Goal: Task Accomplishment & Management: Complete application form

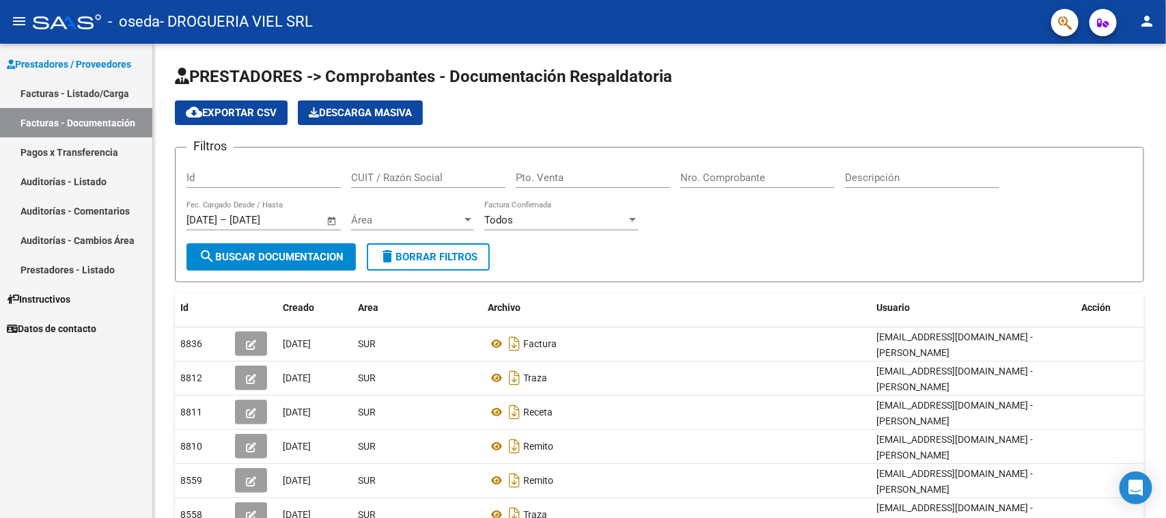
click at [118, 92] on link "Facturas - Listado/Carga" at bounding box center [76, 93] width 152 height 29
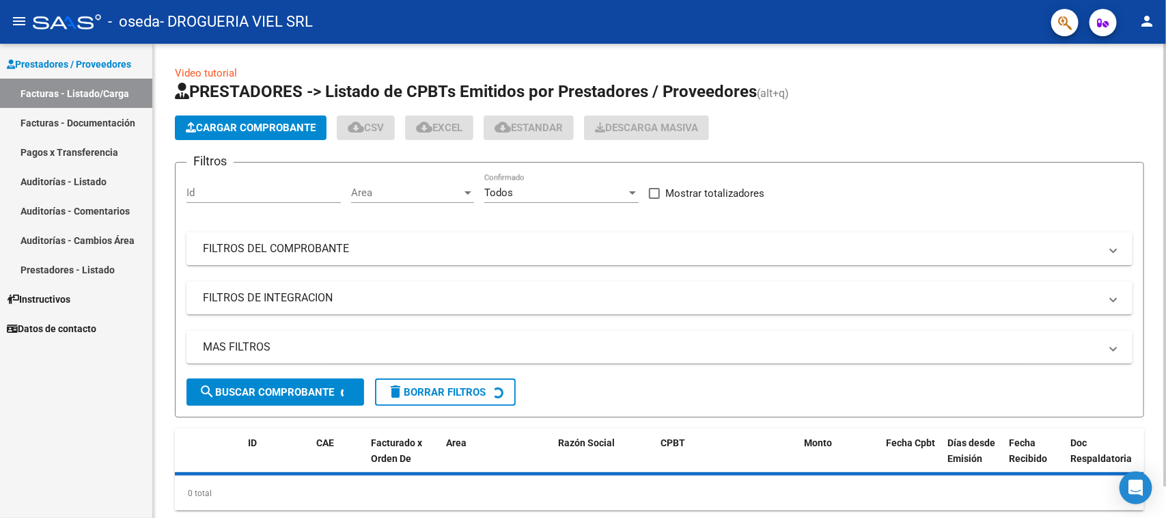
click at [280, 126] on span "Cargar Comprobante" at bounding box center [251, 128] width 130 height 12
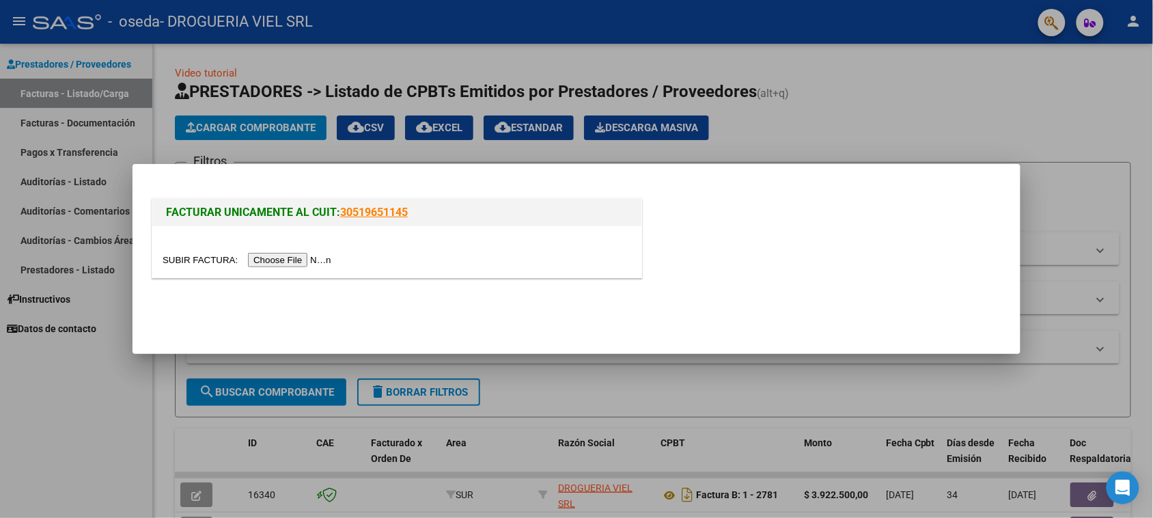
click at [287, 259] on input "file" at bounding box center [249, 260] width 173 height 14
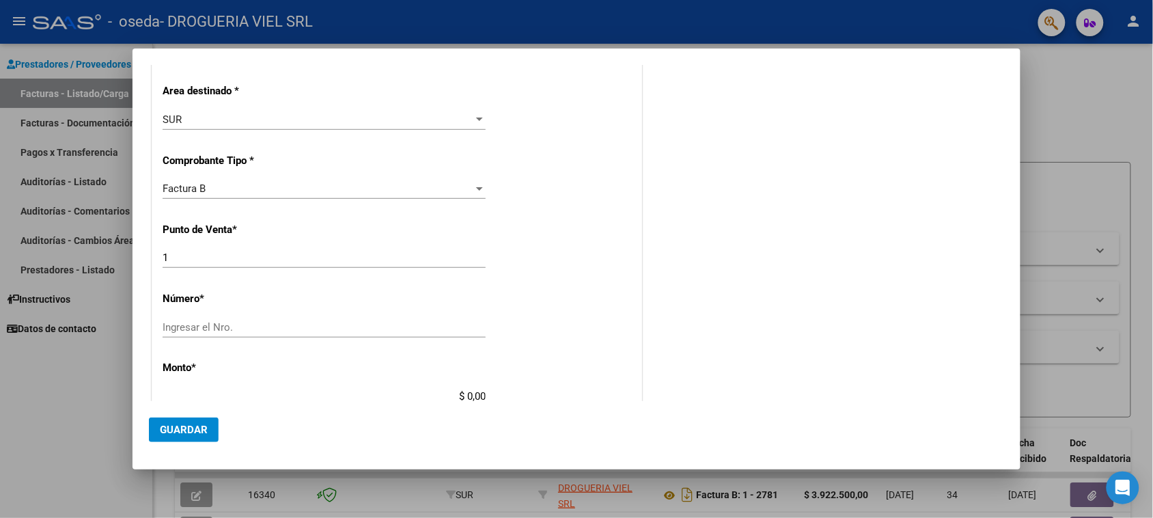
scroll to position [256, 0]
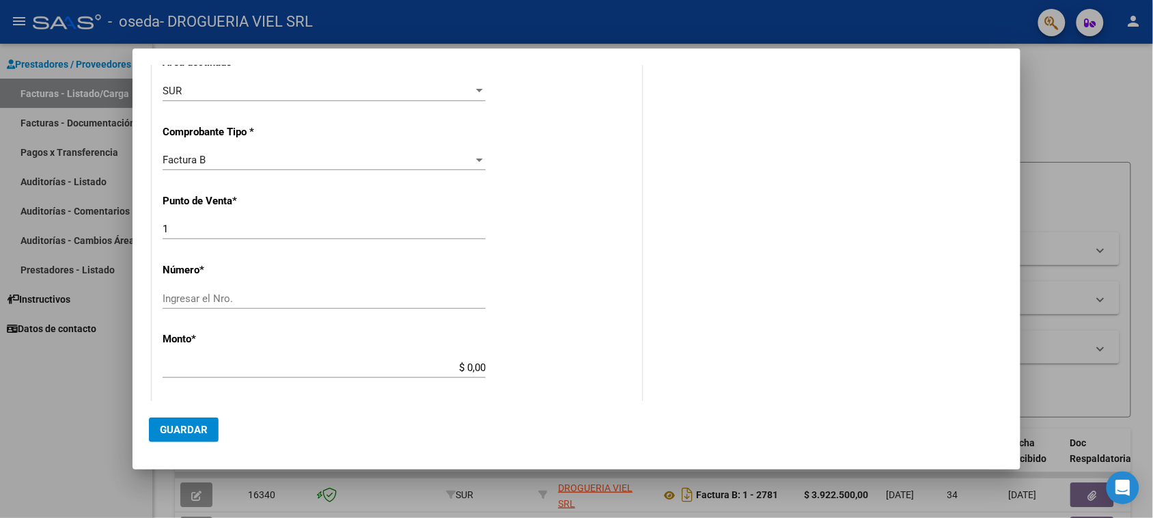
click at [290, 301] on input "Ingresar el Nro." at bounding box center [324, 298] width 323 height 12
type input "2802"
type input "$ 4.008.750,00"
type input "[DATE]"
type input "75313042293708"
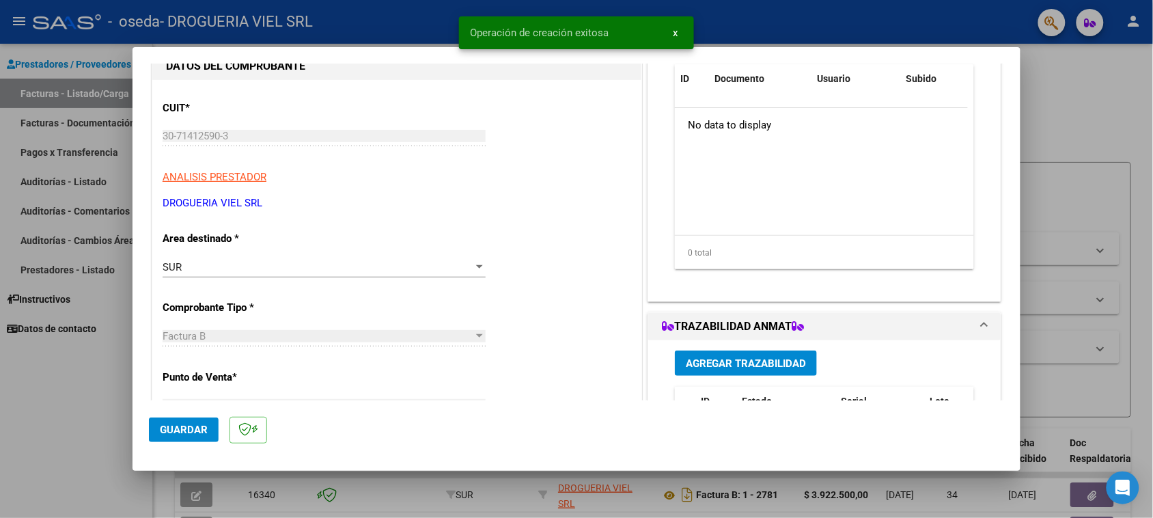
scroll to position [0, 0]
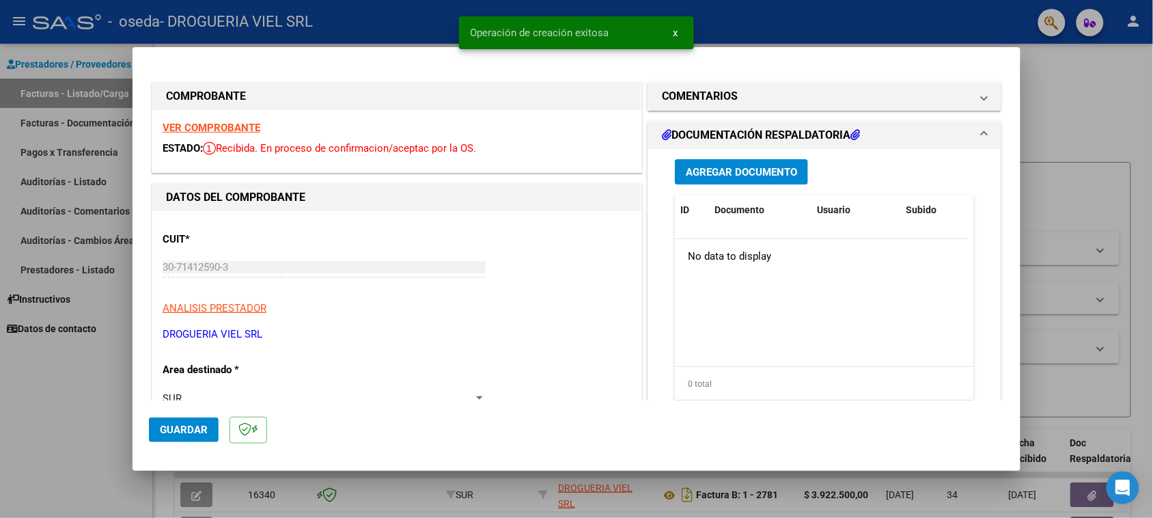
click at [741, 176] on span "Agregar Documento" at bounding box center [741, 172] width 111 height 12
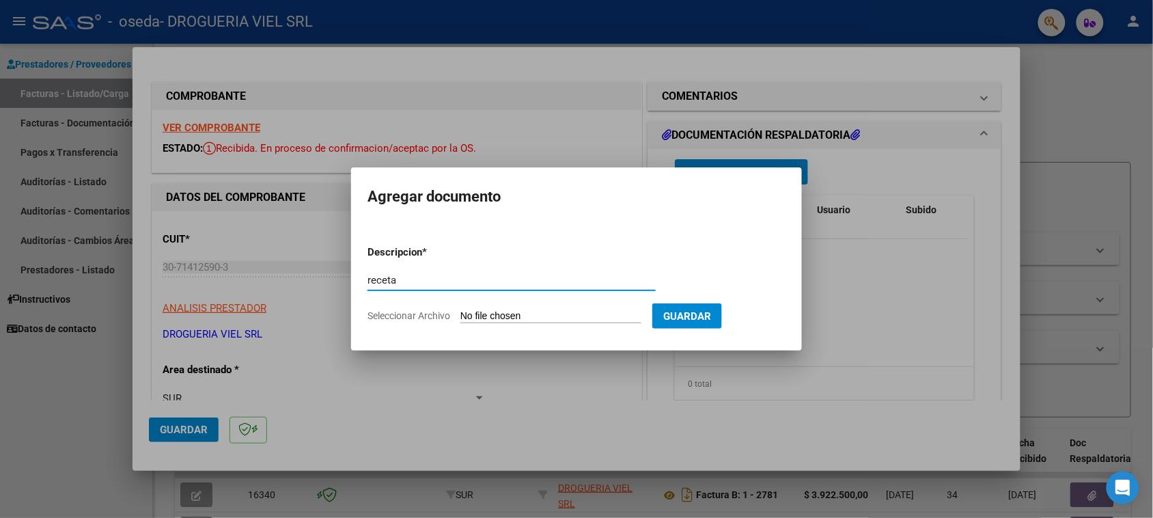
type input "receta"
click at [555, 313] on input "Seleccionar Archivo" at bounding box center [550, 316] width 181 height 13
type input "C:\fakepath\Escáner_20250813 (2).pdf"
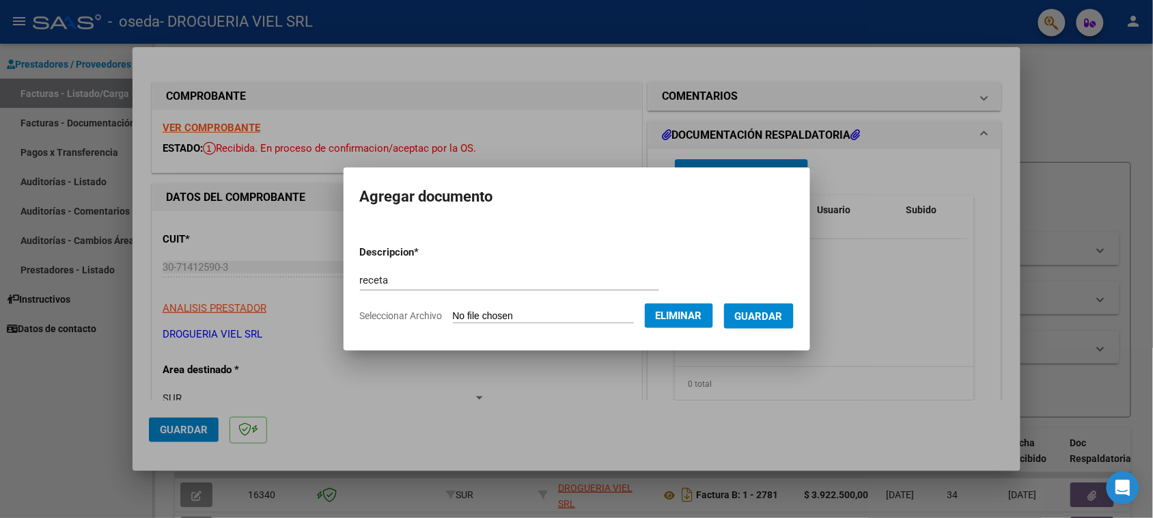
click at [795, 336] on mat-dialog-container "Agregar documento Descripcion * receta Escriba aquí una descripcion Seleccionar…" at bounding box center [576, 258] width 466 height 183
click at [792, 328] on form "Descripcion * receta Escriba aquí una descripcion Seleccionar Archivo Eliminar …" at bounding box center [577, 284] width 434 height 100
click at [783, 319] on span "Guardar" at bounding box center [759, 316] width 48 height 12
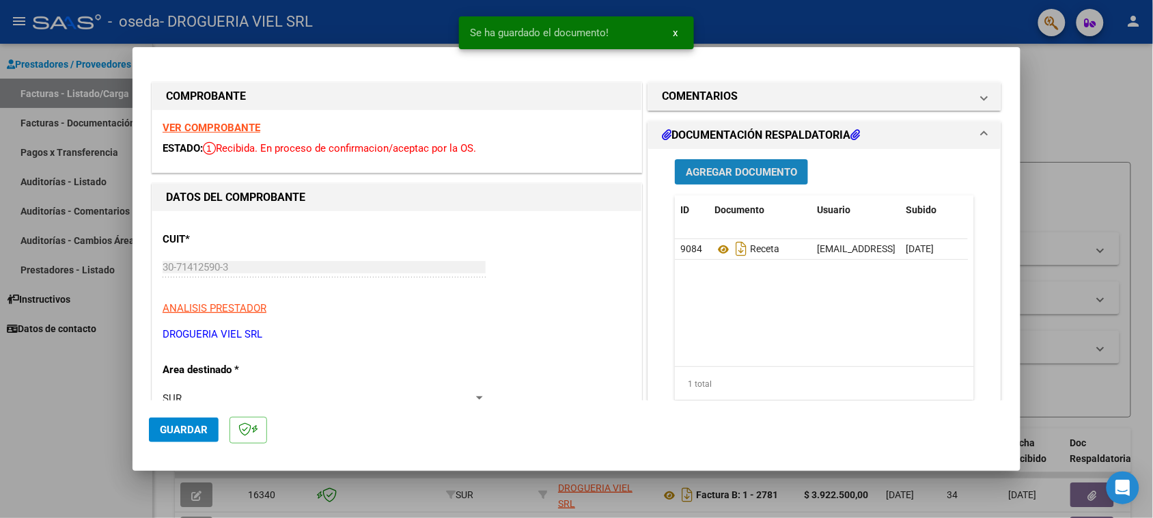
click at [729, 169] on span "Agregar Documento" at bounding box center [741, 172] width 111 height 12
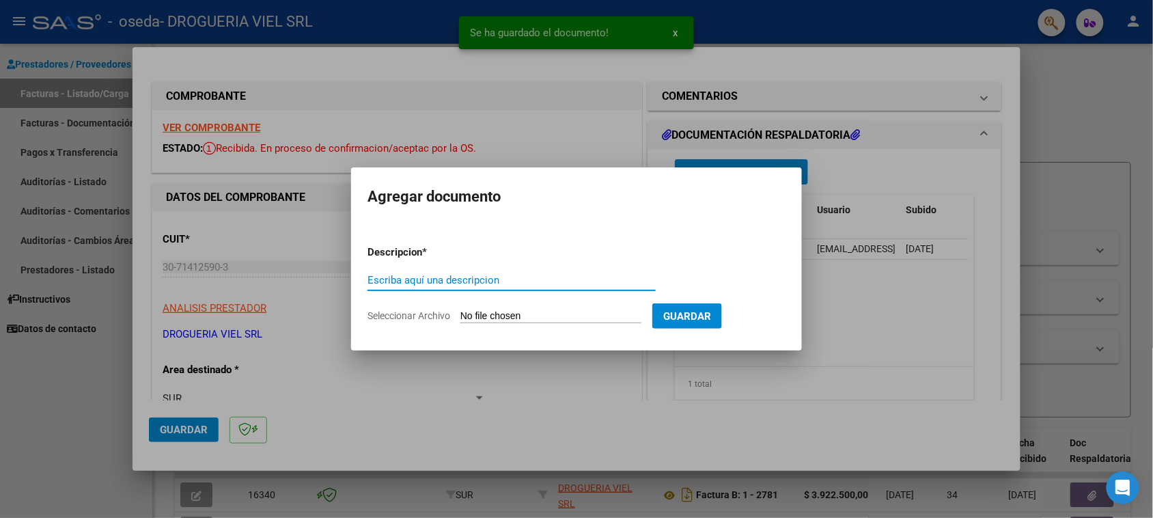
type input "e"
type input "remito"
click at [572, 312] on input "Seleccionar Archivo" at bounding box center [550, 316] width 181 height 13
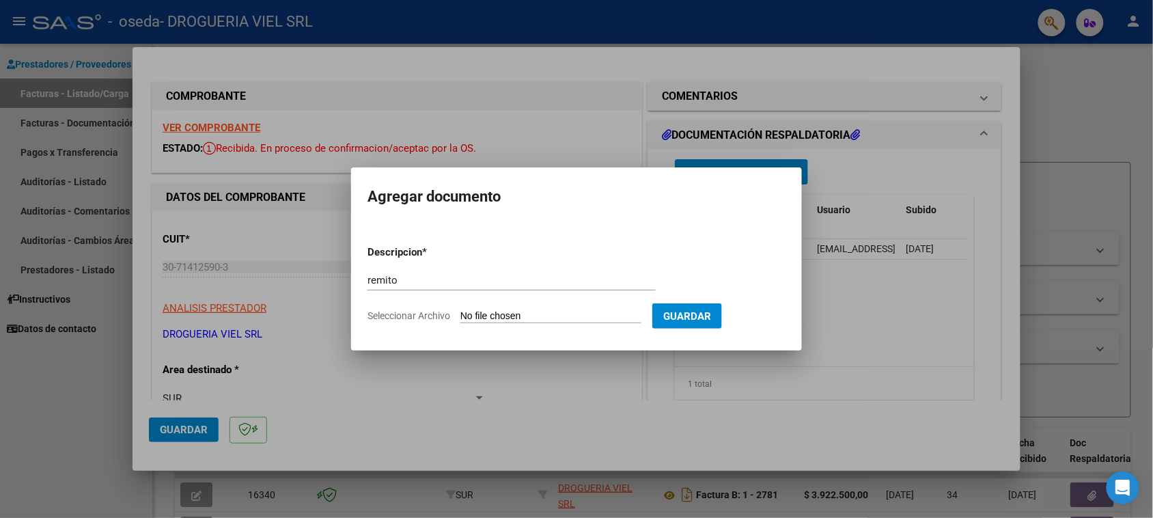
type input "C:\fakepath\Escáner_20250813 (3).pdf"
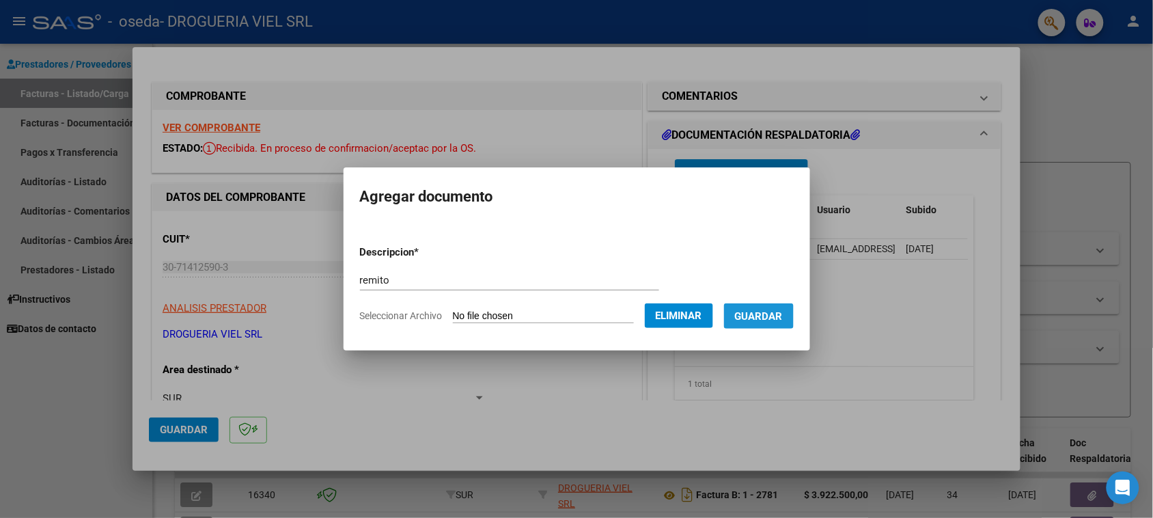
click at [767, 308] on button "Guardar" at bounding box center [759, 315] width 70 height 25
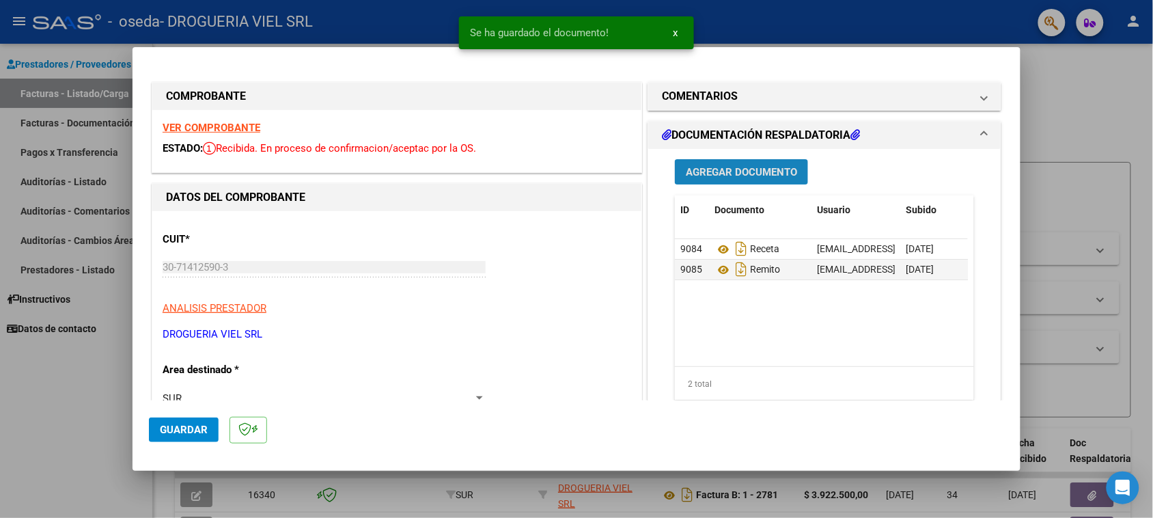
click at [748, 182] on button "Agregar Documento" at bounding box center [741, 171] width 133 height 25
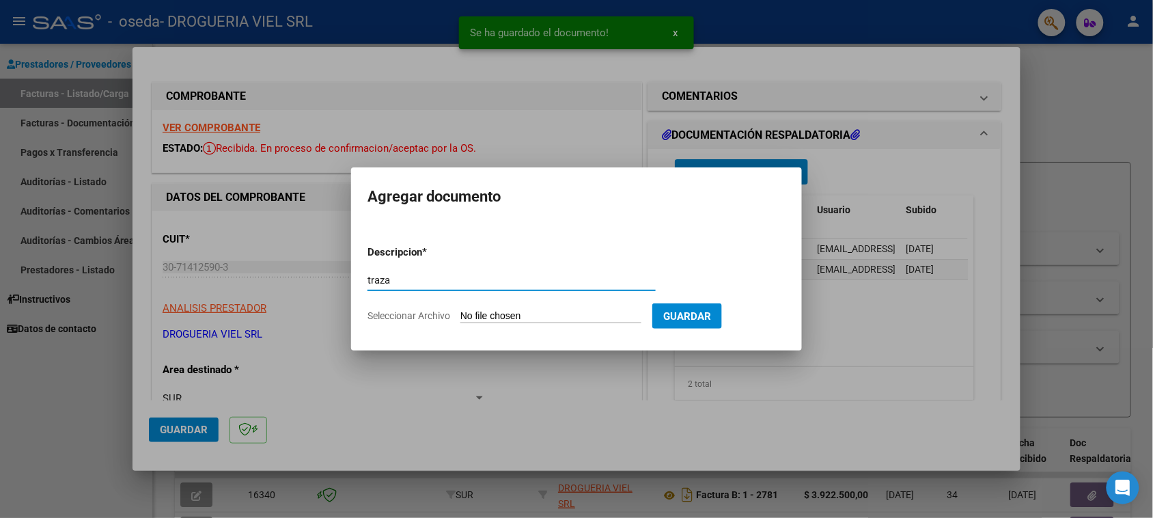
type input "traza"
click at [561, 323] on form "Descripcion * traza Escriba aquí una descripcion Seleccionar Archivo Guardar" at bounding box center [576, 284] width 418 height 100
click at [544, 322] on input "Seleccionar Archivo" at bounding box center [550, 316] width 181 height 13
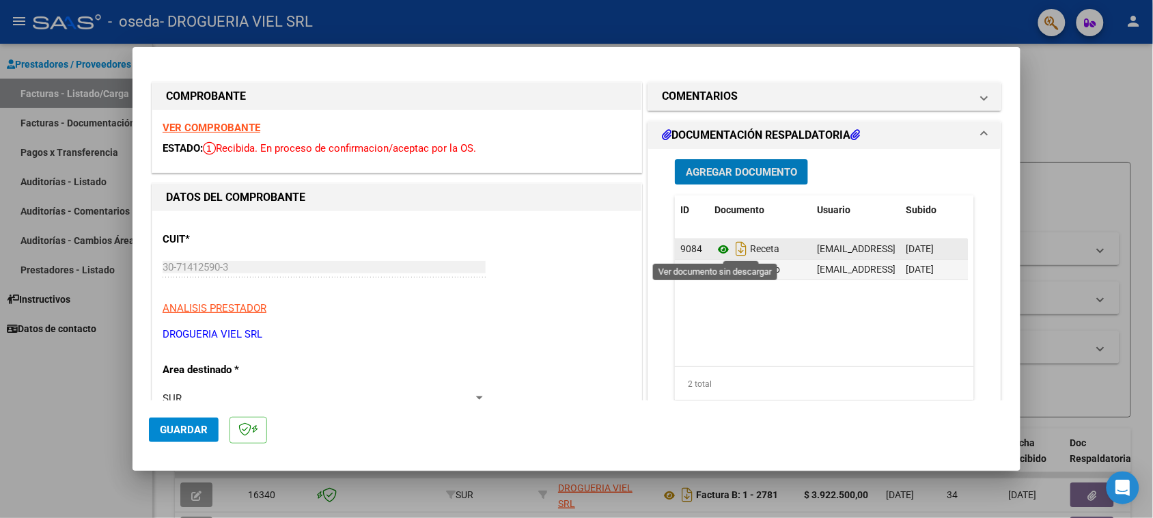
click at [720, 250] on icon at bounding box center [723, 249] width 18 height 16
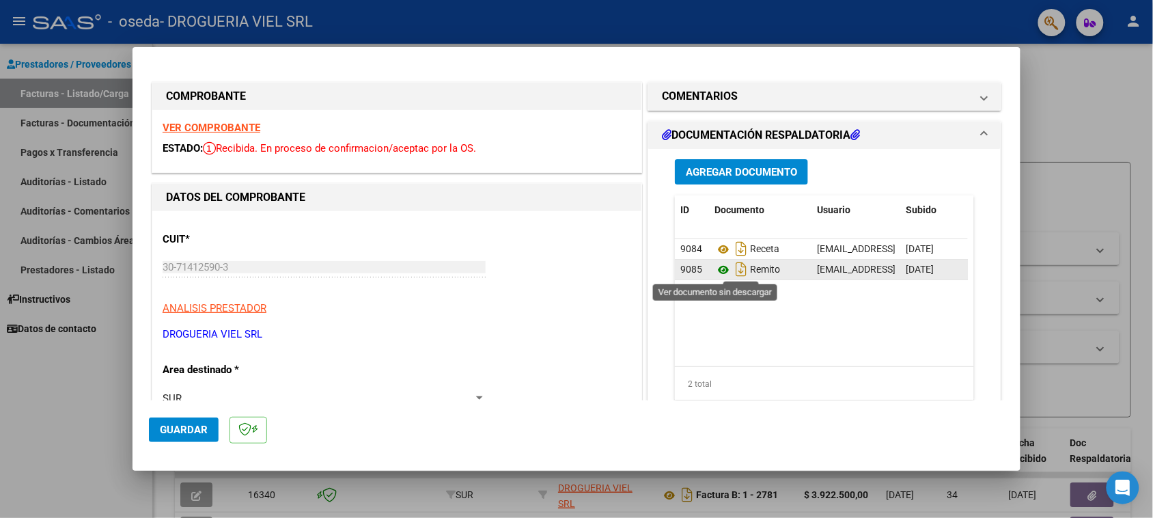
click at [714, 271] on icon at bounding box center [723, 270] width 18 height 16
click at [727, 169] on span "Agregar Documento" at bounding box center [741, 172] width 111 height 12
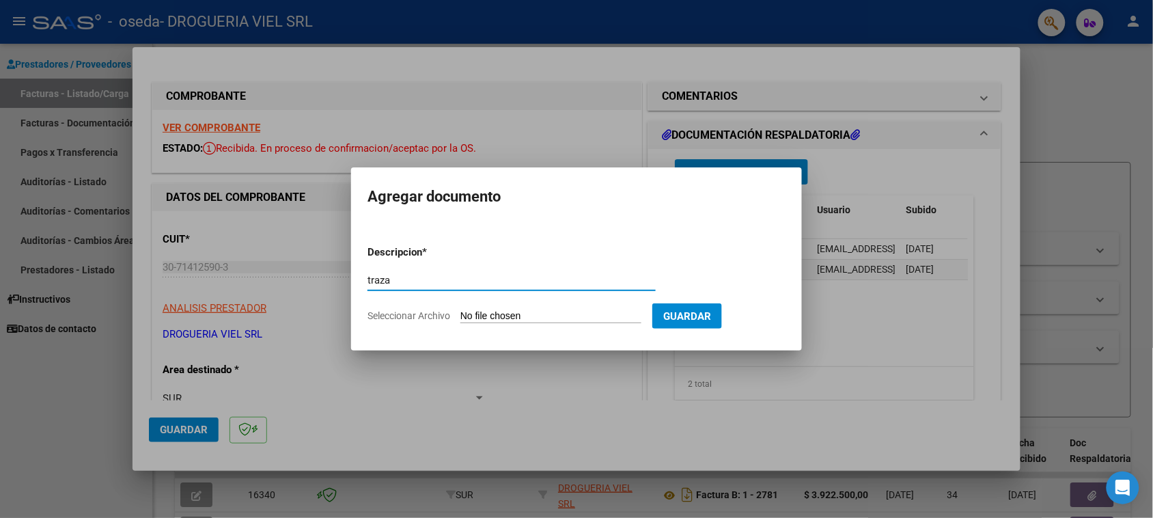
type input "traza"
click at [562, 318] on input "Seleccionar Archivo" at bounding box center [550, 316] width 181 height 13
type input "C:\fakepath\Escáner_20250813 (4).pdf"
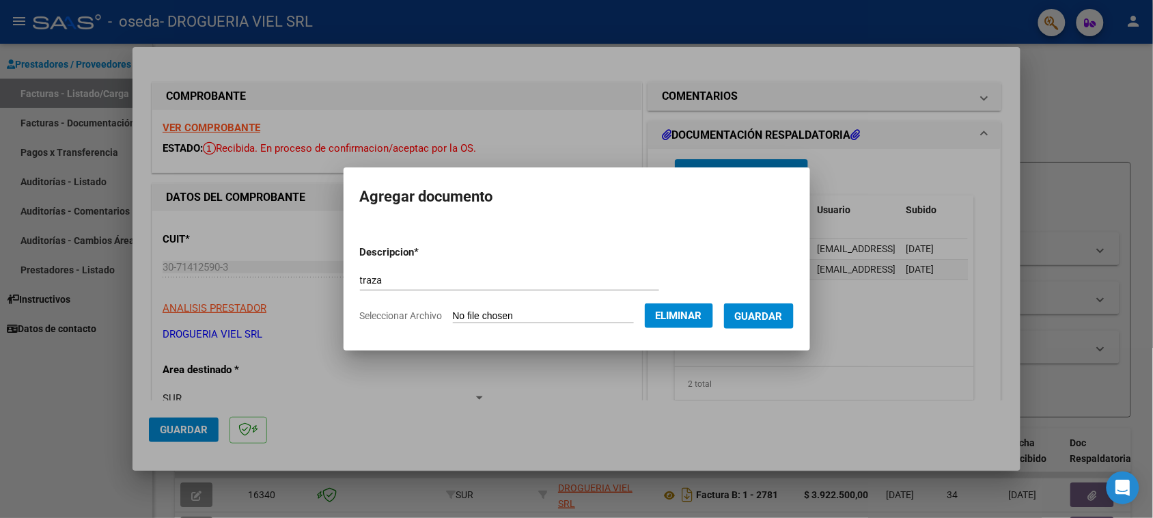
click at [768, 322] on button "Guardar" at bounding box center [759, 315] width 70 height 25
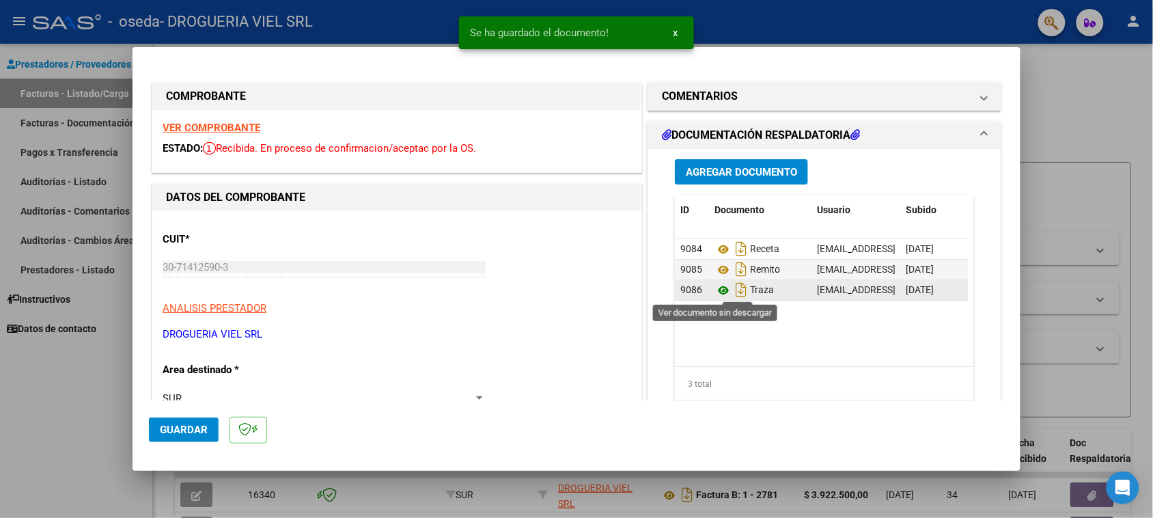
click at [719, 289] on icon at bounding box center [723, 290] width 18 height 16
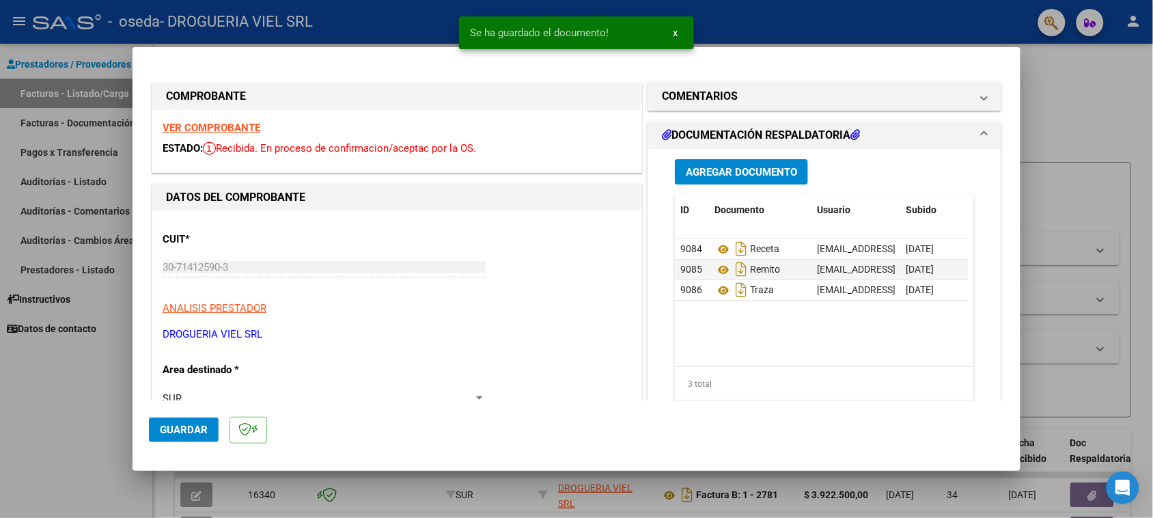
click at [175, 428] on span "Guardar" at bounding box center [184, 429] width 48 height 12
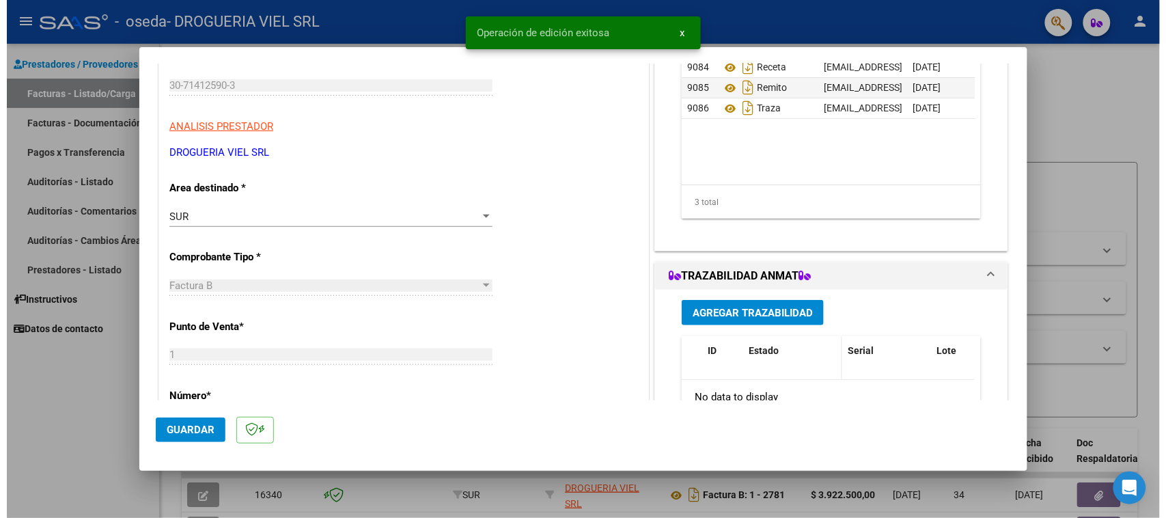
scroll to position [256, 0]
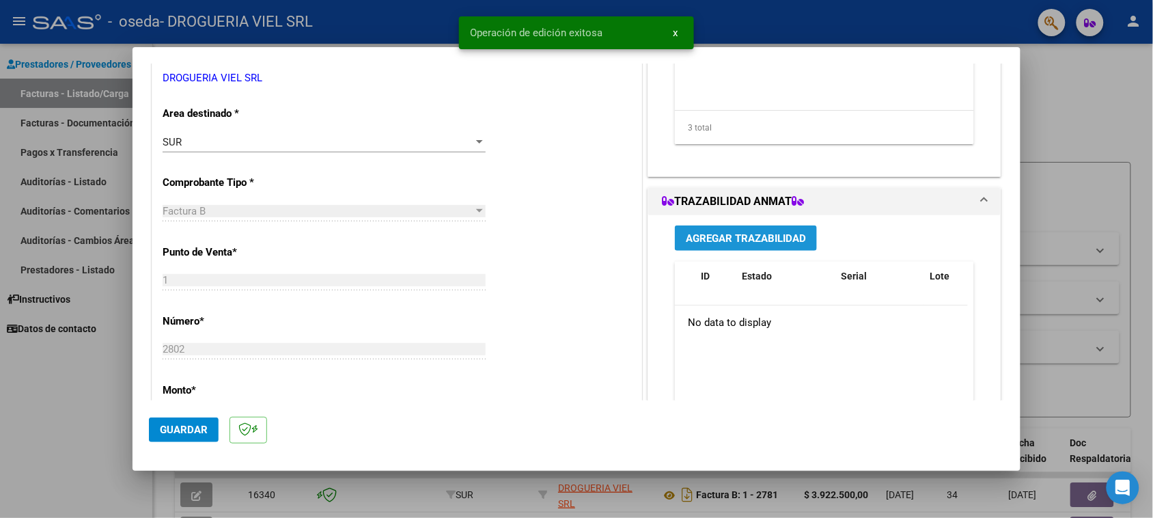
click at [759, 236] on span "Agregar Trazabilidad" at bounding box center [746, 238] width 120 height 12
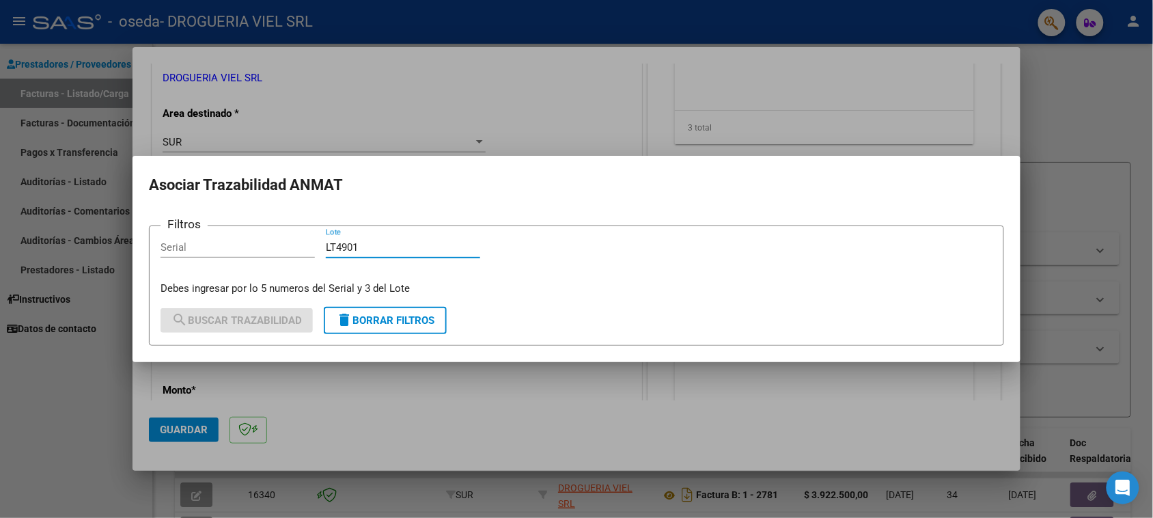
click at [342, 244] on input "LT4901" at bounding box center [403, 247] width 154 height 12
type input "LT4901"
click at [271, 237] on div "Serial" at bounding box center [237, 247] width 154 height 20
click at [271, 249] on input "Serial" at bounding box center [237, 247] width 154 height 12
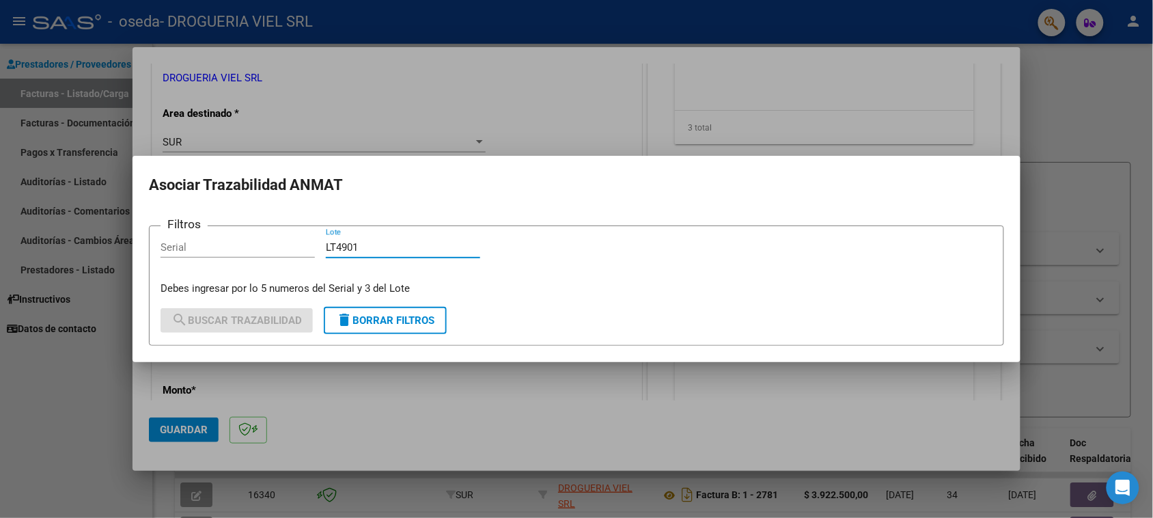
click at [350, 243] on input "LT4901" at bounding box center [403, 247] width 154 height 12
click at [275, 262] on div "Serial" at bounding box center [237, 253] width 154 height 33
click at [271, 260] on div "Serial" at bounding box center [237, 253] width 154 height 33
click at [265, 256] on div "Serial" at bounding box center [237, 247] width 154 height 20
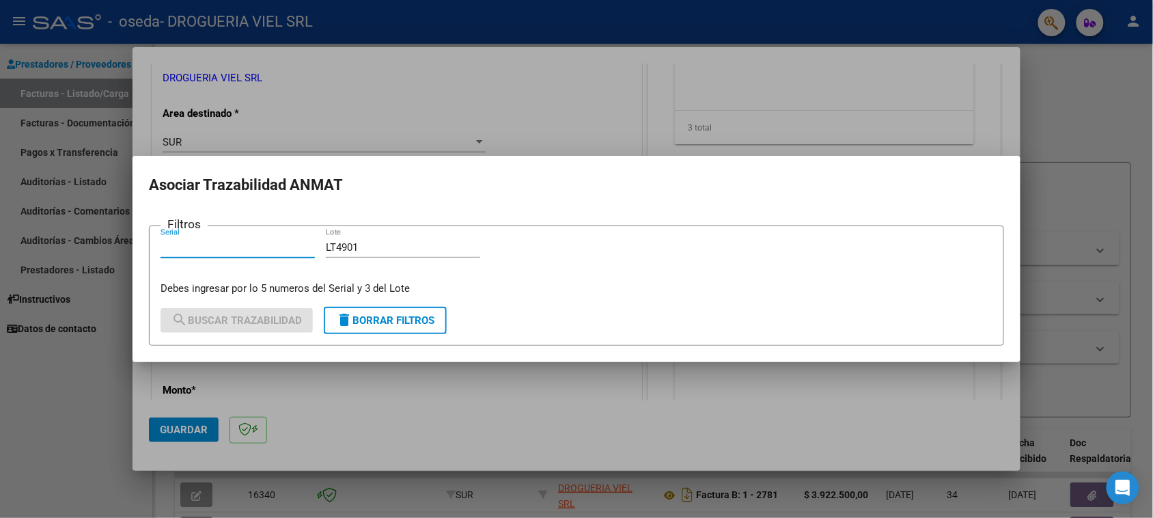
click at [256, 248] on input "Serial" at bounding box center [237, 247] width 154 height 12
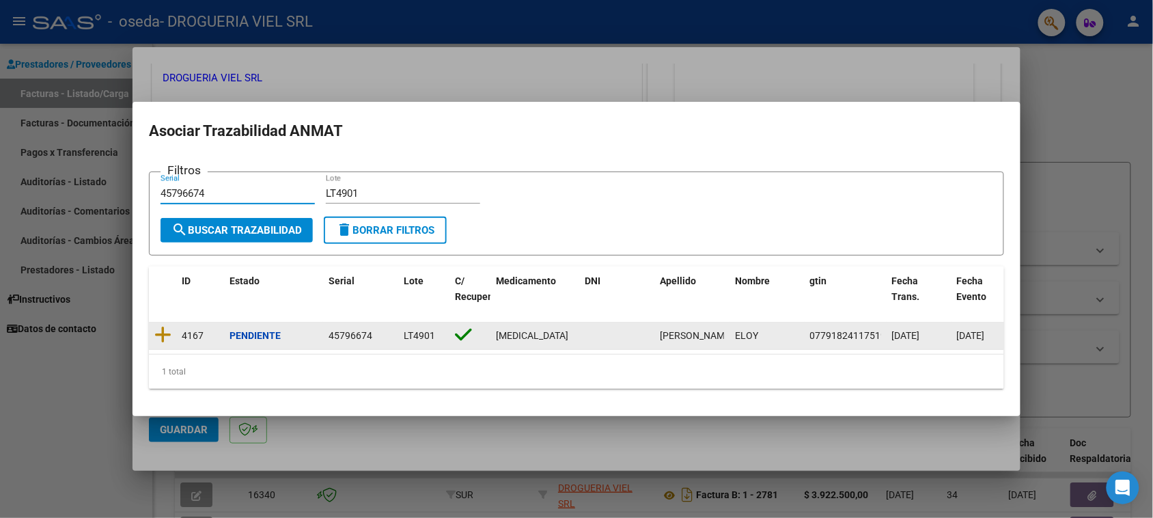
type input "45796674"
click at [165, 333] on icon at bounding box center [162, 334] width 17 height 19
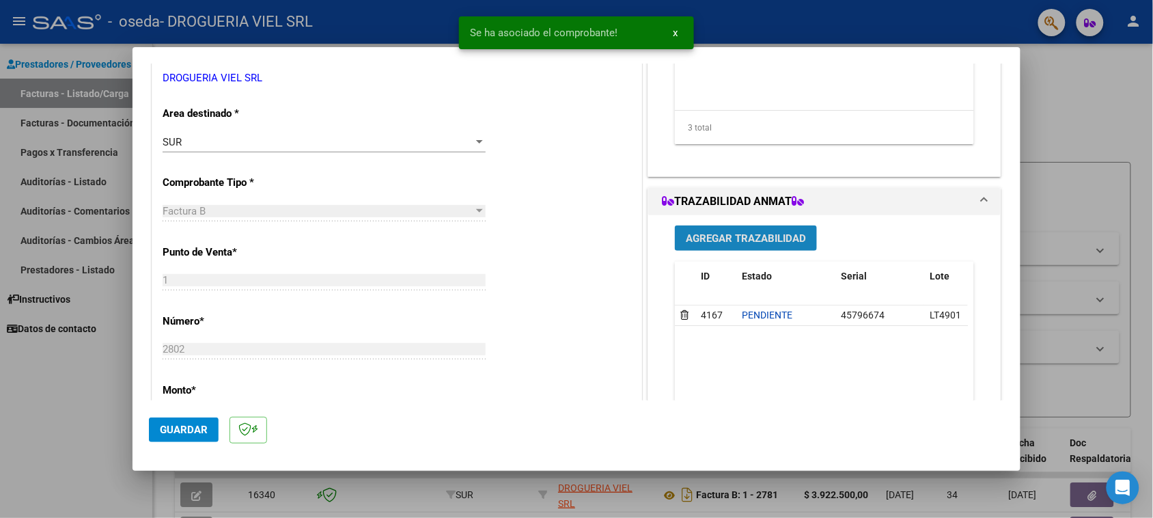
click at [745, 234] on span "Agregar Trazabilidad" at bounding box center [746, 238] width 120 height 12
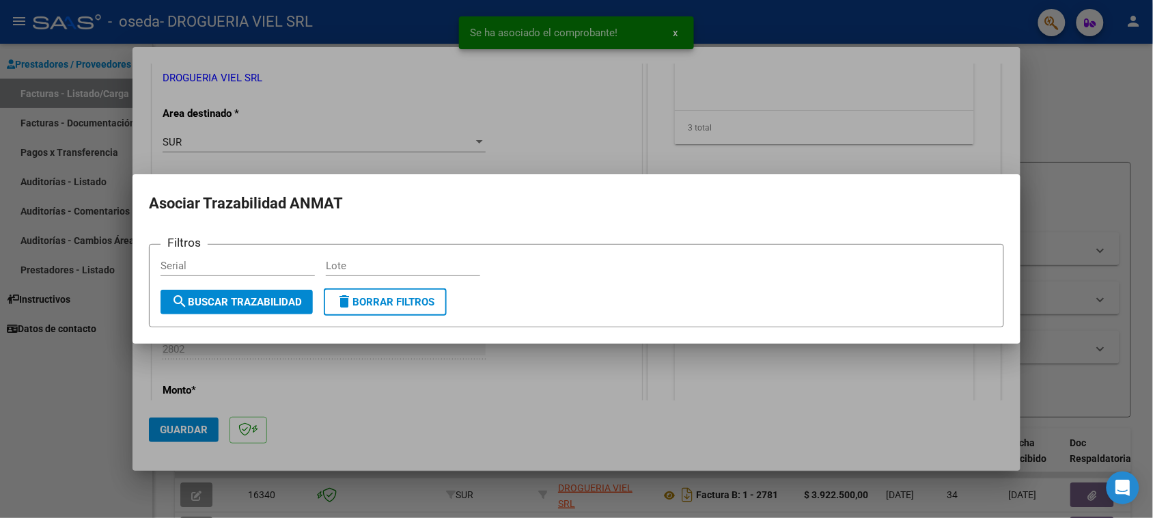
click at [437, 253] on form "Filtros Serial Lote search Buscar Trazabilidad delete Borrar Filtros" at bounding box center [576, 286] width 855 height 84
click at [413, 260] on input "Lote" at bounding box center [403, 265] width 154 height 12
paste input "LT4901"
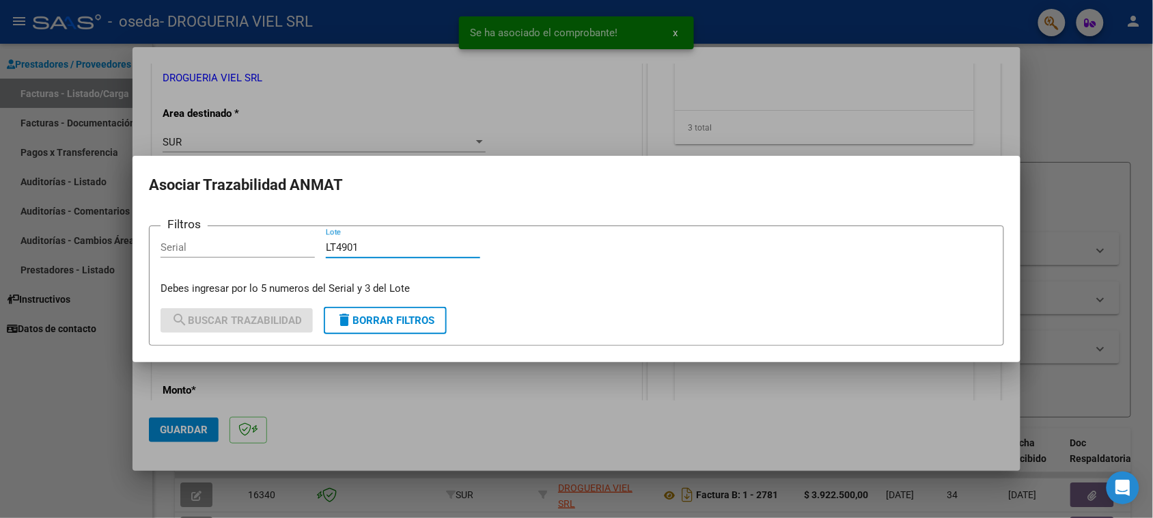
type input "LT4901"
click at [298, 239] on div "Serial" at bounding box center [237, 247] width 154 height 20
click at [292, 250] on input "Serial" at bounding box center [237, 247] width 154 height 12
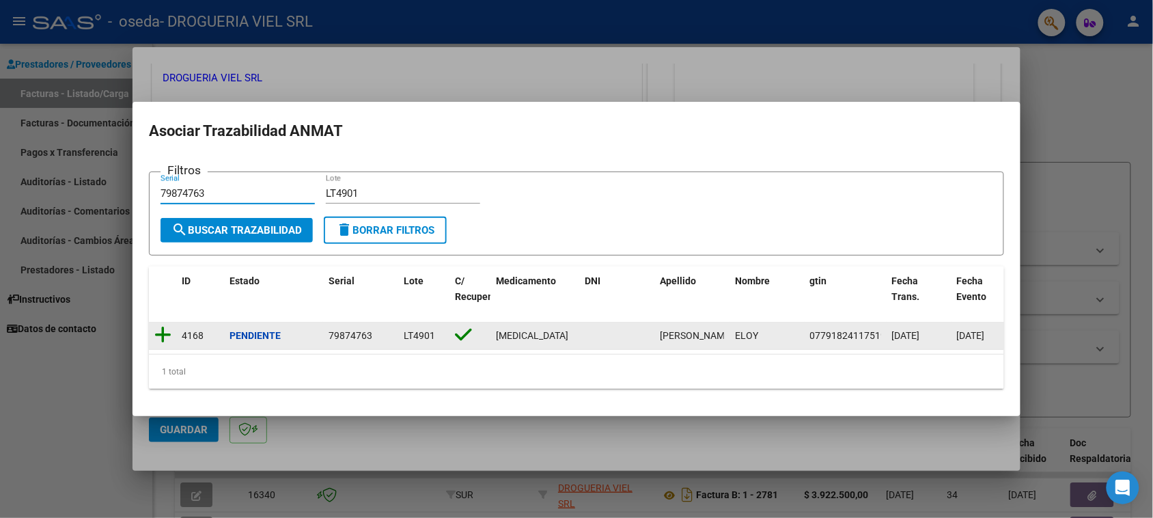
type input "79874763"
click at [160, 333] on icon at bounding box center [162, 334] width 17 height 19
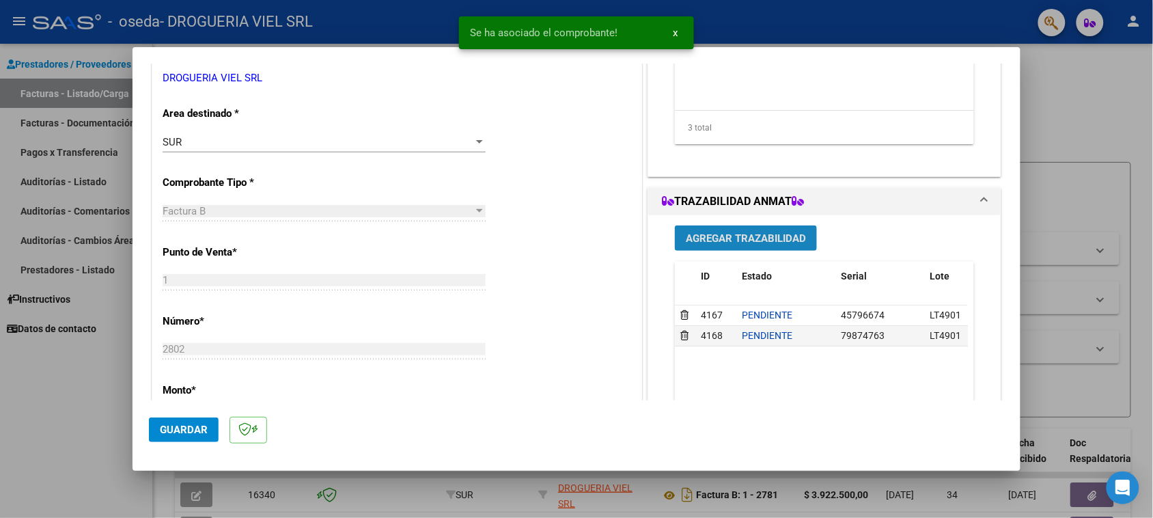
click at [709, 242] on span "Agregar Trazabilidad" at bounding box center [746, 238] width 120 height 12
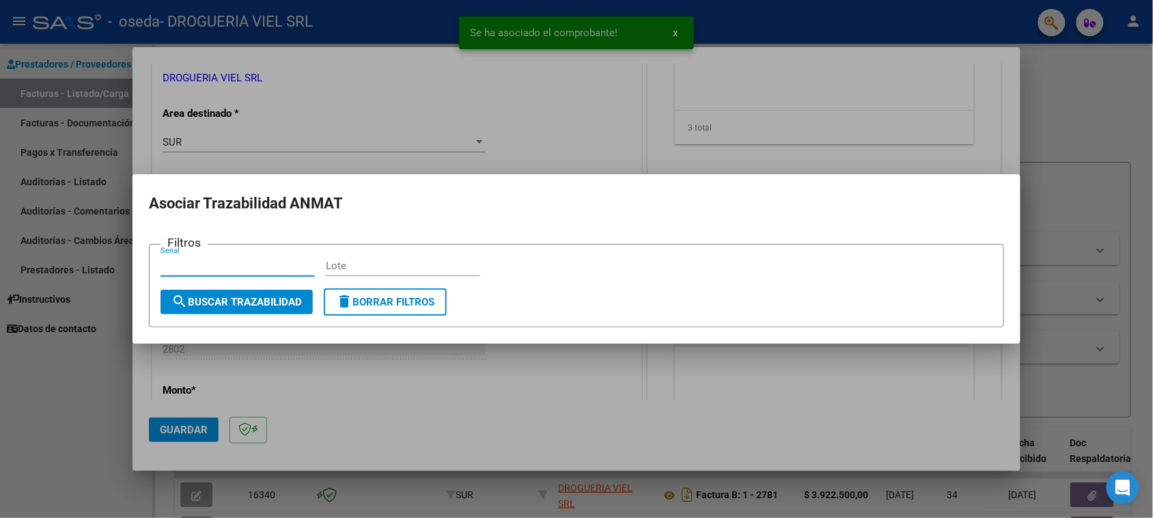
click at [411, 258] on div "Lote" at bounding box center [403, 265] width 154 height 20
paste input "LT4901"
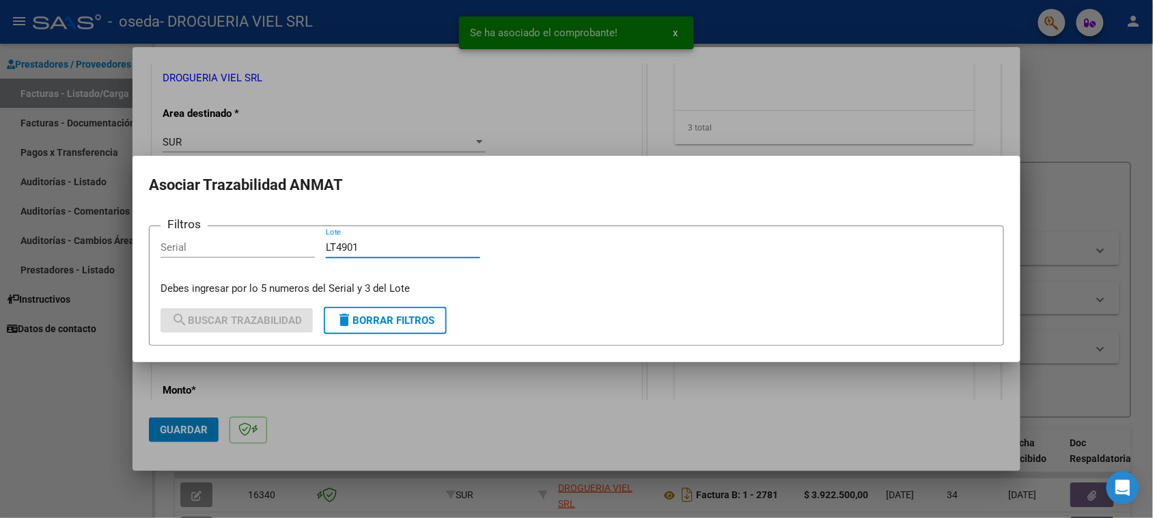
type input "LT4901"
click at [277, 251] on input "Serial" at bounding box center [237, 247] width 154 height 12
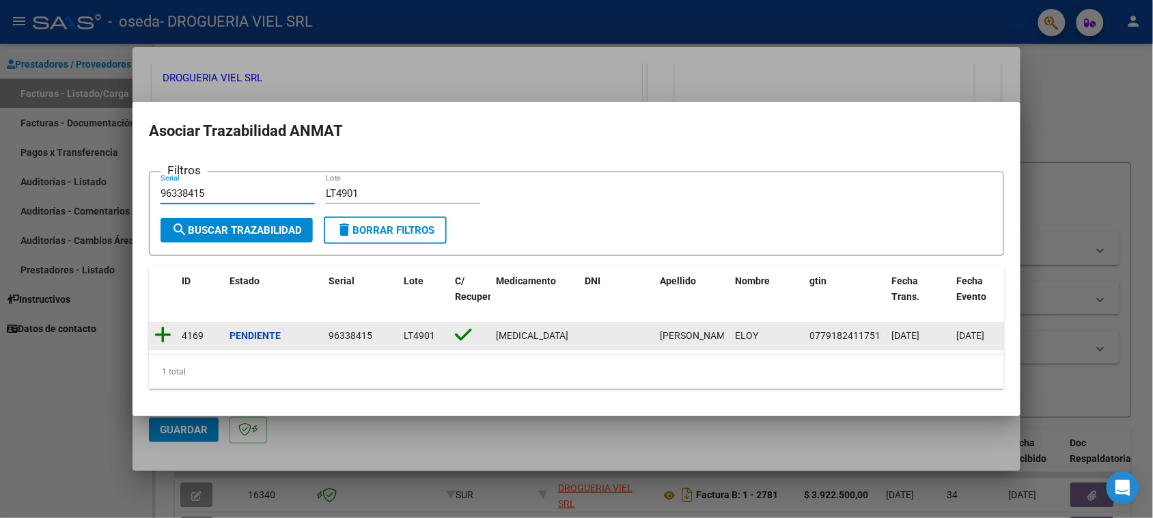
type input "96338415"
click at [166, 325] on icon at bounding box center [162, 334] width 17 height 19
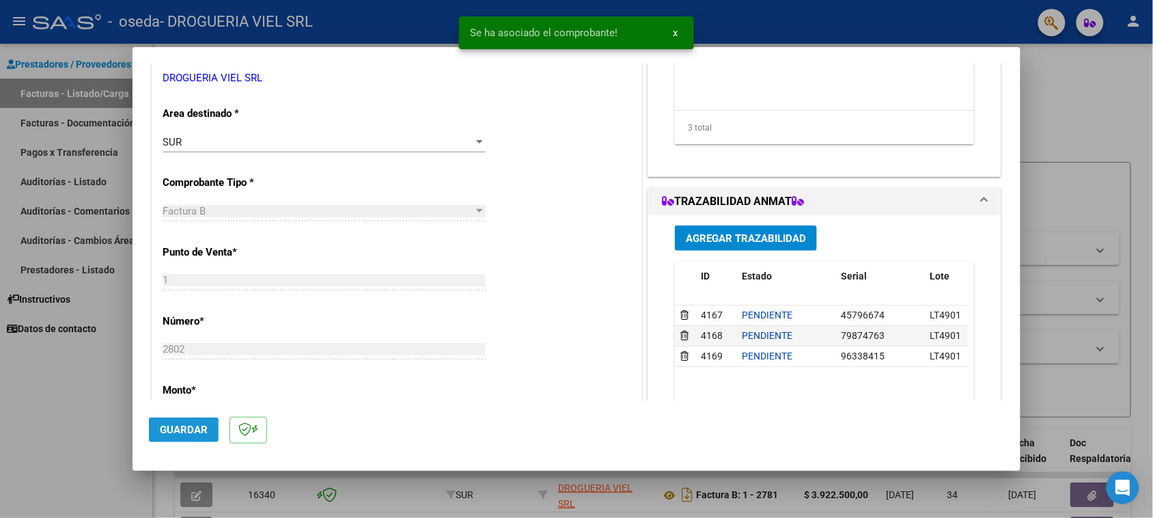
click at [189, 425] on span "Guardar" at bounding box center [184, 429] width 48 height 12
click at [1103, 201] on div at bounding box center [576, 259] width 1153 height 518
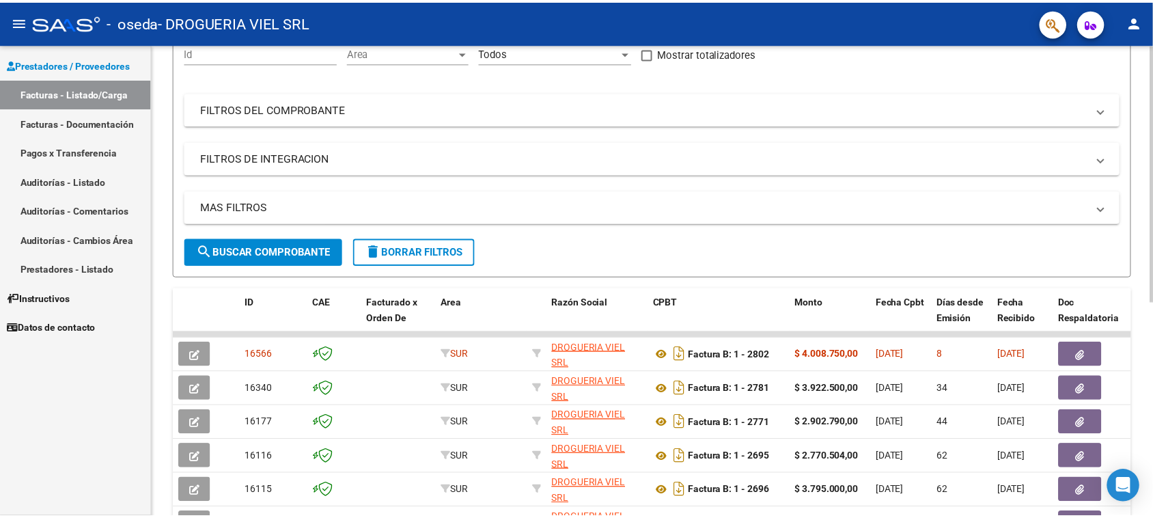
scroll to position [0, 0]
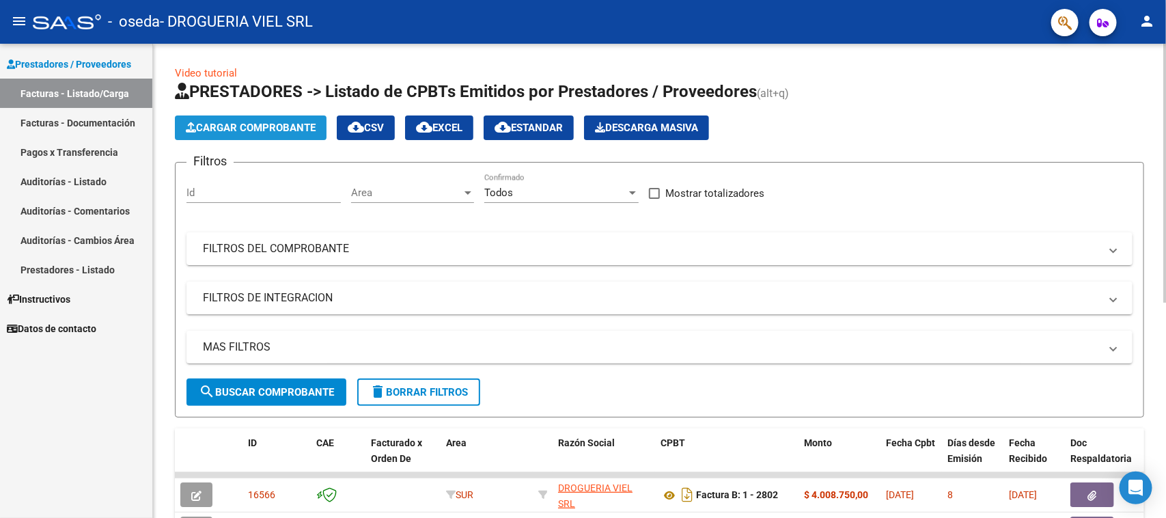
click at [246, 128] on span "Cargar Comprobante" at bounding box center [251, 128] width 130 height 12
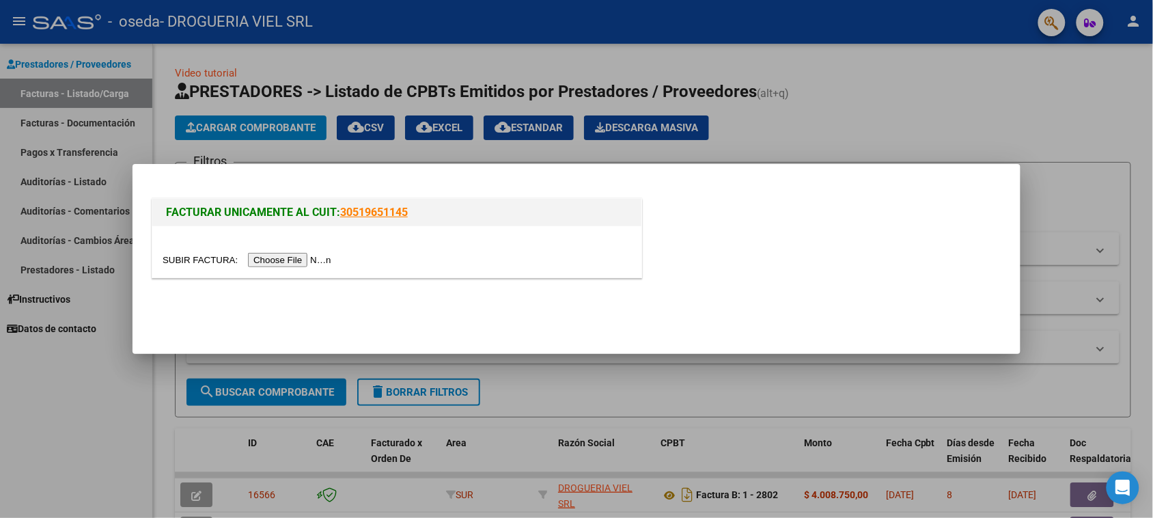
click at [304, 253] on input "file" at bounding box center [249, 260] width 173 height 14
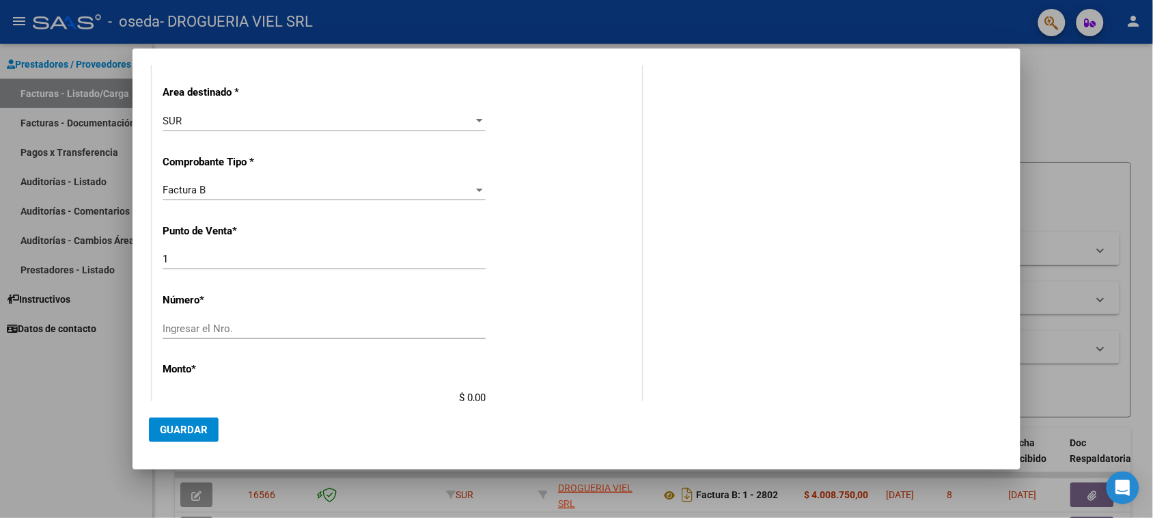
scroll to position [256, 0]
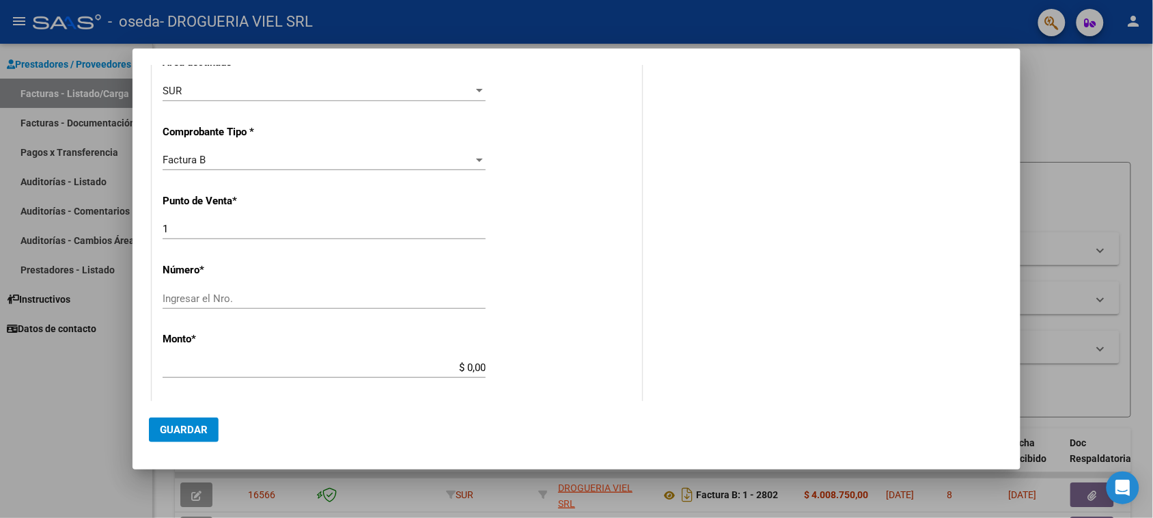
click at [277, 282] on div "CUIT * 30-71412590-3 Ingresar CUIT ANALISIS PRESTADOR Area destinado * SUR Sele…" at bounding box center [396, 362] width 489 height 864
click at [389, 309] on div "Ingresar el Nro." at bounding box center [324, 304] width 323 height 33
click at [393, 299] on input "Ingresar el Nro." at bounding box center [324, 298] width 323 height 12
type input "2801"
type input "$ 3.224.000,00"
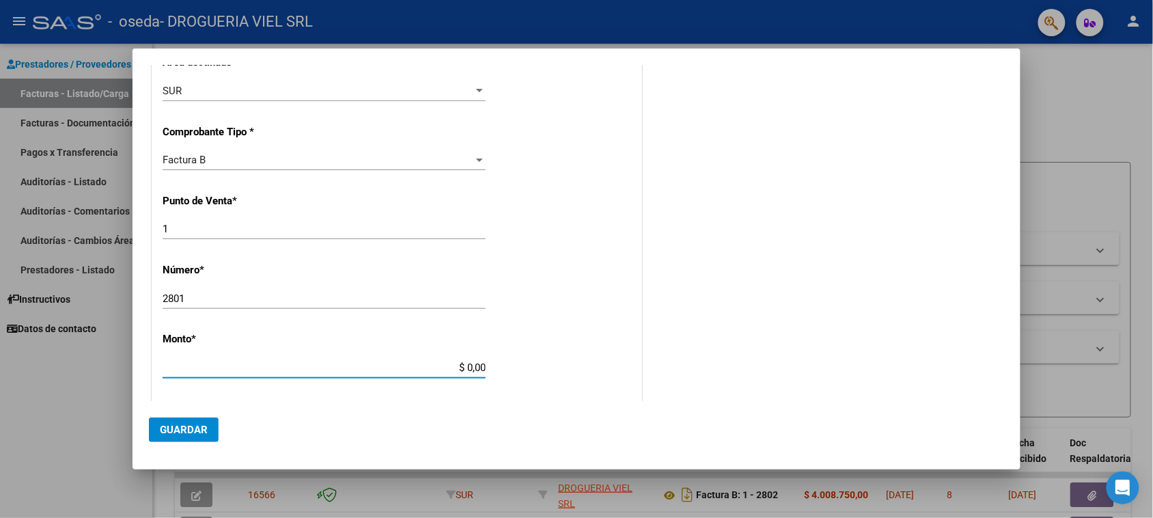
type input "[DATE]"
type input "75313034245896"
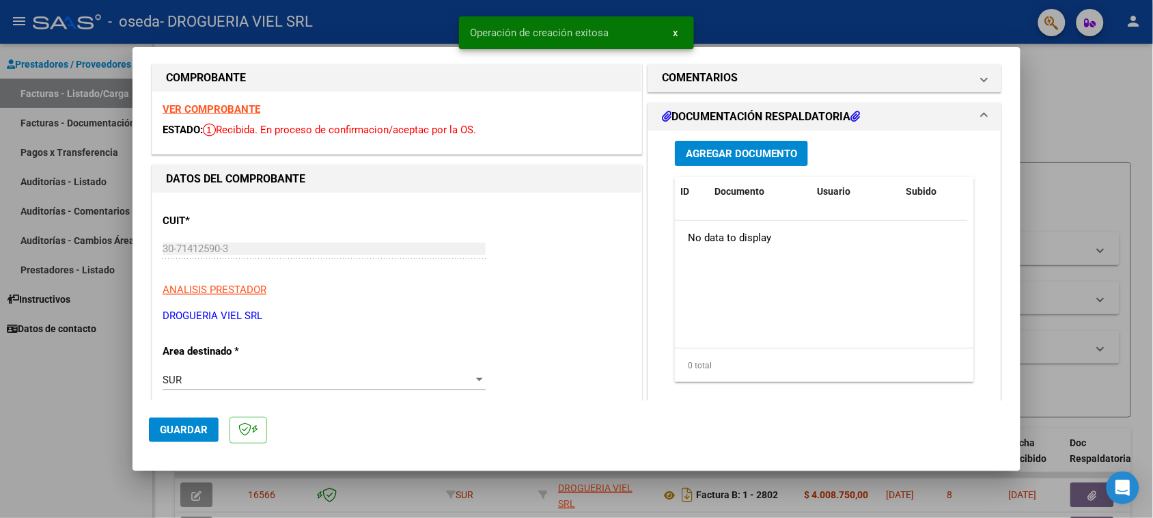
scroll to position [0, 0]
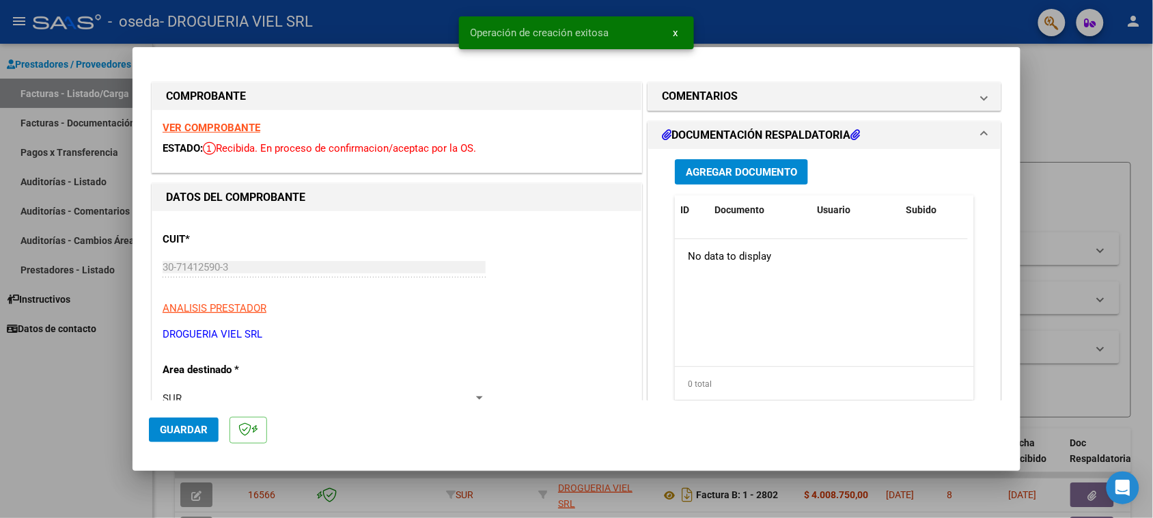
click at [736, 155] on div "Agregar Documento ID Documento Usuario Subido Acción No data to display 0 total…" at bounding box center [824, 285] width 320 height 272
click at [742, 166] on span "Agregar Documento" at bounding box center [741, 172] width 111 height 12
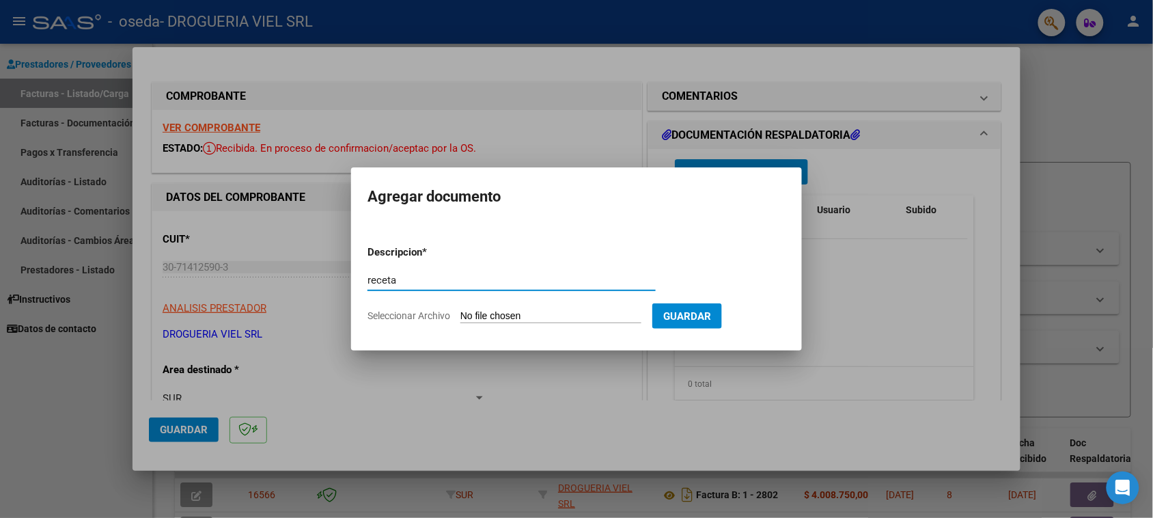
type input "receta"
click at [550, 309] on form "Descripcion * receta Escriba aquí una descripcion Seleccionar Archivo Guardar" at bounding box center [576, 284] width 418 height 100
click at [564, 328] on form "Descripcion * receta Escriba aquí una descripcion Seleccionar Archivo Guardar" at bounding box center [576, 284] width 418 height 100
click at [550, 314] on input "Seleccionar Archivo" at bounding box center [550, 316] width 181 height 13
type input "C:\fakepath\Escáner_20250813 (2).pdf"
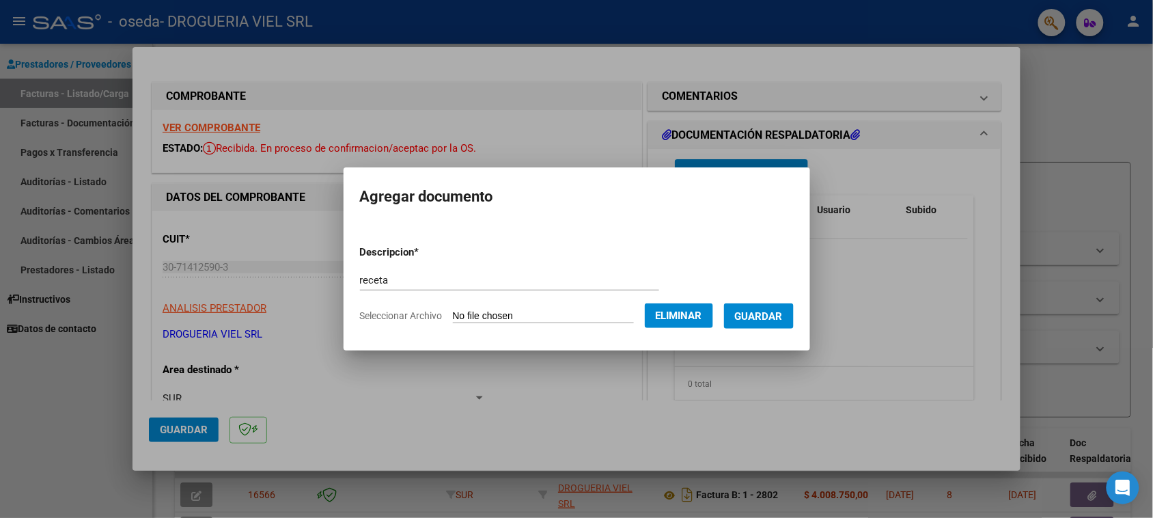
click at [772, 328] on button "Guardar" at bounding box center [759, 315] width 70 height 25
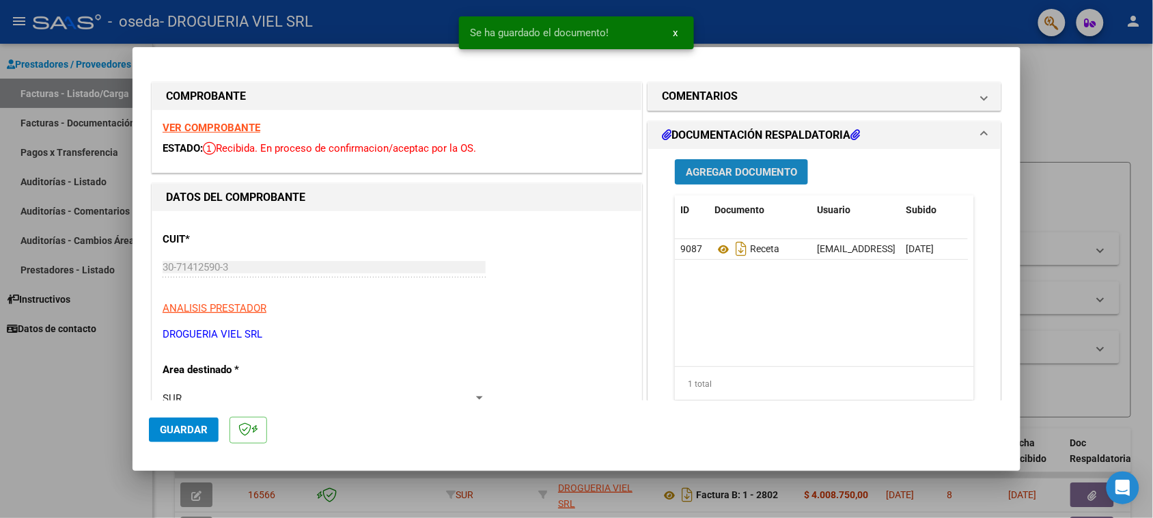
click at [746, 176] on span "Agregar Documento" at bounding box center [741, 172] width 111 height 12
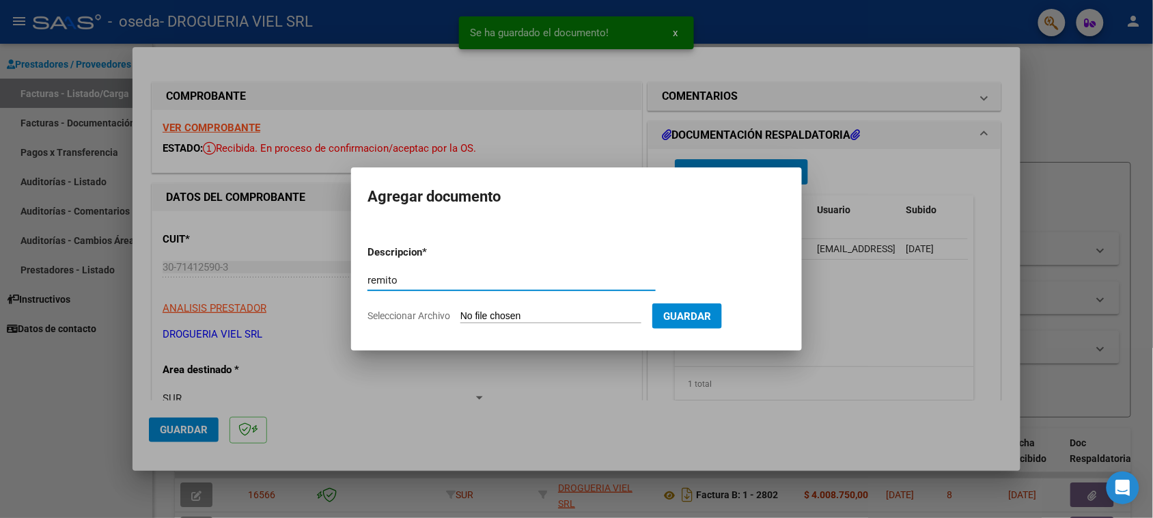
type input "remito"
click at [572, 315] on input "Seleccionar Archivo" at bounding box center [550, 316] width 181 height 13
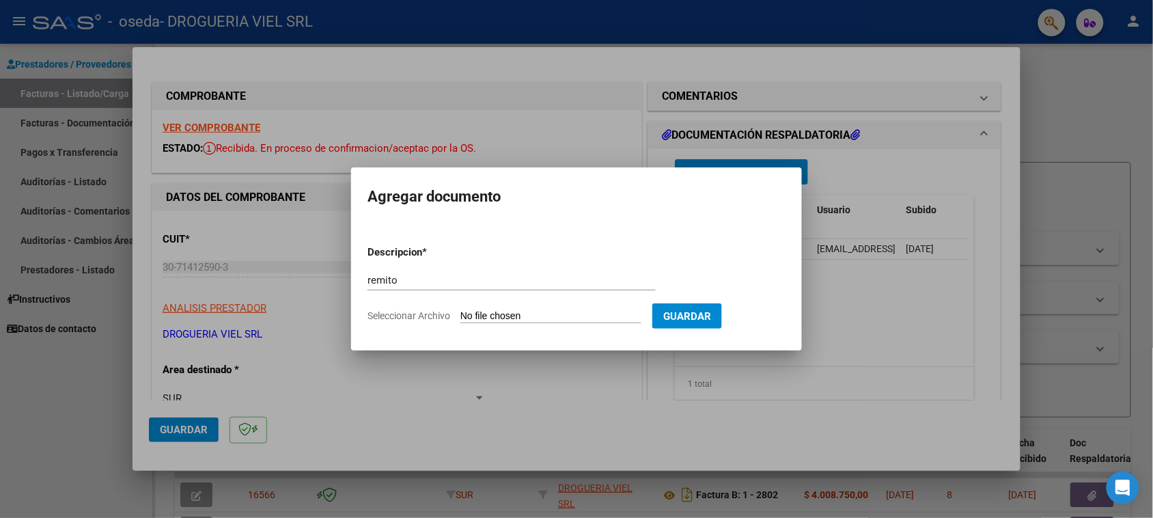
type input "C:\fakepath\Escáner_20250813 (3).pdf"
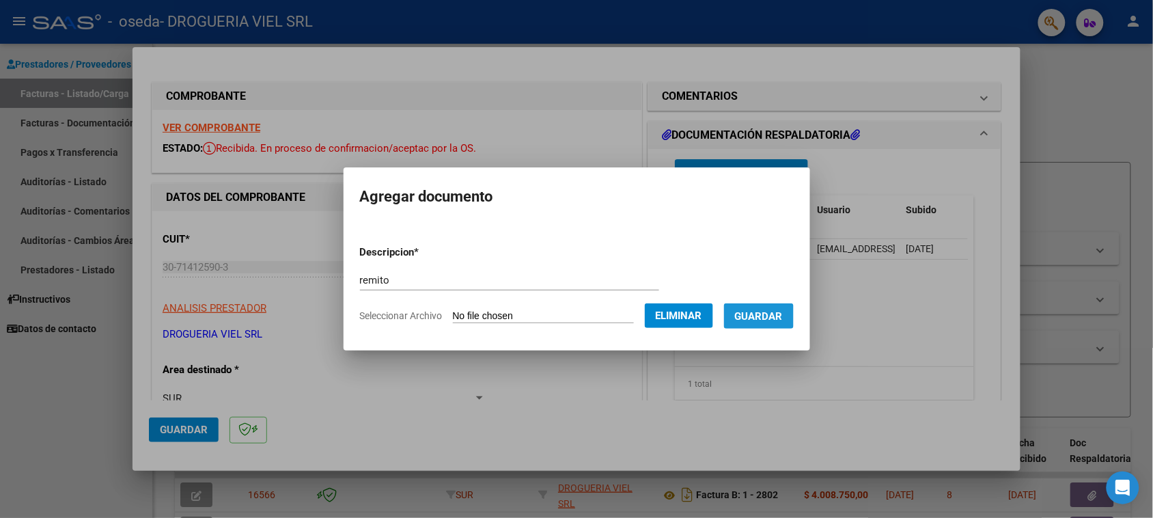
click at [752, 315] on span "Guardar" at bounding box center [759, 316] width 48 height 12
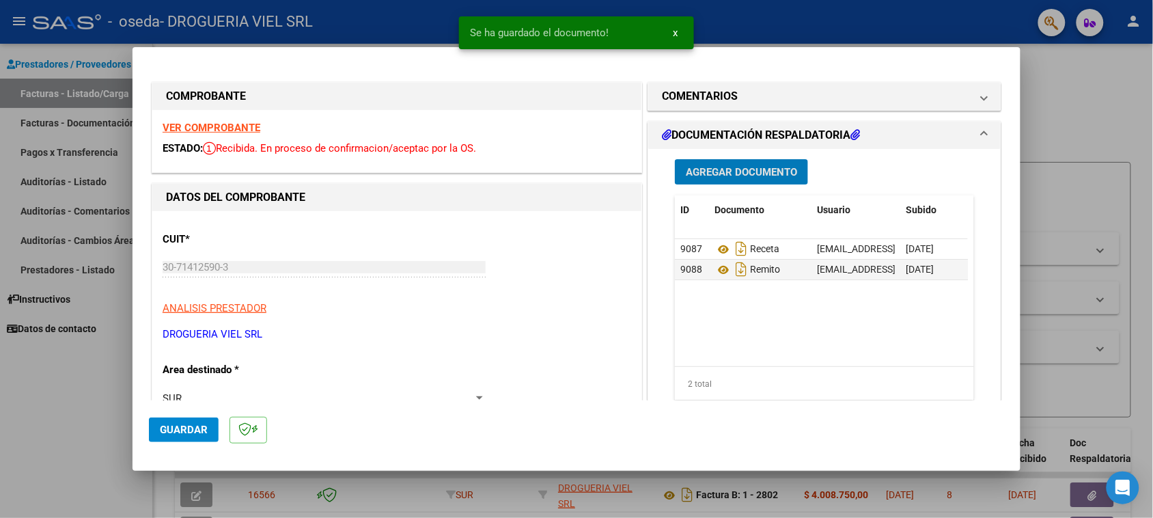
click at [753, 176] on span "Agregar Documento" at bounding box center [741, 172] width 111 height 12
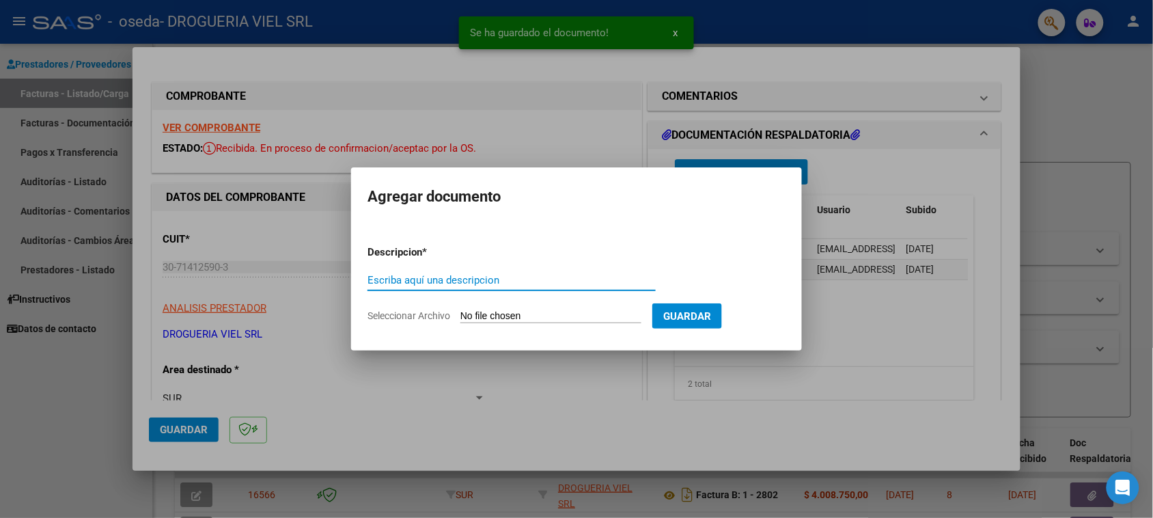
click at [451, 274] on input "Escriba aquí una descripcion" at bounding box center [511, 280] width 288 height 12
type input "traza"
click at [526, 315] on input "Seleccionar Archivo" at bounding box center [550, 316] width 181 height 13
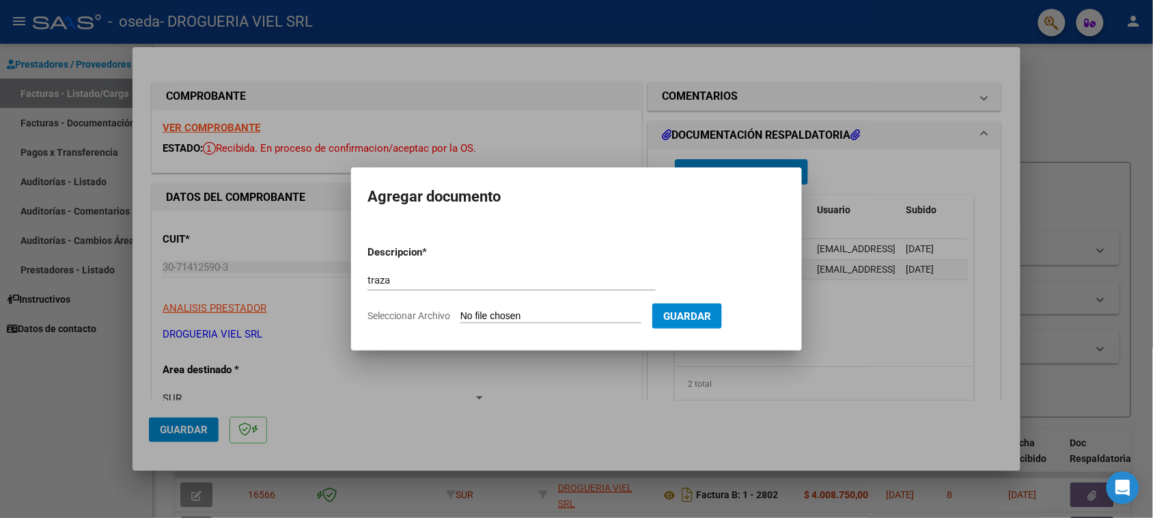
type input "C:\fakepath\Escáner_20250813 (4).pdf"
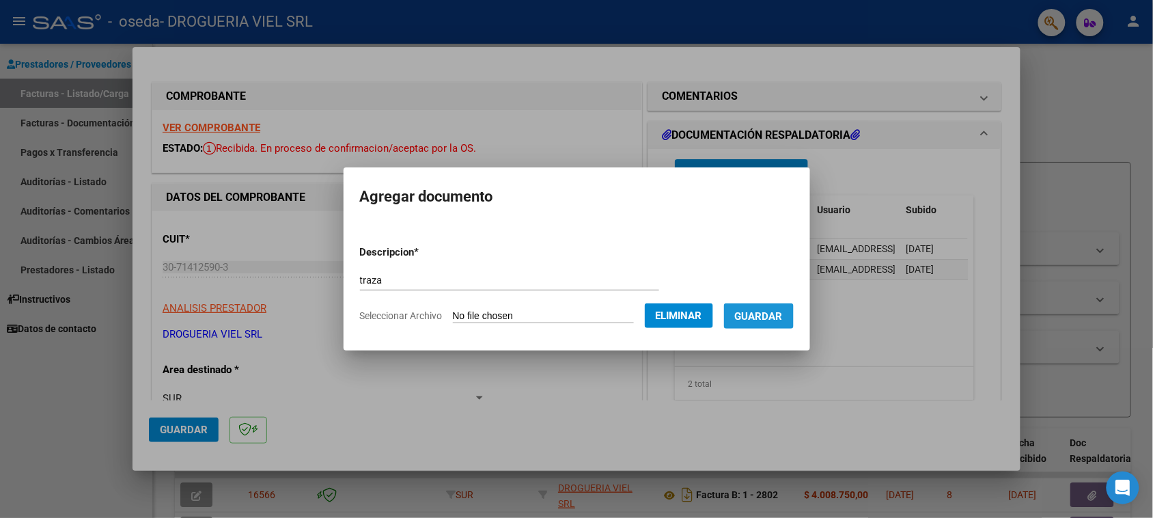
click at [793, 306] on button "Guardar" at bounding box center [759, 315] width 70 height 25
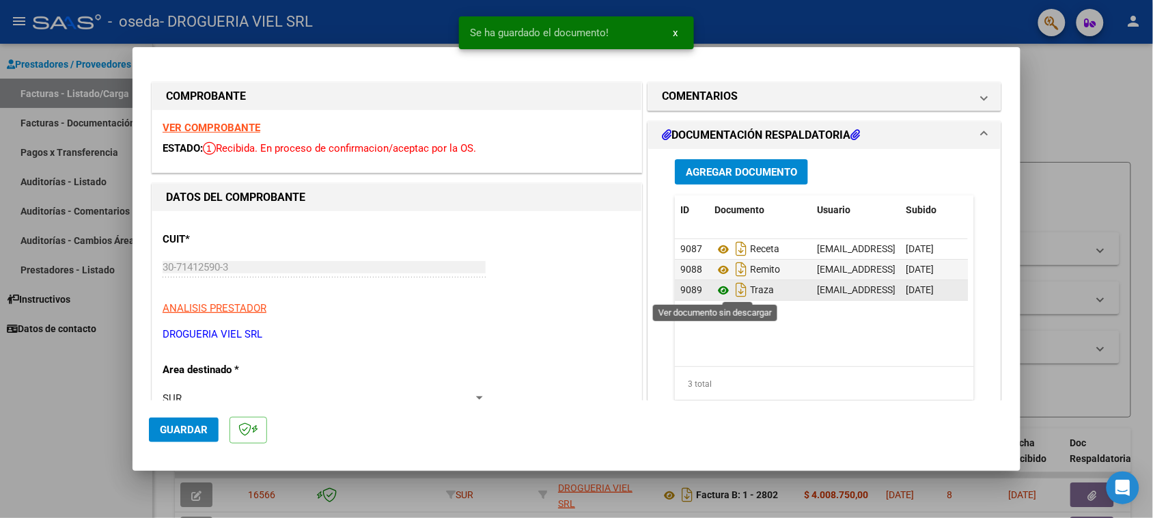
click at [717, 292] on icon at bounding box center [723, 290] width 18 height 16
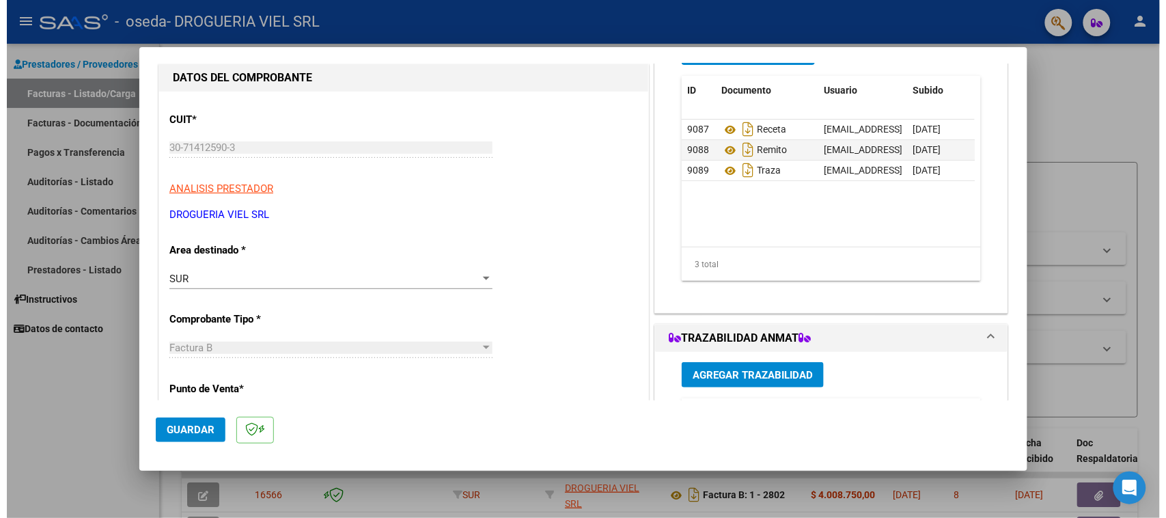
scroll to position [107, 0]
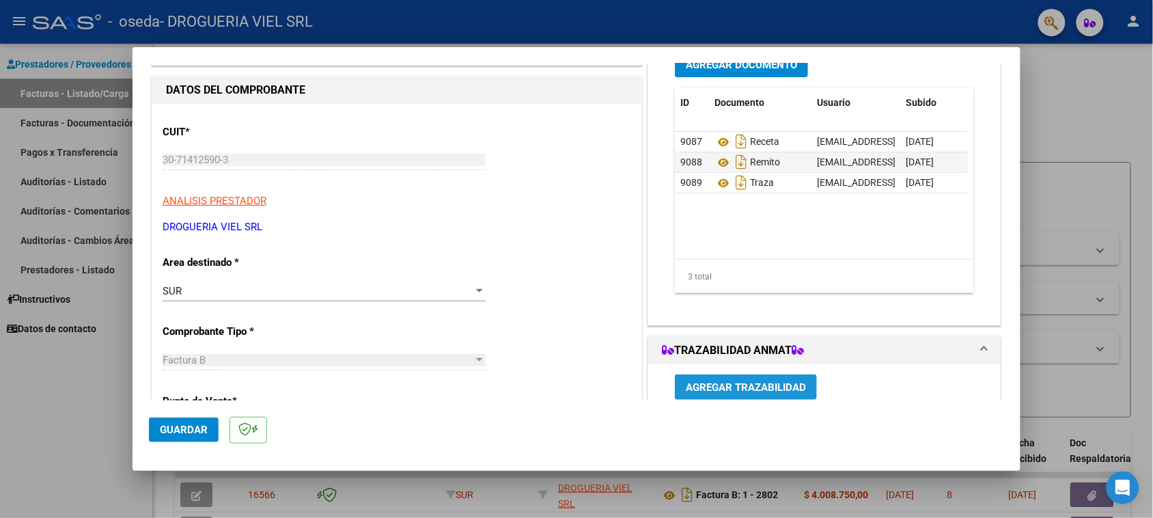
click at [758, 382] on span "Agregar Trazabilidad" at bounding box center [746, 387] width 120 height 12
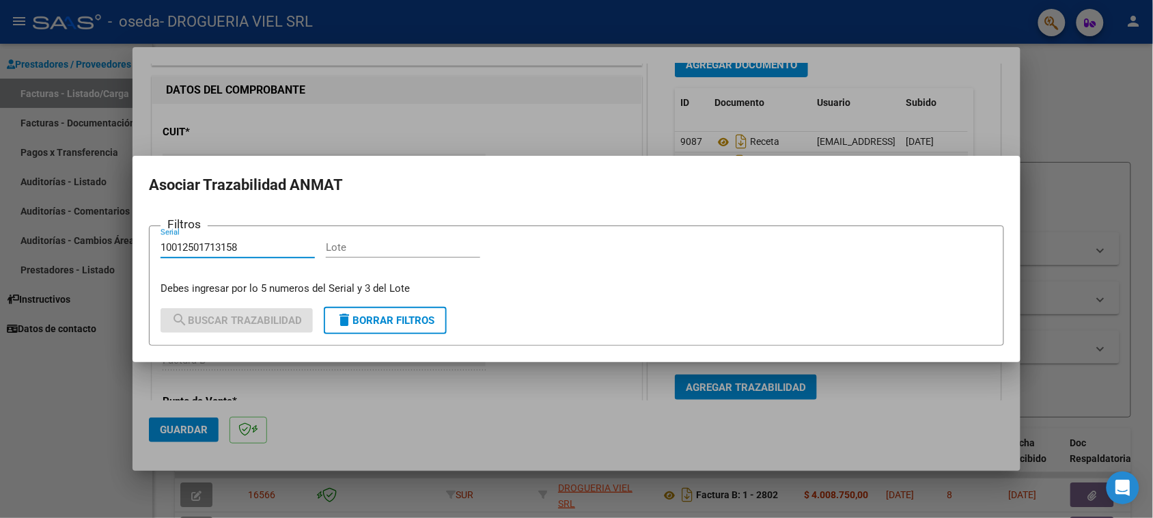
type input "10012501713158"
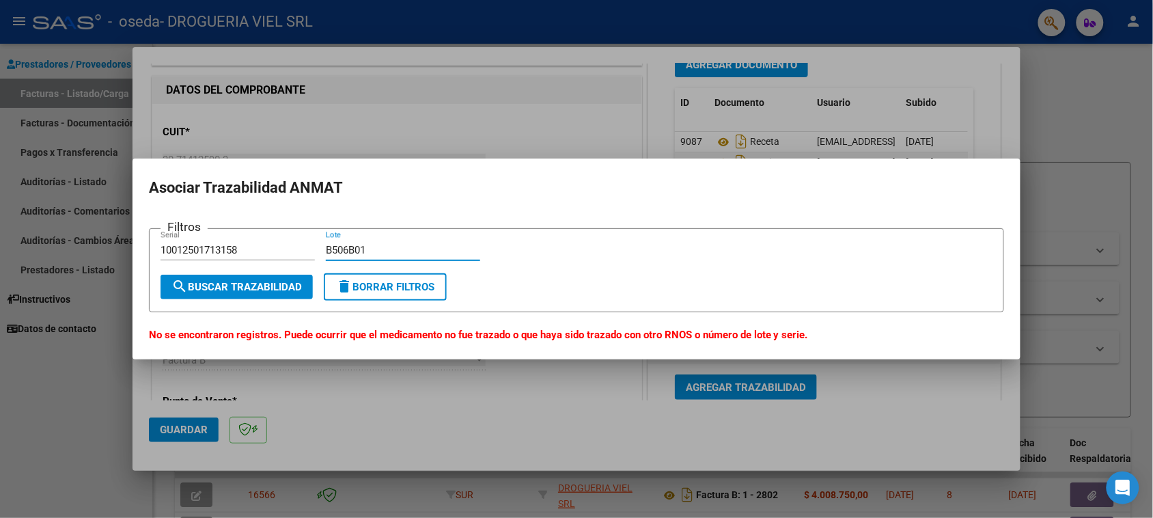
click at [283, 244] on input "10012501713158" at bounding box center [237, 250] width 154 height 12
click at [198, 244] on input "10012501713158" at bounding box center [237, 250] width 154 height 12
click at [422, 251] on input "B506B01" at bounding box center [403, 250] width 154 height 12
click at [349, 247] on input "B506B01" at bounding box center [403, 250] width 154 height 12
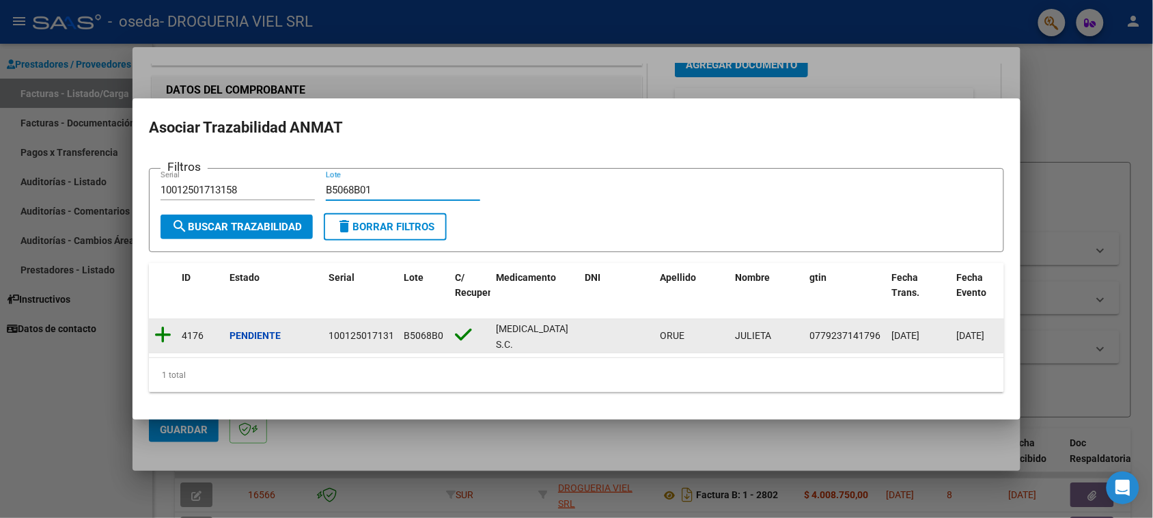
type input "B5068B01"
click at [164, 325] on icon at bounding box center [162, 334] width 17 height 19
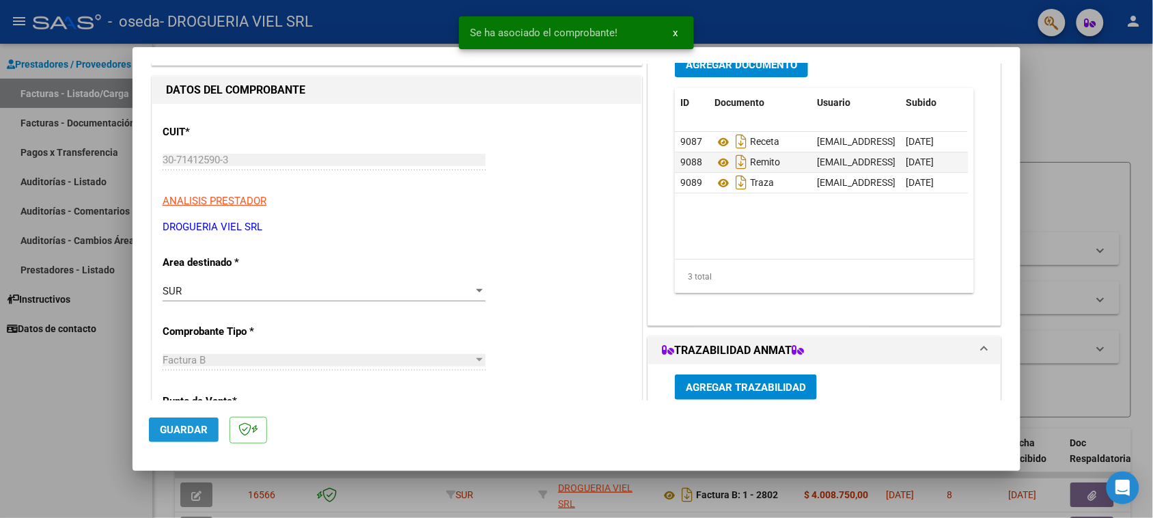
click at [198, 442] on button "Guardar" at bounding box center [184, 429] width 70 height 25
click at [1103, 238] on div at bounding box center [576, 259] width 1153 height 518
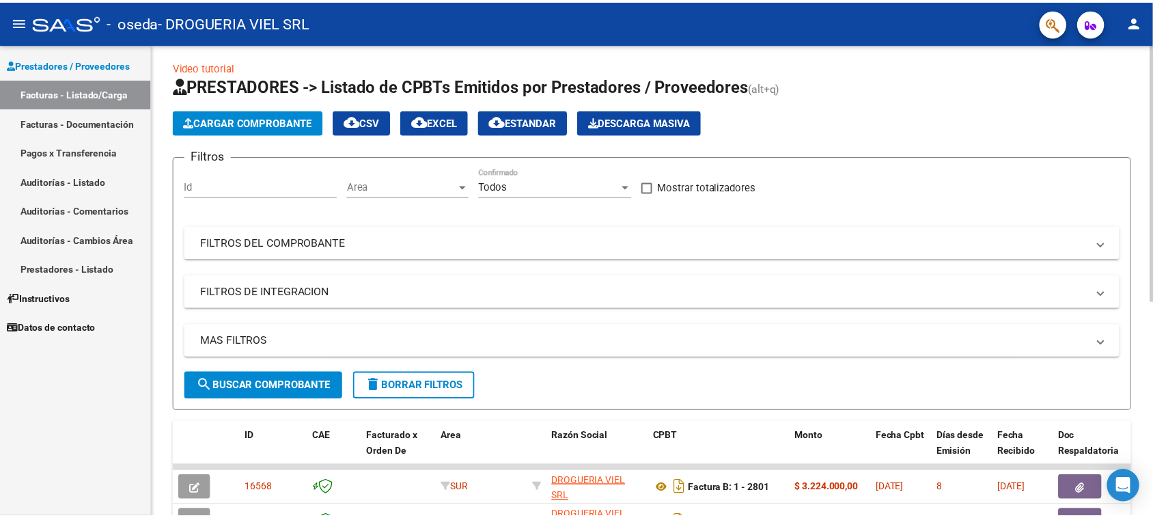
scroll to position [0, 0]
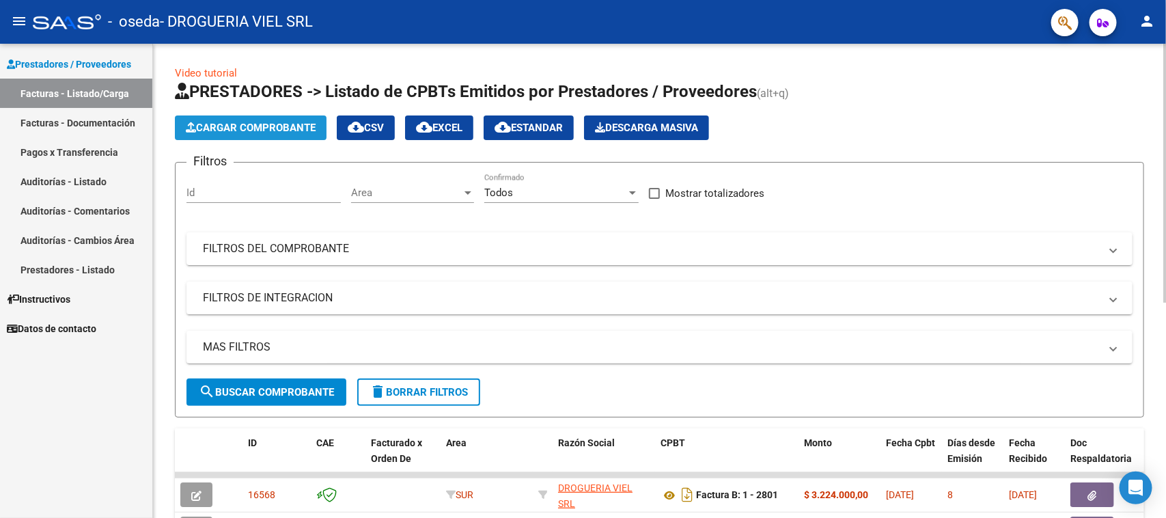
click at [261, 119] on button "Cargar Comprobante" at bounding box center [251, 127] width 152 height 25
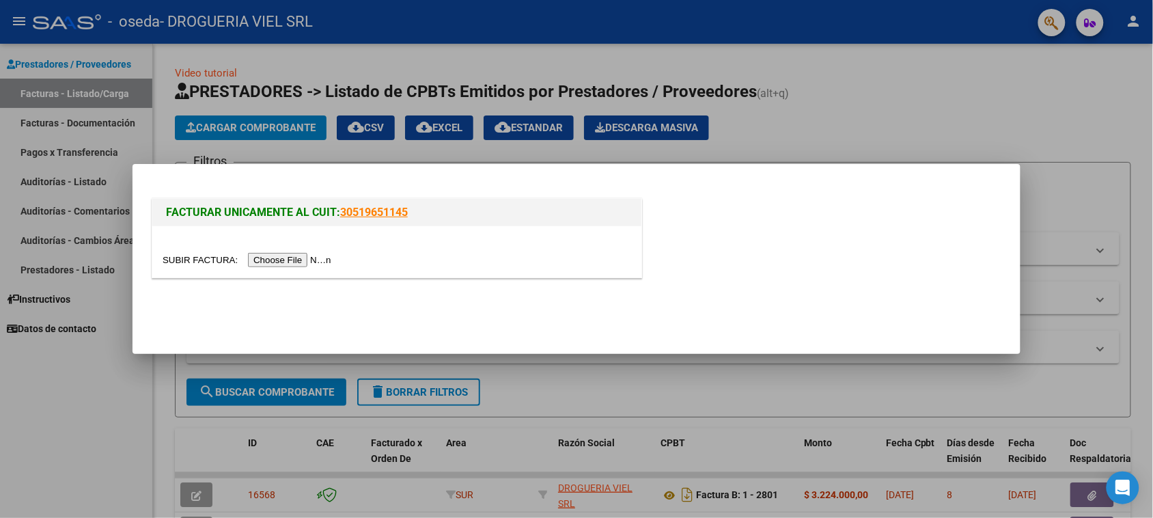
click at [305, 258] on input "file" at bounding box center [249, 260] width 173 height 14
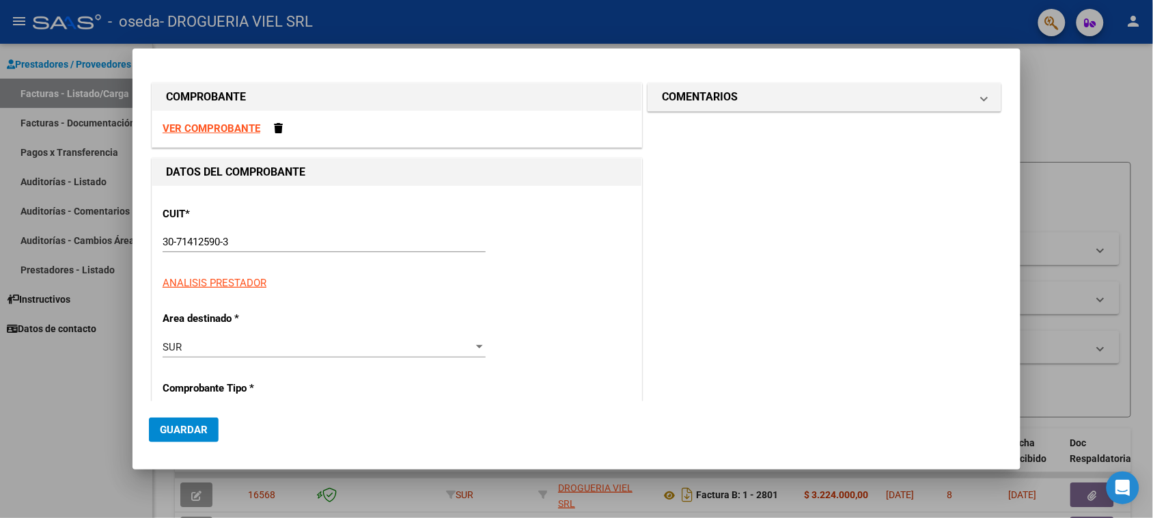
click at [219, 132] on strong "VER COMPROBANTE" at bounding box center [212, 128] width 98 height 12
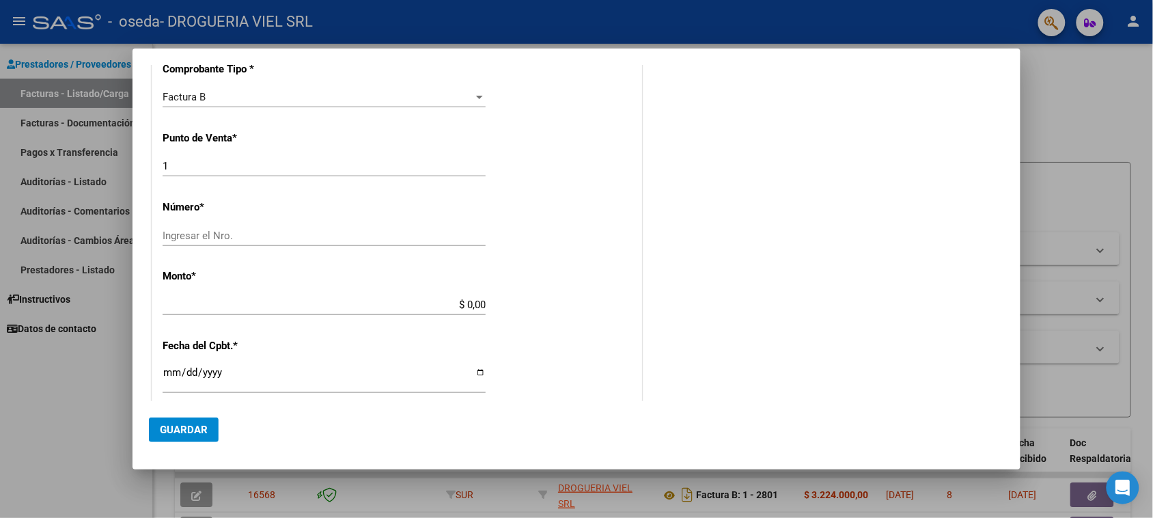
scroll to position [341, 0]
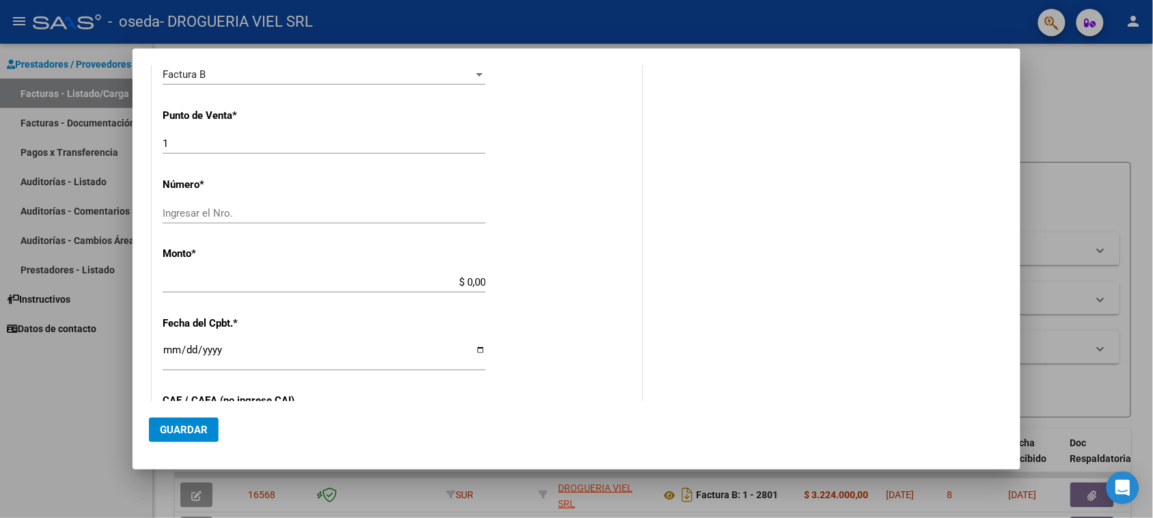
click at [336, 221] on div "Ingresar el Nro." at bounding box center [324, 213] width 323 height 20
type input "2797"
type input "$ 3.090.300,00"
type input "[DATE]"
type input "75313933608280"
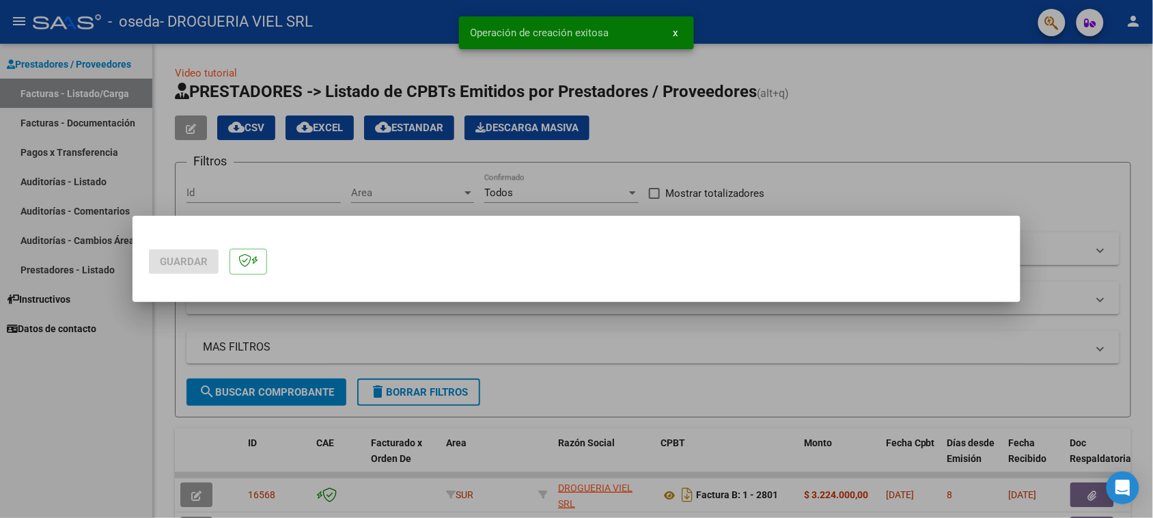
scroll to position [0, 0]
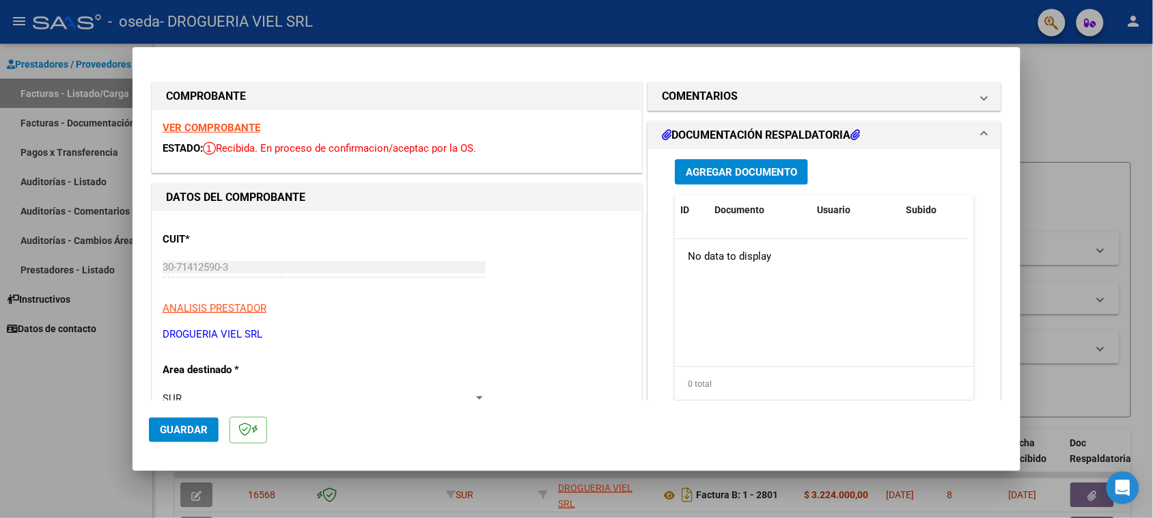
click at [761, 184] on div "Agregar Documento" at bounding box center [824, 171] width 299 height 25
click at [761, 182] on button "Agregar Documento" at bounding box center [741, 171] width 133 height 25
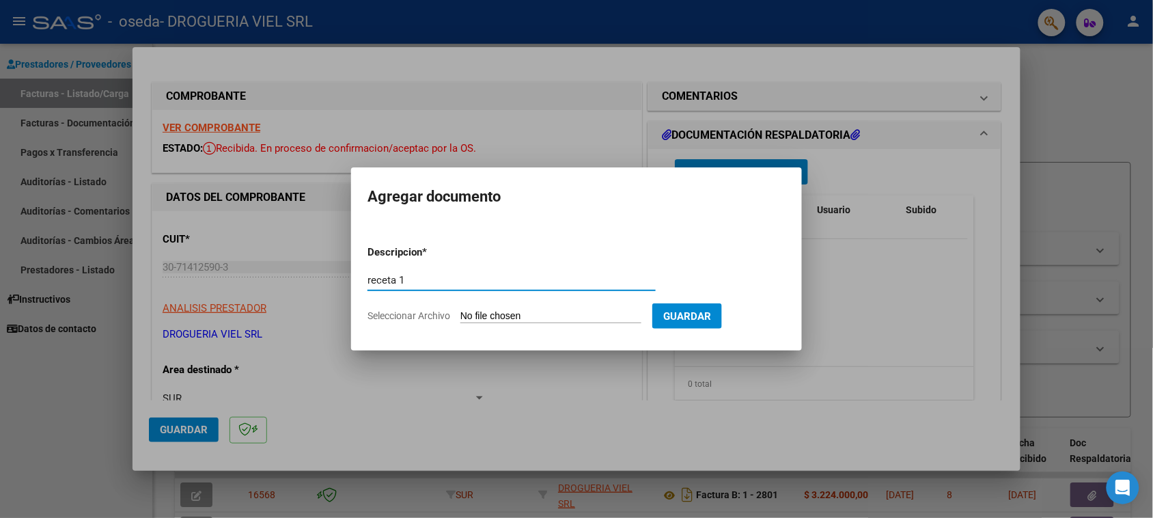
type input "receta 1"
click at [526, 315] on input "Seleccionar Archivo" at bounding box center [550, 316] width 181 height 13
type input "C:\fakepath\Escáner_20250813 (2).pdf"
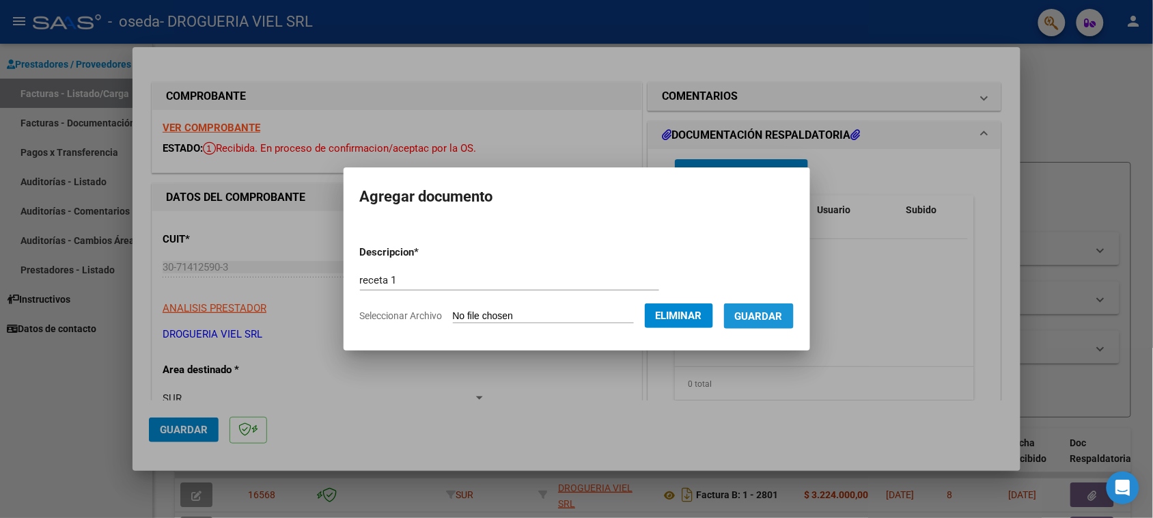
click at [783, 320] on span "Guardar" at bounding box center [759, 316] width 48 height 12
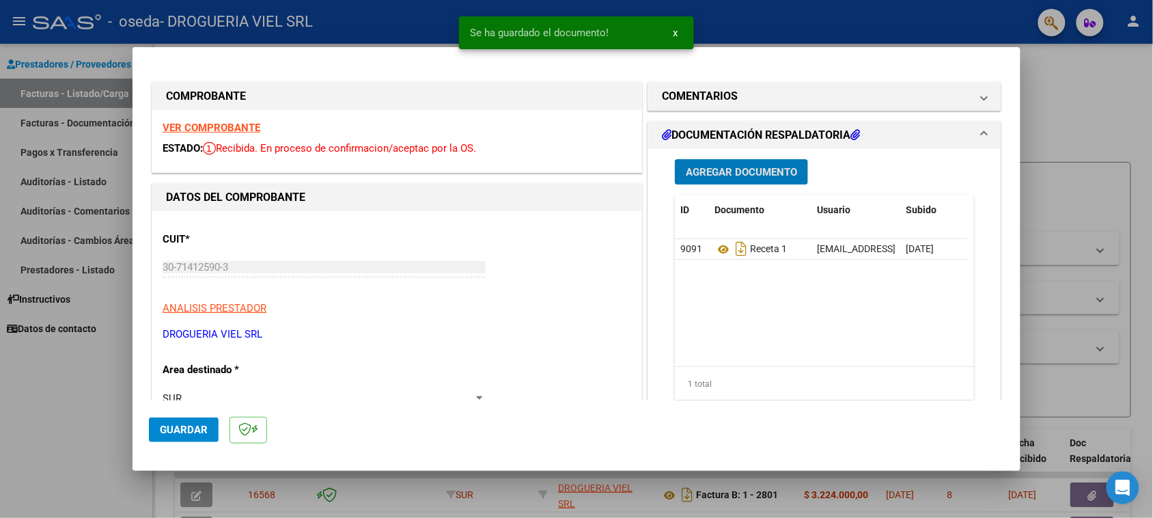
click at [760, 176] on span "Agregar Documento" at bounding box center [741, 172] width 111 height 12
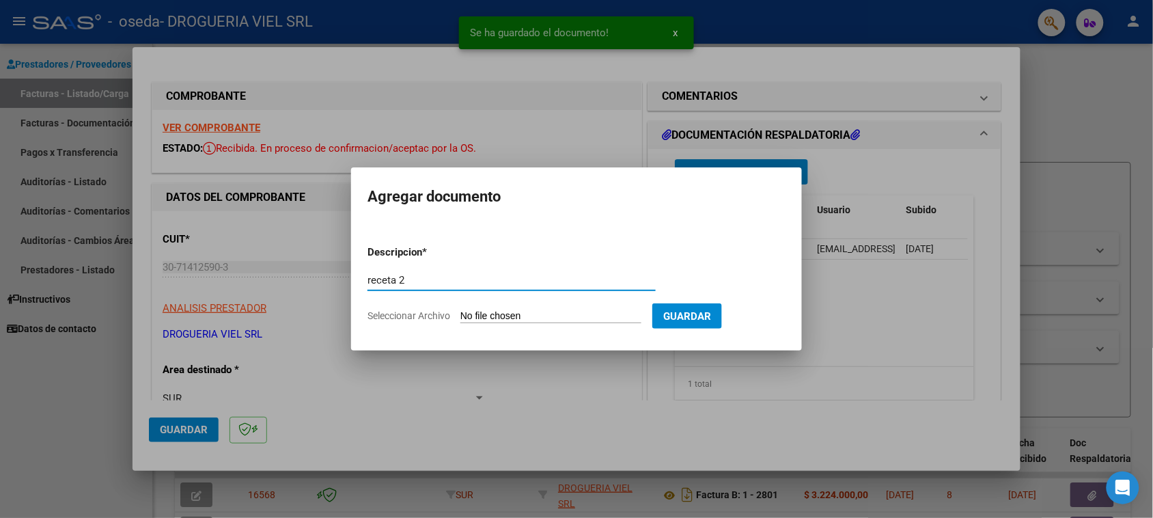
type input "receta 2"
click at [563, 318] on input "Seleccionar Archivo" at bounding box center [550, 316] width 181 height 13
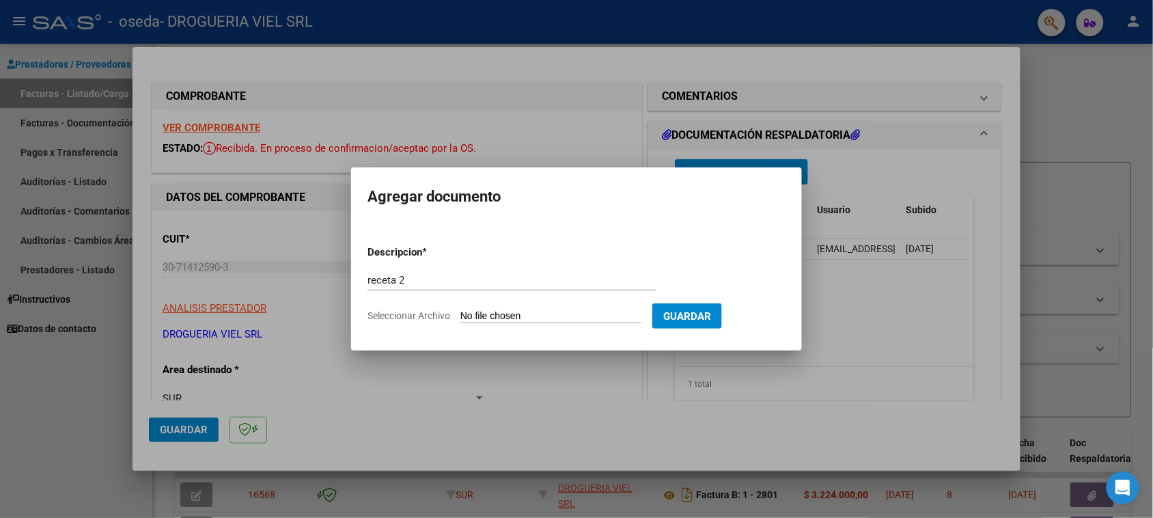
type input "C:\fakepath\Escáner_20250813 (3).pdf"
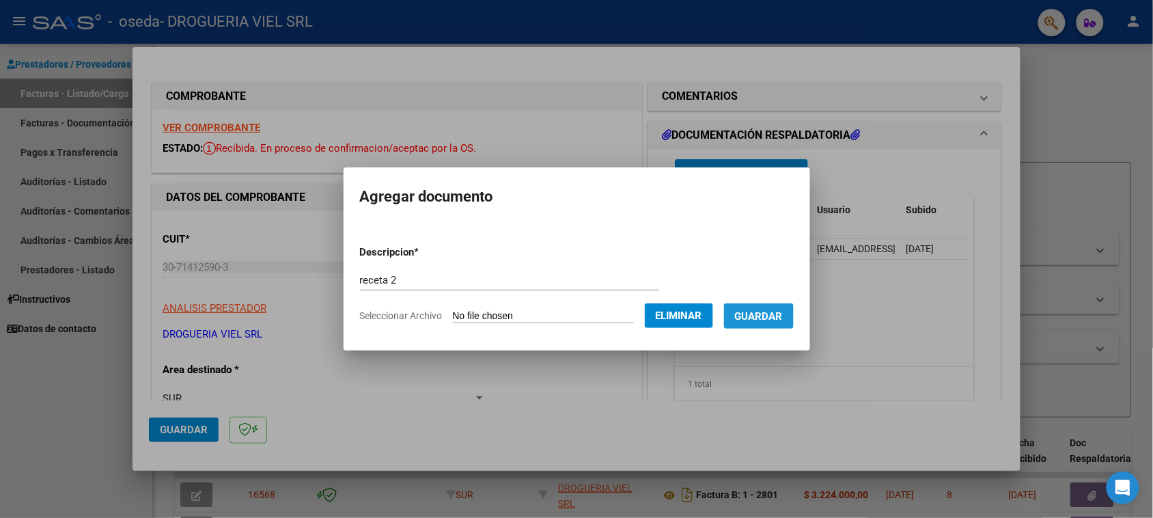
click at [783, 318] on span "Guardar" at bounding box center [759, 316] width 48 height 12
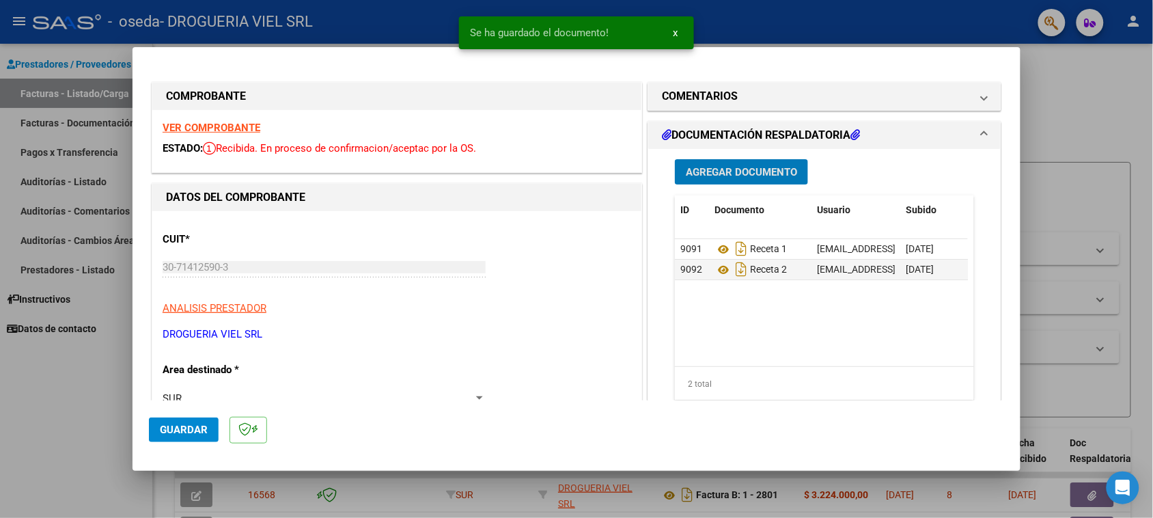
click at [768, 186] on div "Agregar Documento ID Documento Usuario Subido Acción 9091 Receta 1 [EMAIL_ADDRE…" at bounding box center [824, 285] width 320 height 272
click at [759, 171] on span "Agregar Documento" at bounding box center [741, 172] width 111 height 12
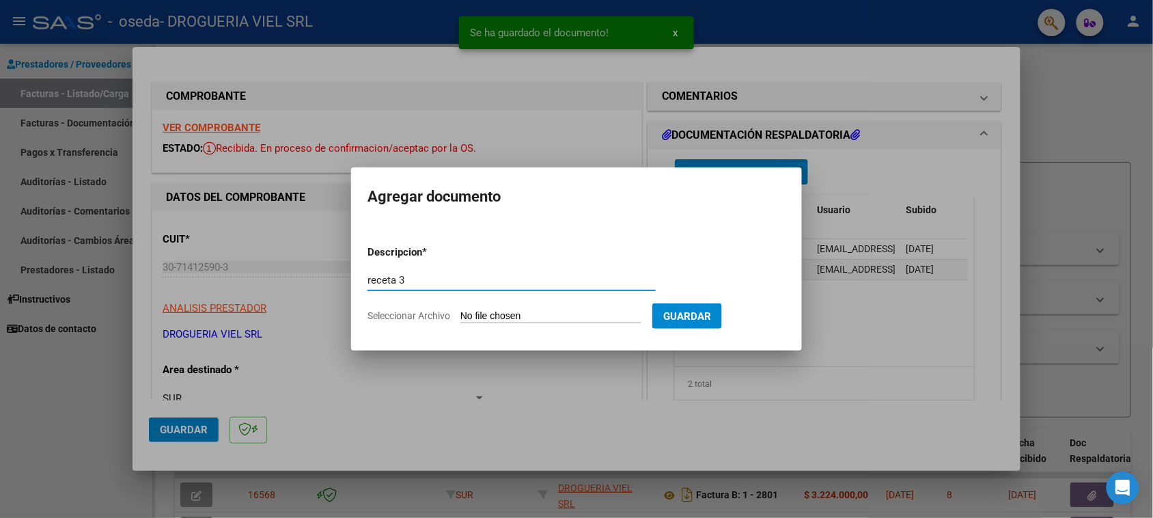
type input "receta 3"
click at [526, 310] on input "Seleccionar Archivo" at bounding box center [550, 316] width 181 height 13
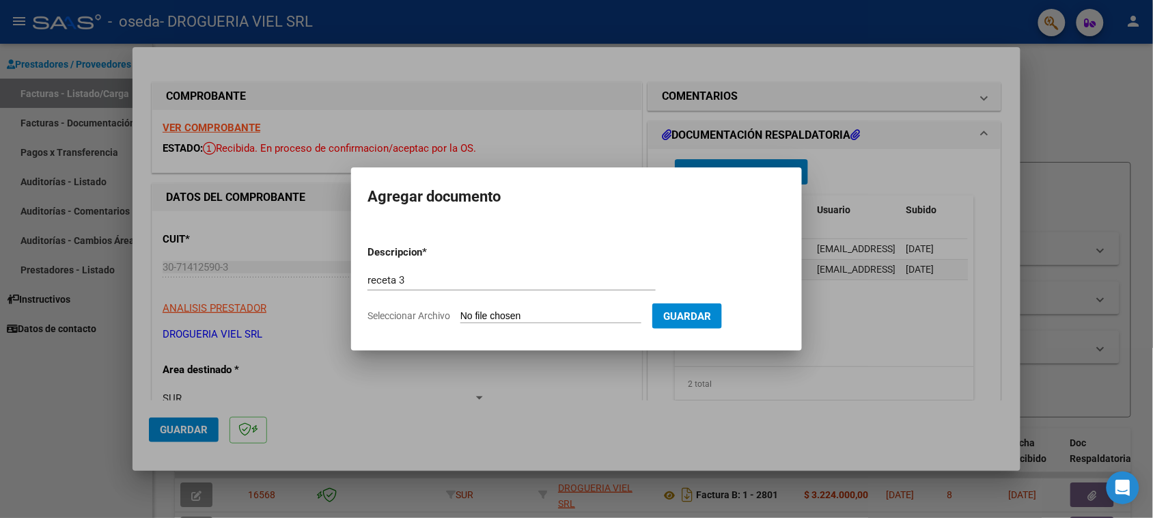
type input "C:\fakepath\Escáner_20250813 (4).pdf"
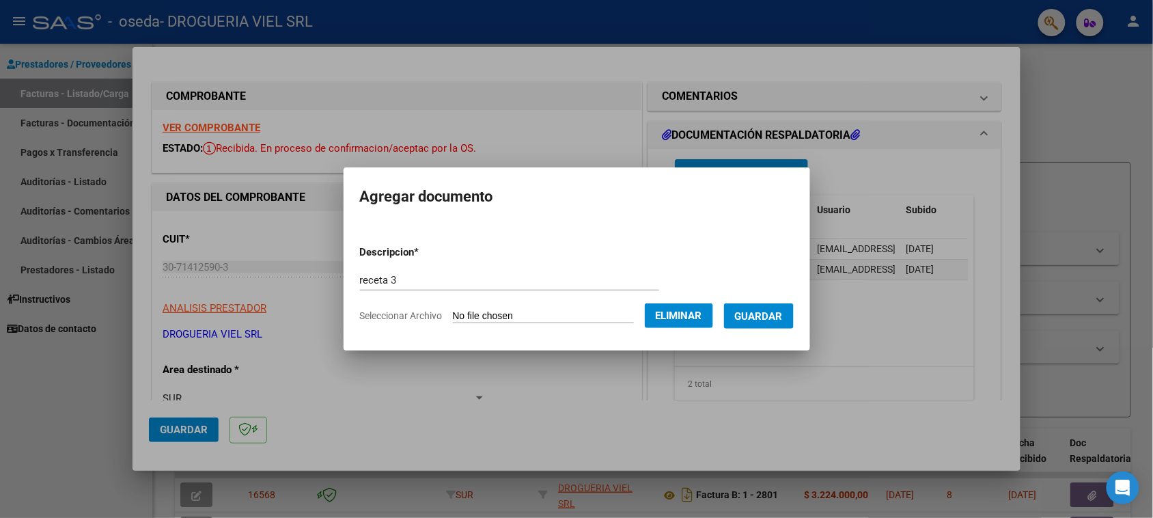
click at [780, 326] on button "Guardar" at bounding box center [759, 315] width 70 height 25
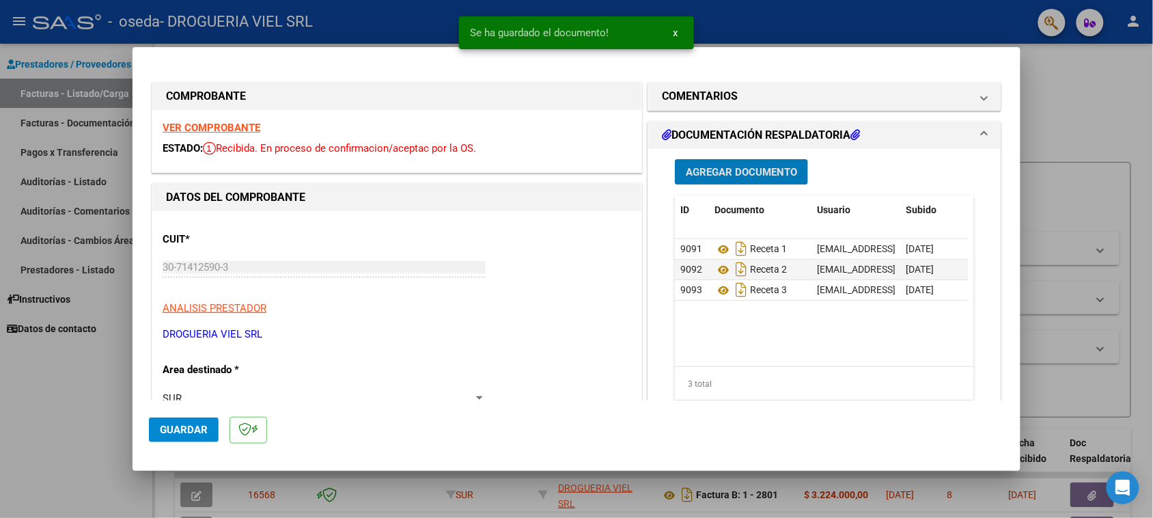
click at [743, 168] on span "Agregar Documento" at bounding box center [741, 172] width 111 height 12
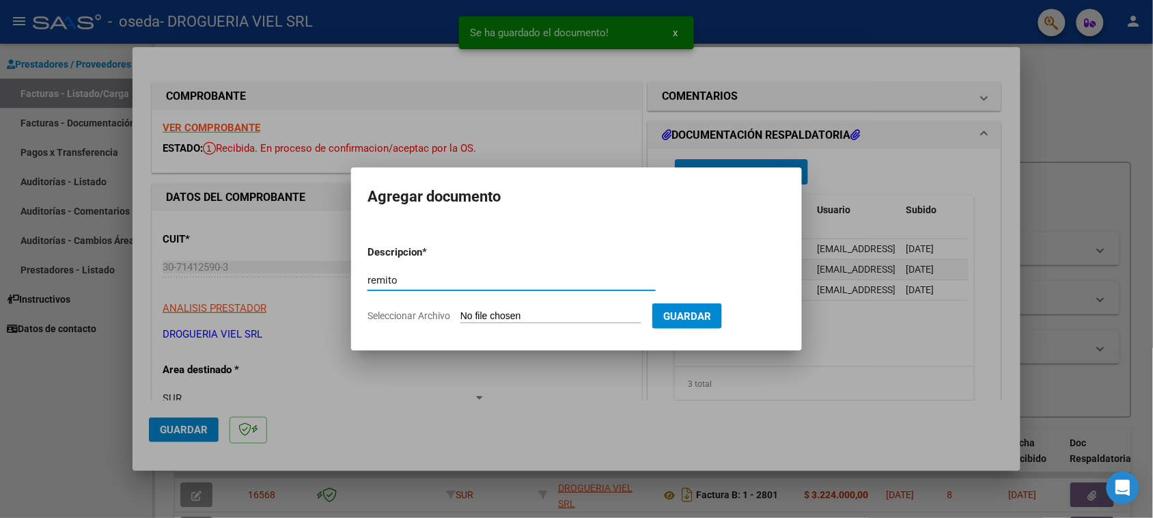
type input "remito"
click at [528, 321] on input "Seleccionar Archivo" at bounding box center [550, 316] width 181 height 13
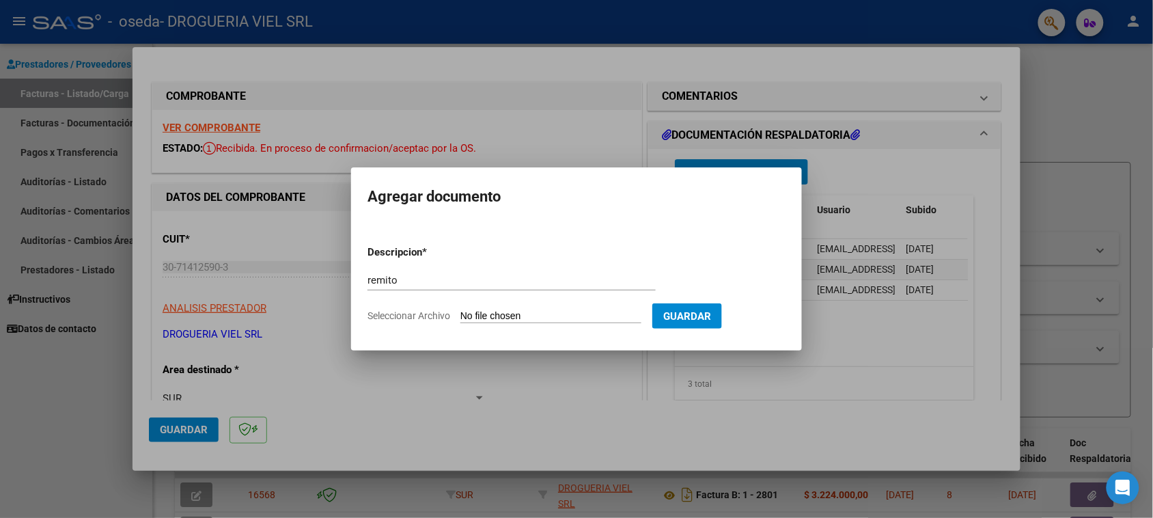
type input "C:\fakepath\Escáner_20250813 (5).pdf"
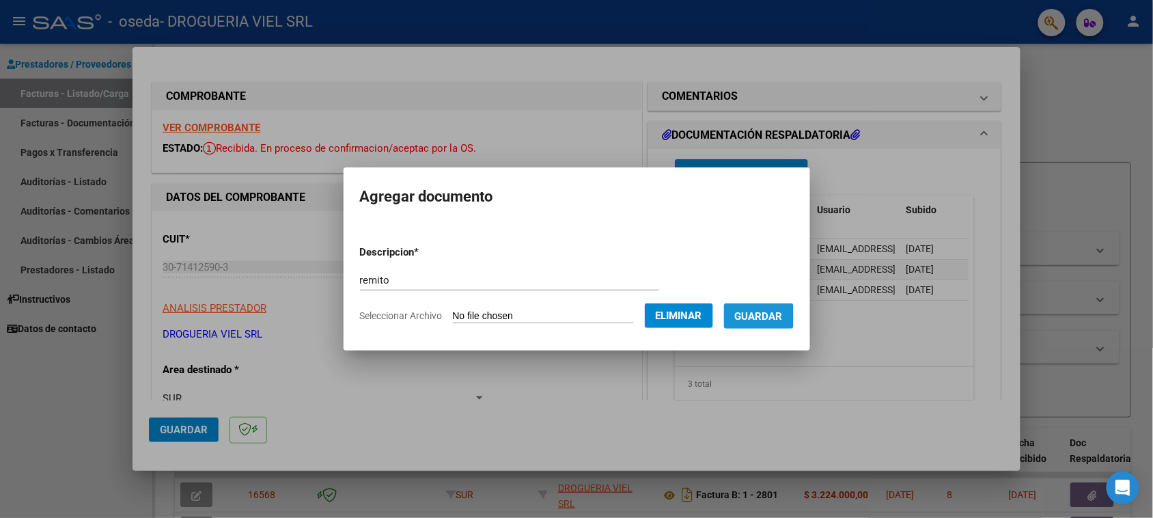
click at [785, 324] on button "Guardar" at bounding box center [759, 315] width 70 height 25
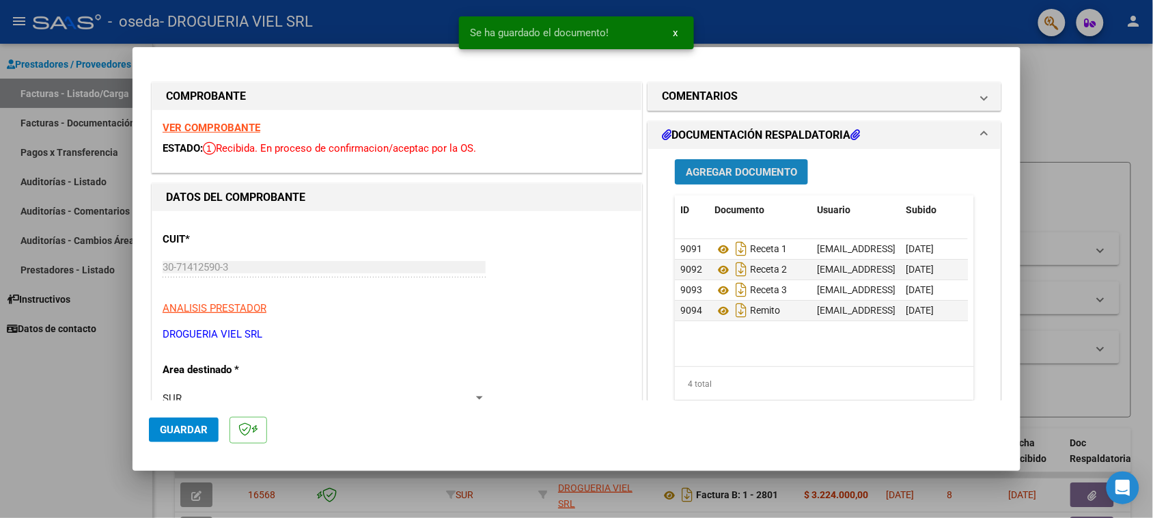
click at [746, 171] on span "Agregar Documento" at bounding box center [741, 172] width 111 height 12
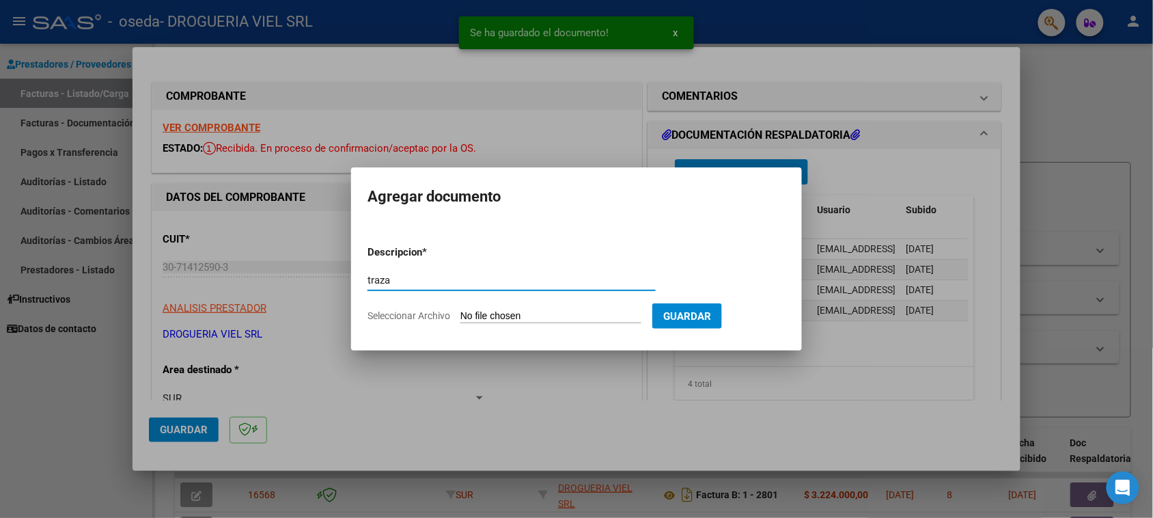
type input "traza"
click at [530, 307] on form "Descripcion * traza Escriba aquí una descripcion Seleccionar Archivo Guardar" at bounding box center [576, 284] width 418 height 100
click at [539, 315] on input "Seleccionar Archivo" at bounding box center [550, 316] width 181 height 13
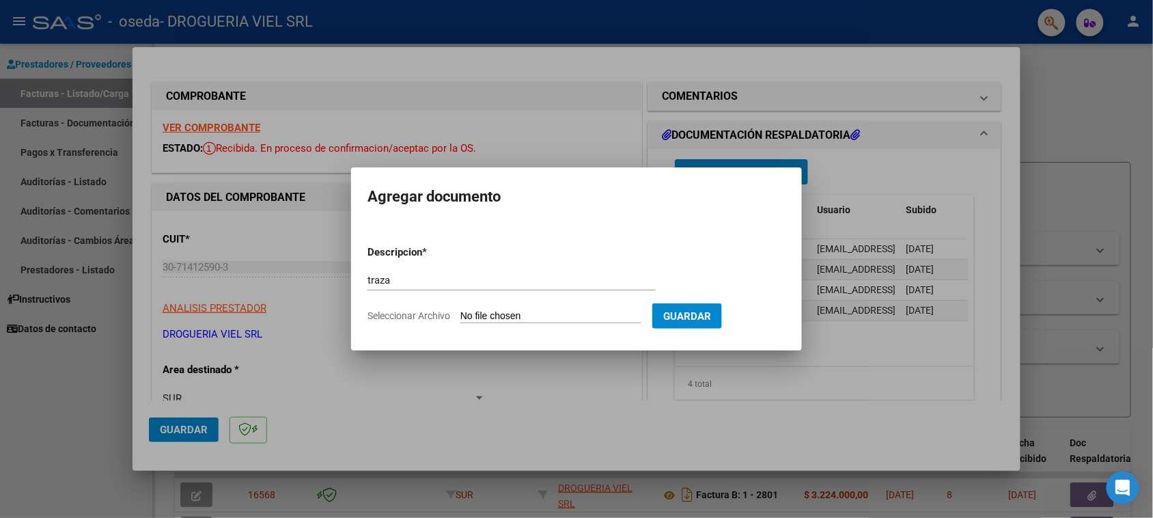
type input "C:\fakepath\Escáner_20250813 (6).pdf"
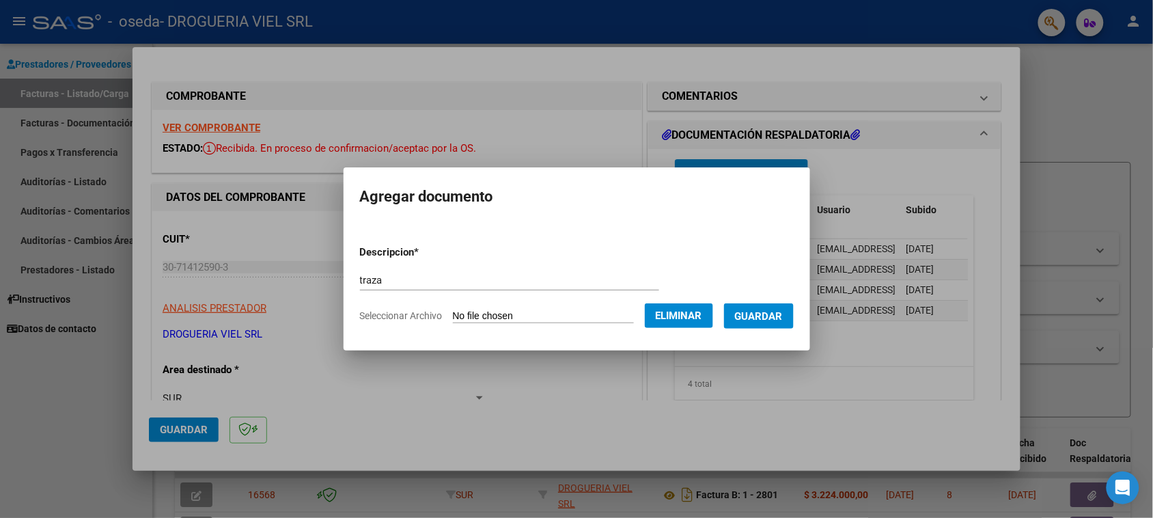
drag, startPoint x: 762, startPoint y: 335, endPoint x: 770, endPoint y: 326, distance: 12.2
click at [769, 326] on mat-dialog-container "Agregar documento Descripcion * traza Escriba aquí una descripcion Seleccionar …" at bounding box center [576, 258] width 466 height 183
click at [770, 326] on button "Guardar" at bounding box center [759, 315] width 70 height 25
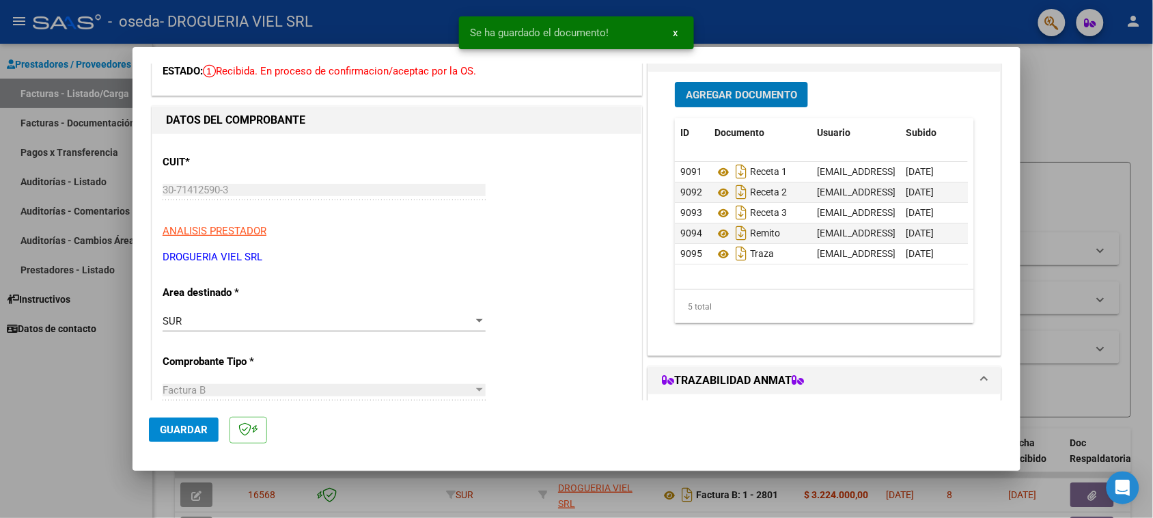
scroll to position [256, 0]
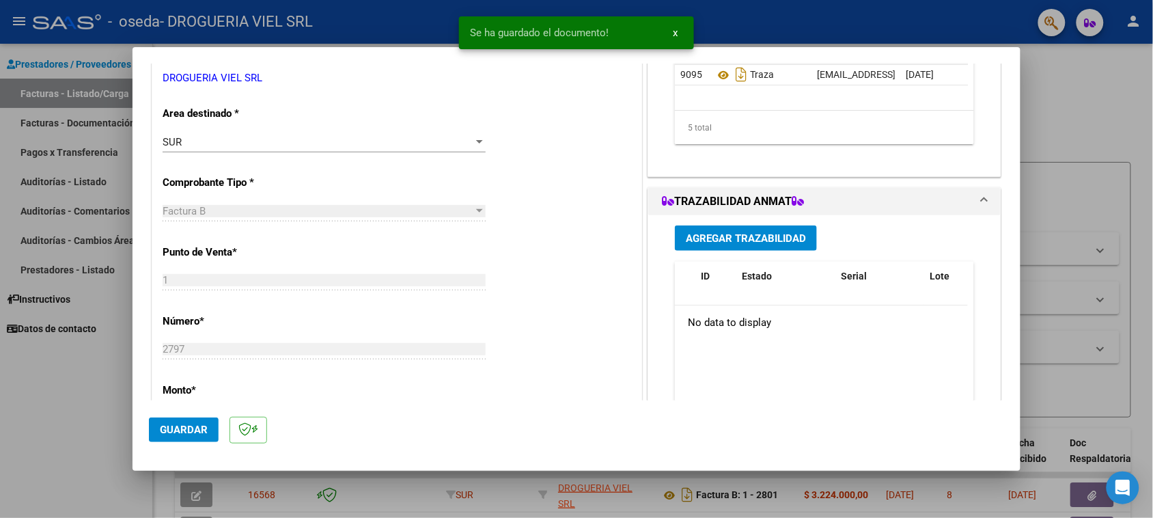
click at [759, 237] on span "Agregar Trazabilidad" at bounding box center [746, 238] width 120 height 12
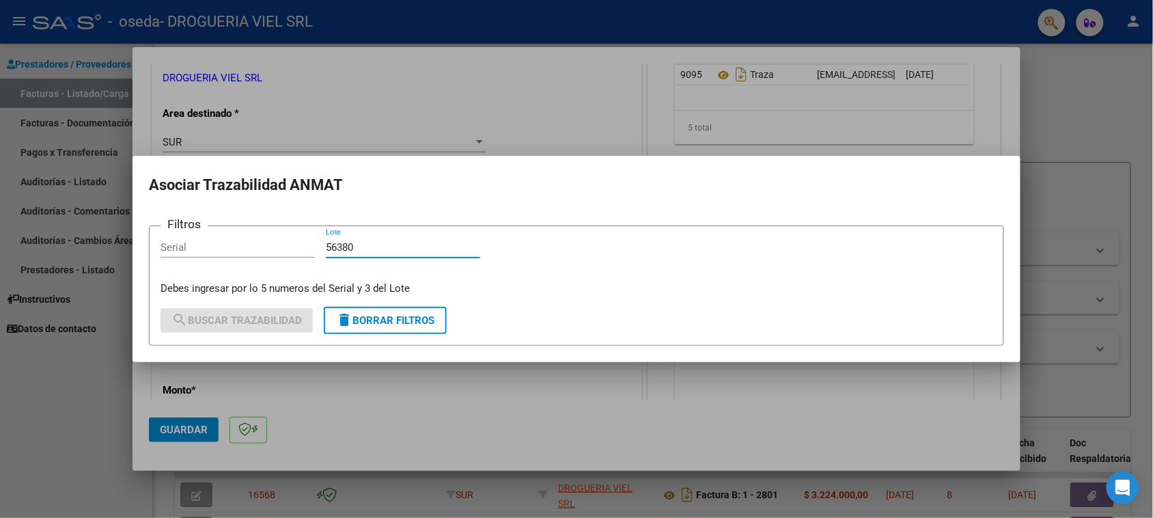
click at [343, 251] on input "56380" at bounding box center [403, 247] width 154 height 12
type input "56380"
click at [240, 253] on input "Serial" at bounding box center [237, 247] width 154 height 12
click at [236, 249] on input "Serial" at bounding box center [237, 247] width 154 height 12
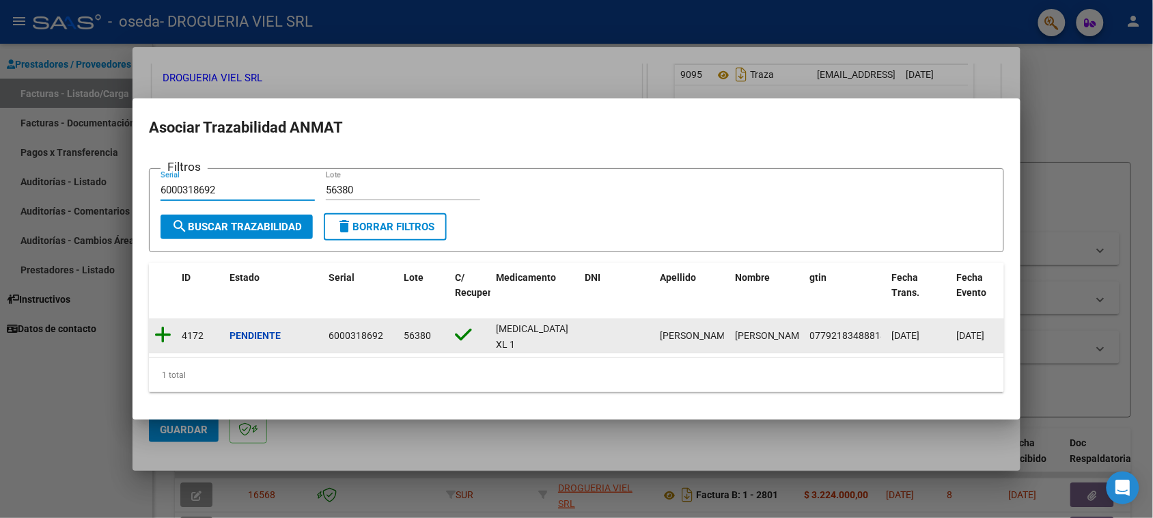
type input "6000318692"
click at [168, 325] on icon at bounding box center [162, 334] width 17 height 19
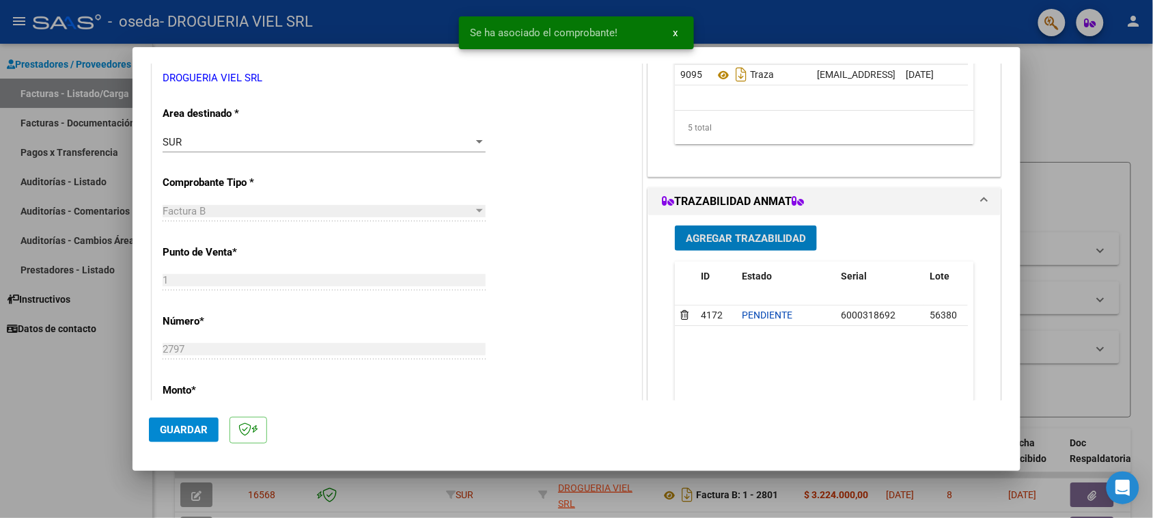
click at [744, 212] on mat-expansion-panel-header "TRAZABILIDAD ANMAT" at bounding box center [824, 201] width 352 height 27
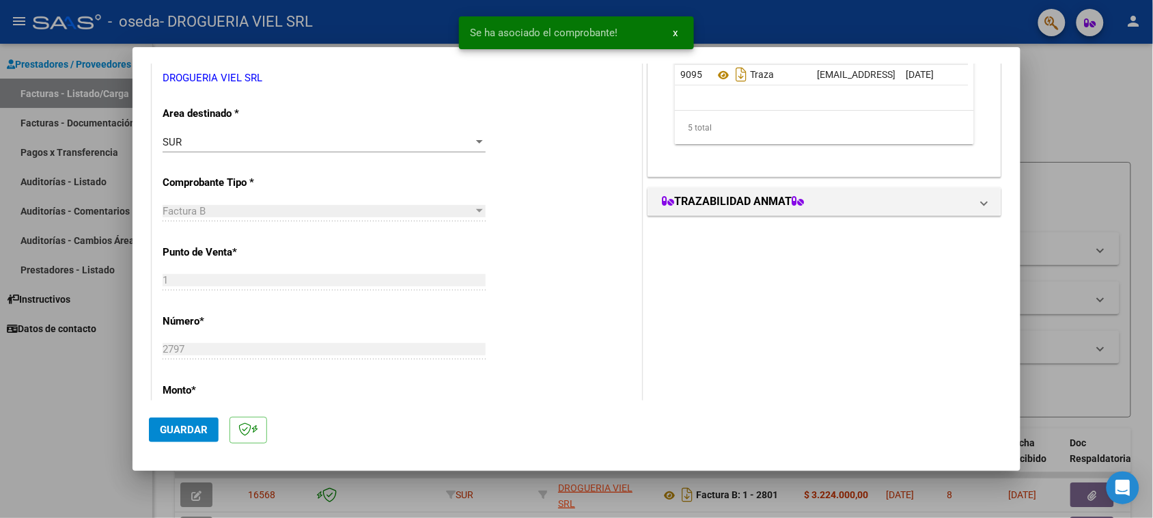
click at [736, 216] on mat-expansion-panel "TRAZABILIDAD ANMAT Agregar Trazabilidad ID Estado Serial Lote C/ Rec Apellido N…" at bounding box center [824, 201] width 354 height 29
click at [744, 200] on h1 "TRAZABILIDAD ANMAT" at bounding box center [733, 201] width 142 height 16
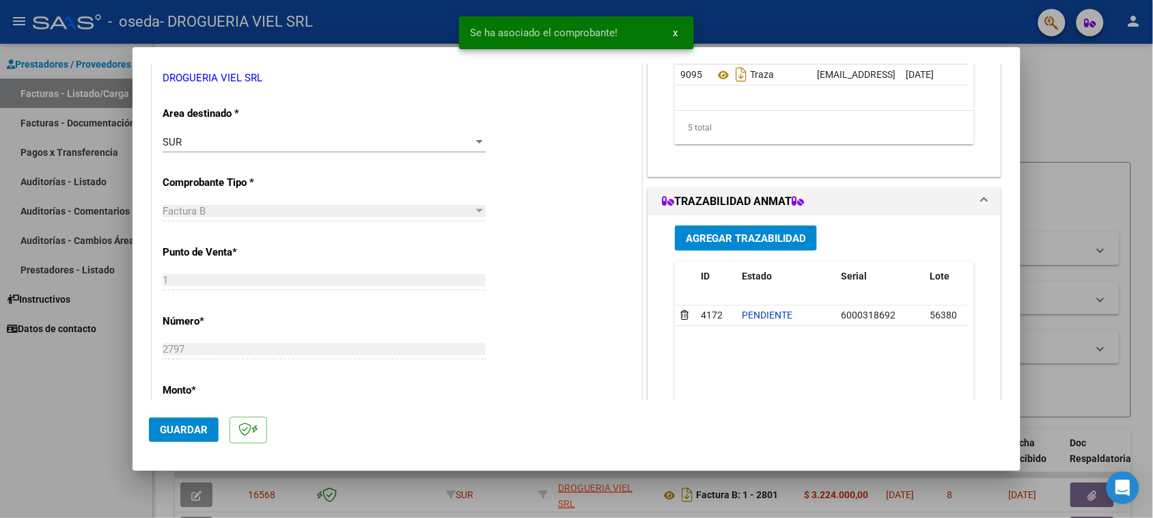
click at [743, 248] on button "Agregar Trazabilidad" at bounding box center [746, 237] width 142 height 25
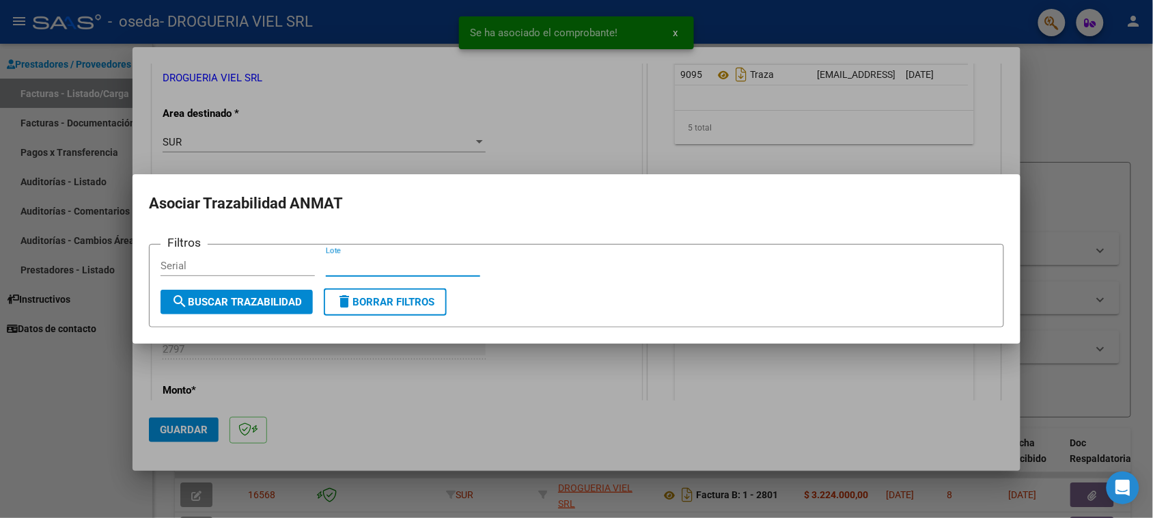
click at [404, 265] on input "Lote" at bounding box center [403, 265] width 154 height 12
paste input "56380"
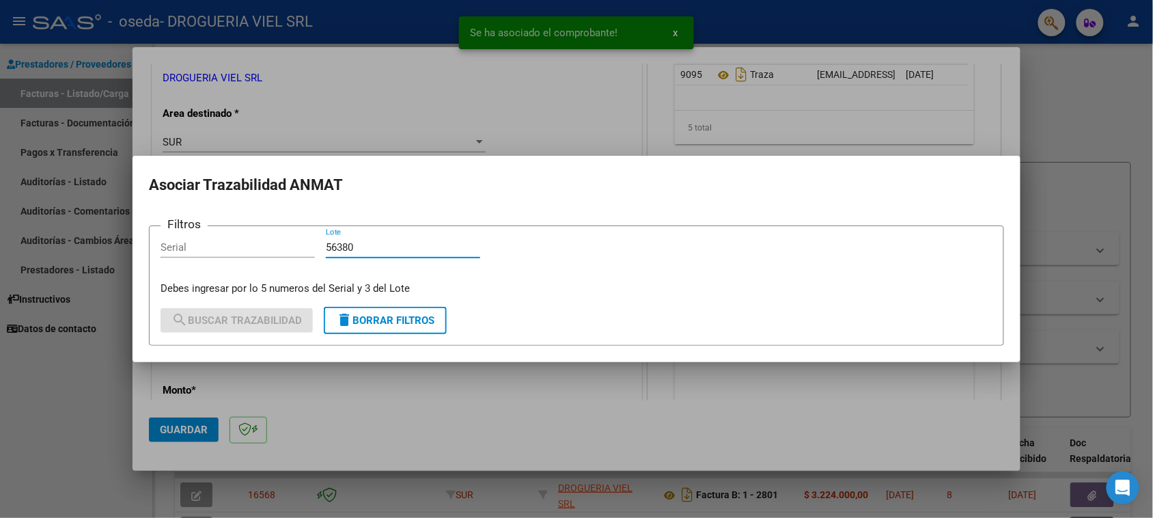
type input "56380"
click at [281, 249] on input "Serial" at bounding box center [237, 247] width 154 height 12
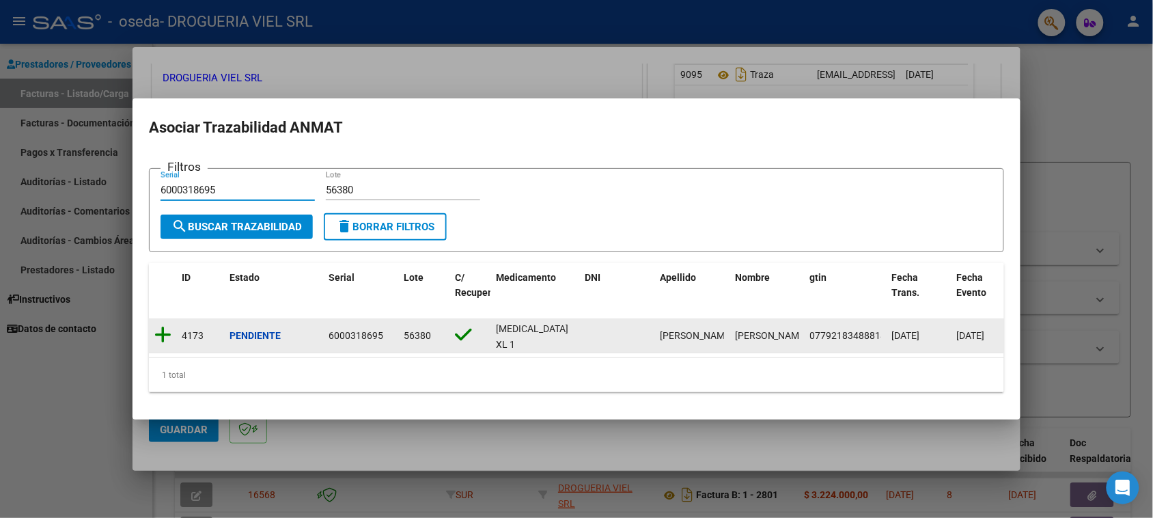
type input "6000318695"
click at [161, 335] on icon at bounding box center [162, 334] width 17 height 19
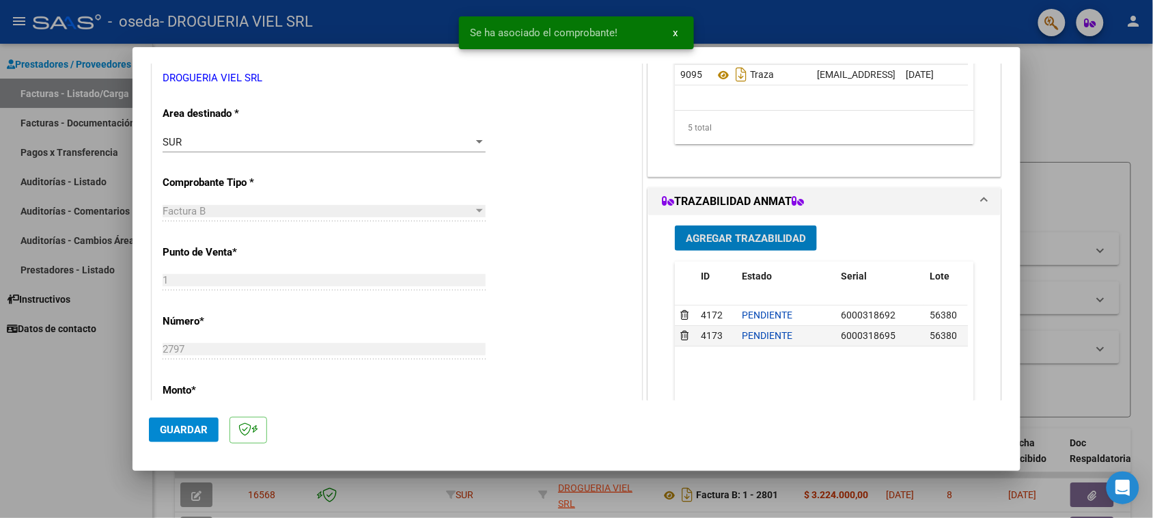
click at [768, 227] on button "Agregar Trazabilidad" at bounding box center [746, 237] width 142 height 25
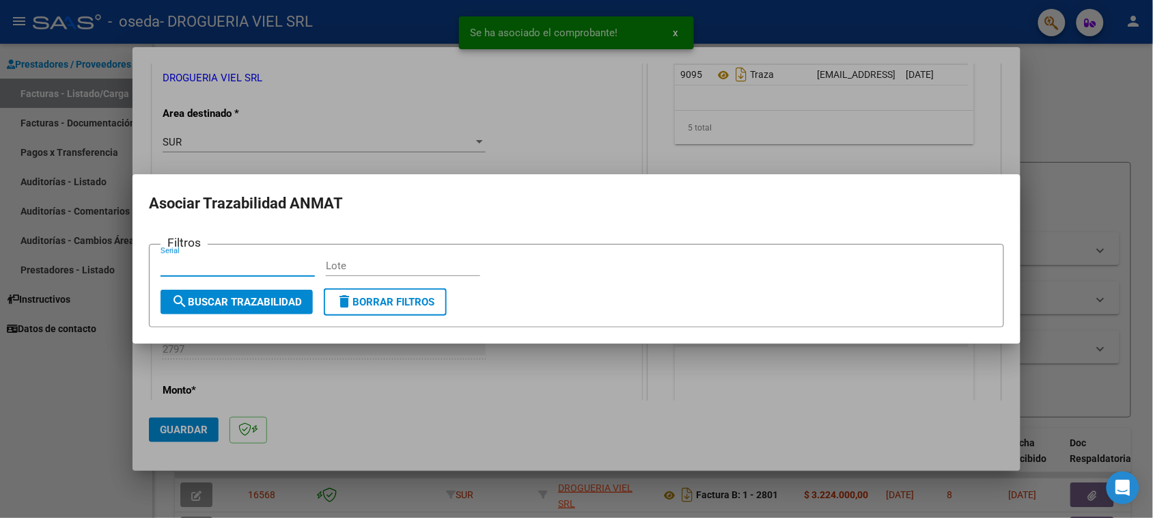
click at [393, 255] on form "Filtros Serial Lote search Buscar Trazabilidad delete Borrar Filtros" at bounding box center [576, 286] width 855 height 84
click at [389, 261] on input "Lote" at bounding box center [403, 265] width 154 height 12
paste input "56380"
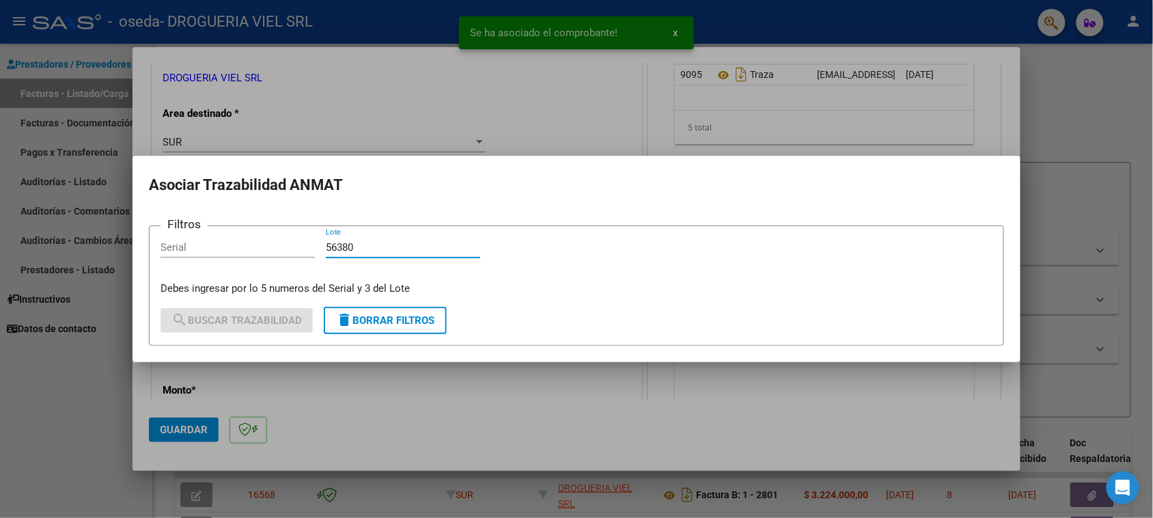
type input "56380"
click at [270, 234] on form "Filtros Serial 56380 Lote Debes ingresar por lo 5 numeros del Serial y 3 del Lo…" at bounding box center [576, 284] width 855 height 119
click at [273, 247] on input "Serial" at bounding box center [237, 247] width 154 height 12
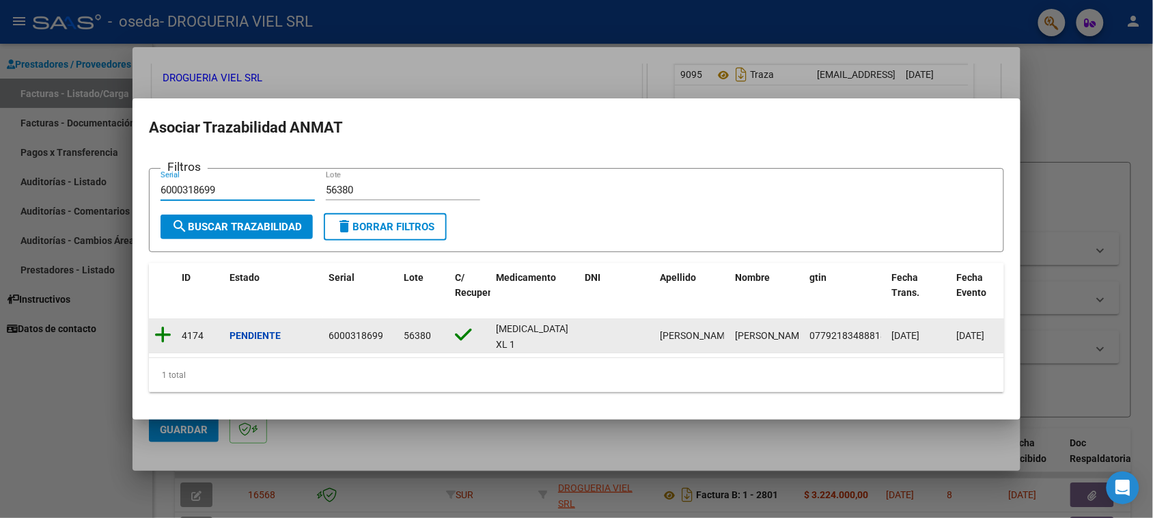
type input "6000318699"
click at [168, 325] on icon at bounding box center [162, 334] width 17 height 19
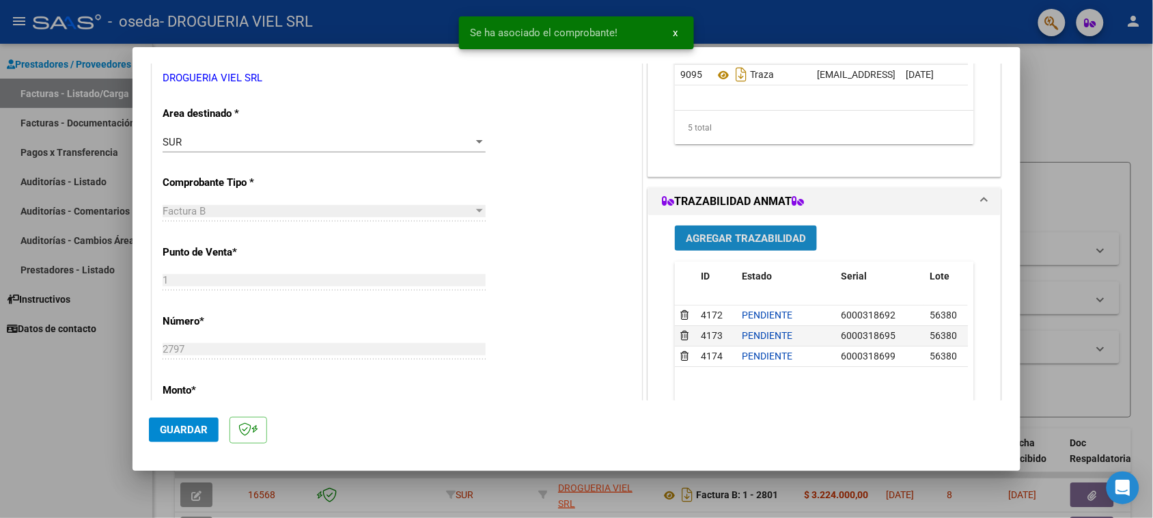
click at [746, 232] on span "Agregar Trazabilidad" at bounding box center [746, 238] width 120 height 12
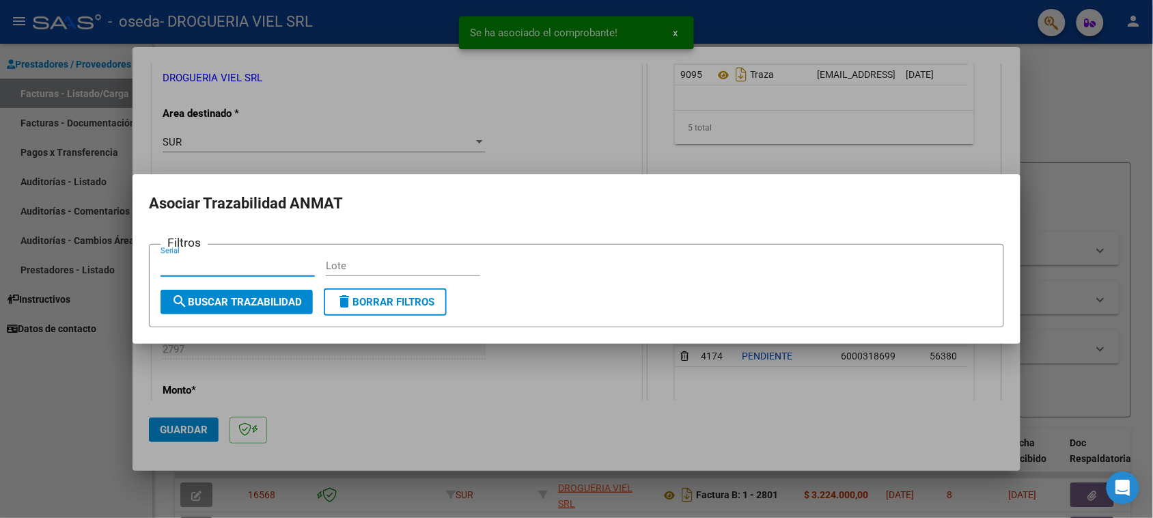
click at [346, 257] on div "Lote" at bounding box center [403, 265] width 154 height 20
click at [380, 270] on input "Lote" at bounding box center [403, 265] width 154 height 12
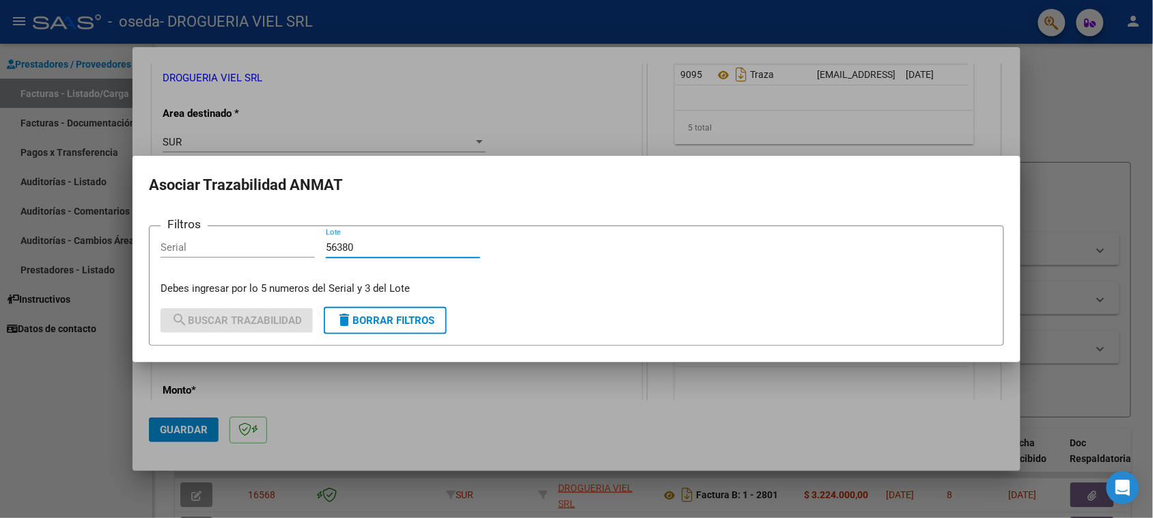
type input "56380"
click at [244, 260] on div "Serial" at bounding box center [237, 253] width 154 height 33
click at [247, 241] on input "Serial" at bounding box center [237, 247] width 154 height 12
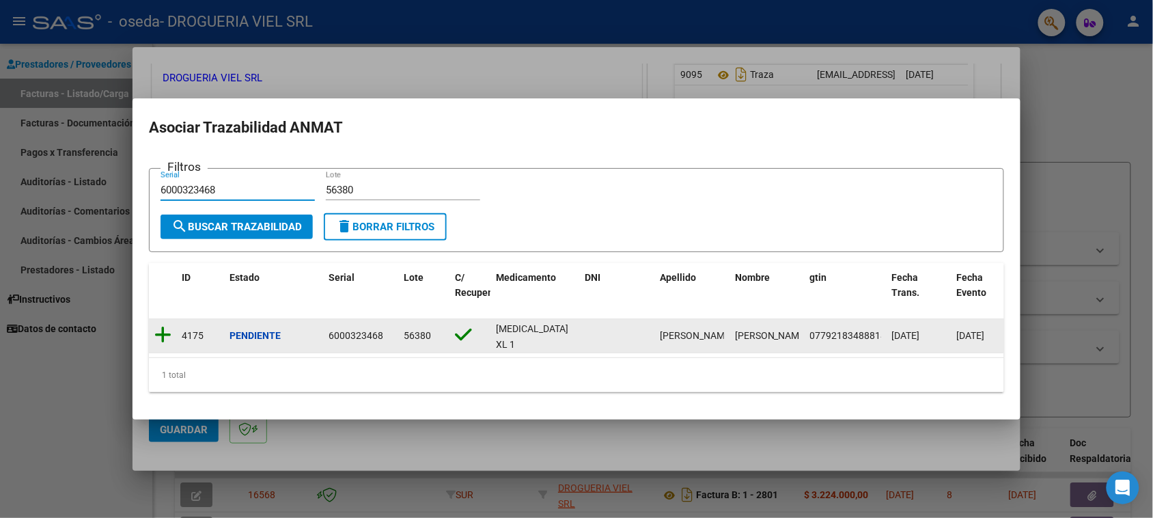
type input "6000323468"
click at [167, 325] on icon at bounding box center [162, 334] width 17 height 19
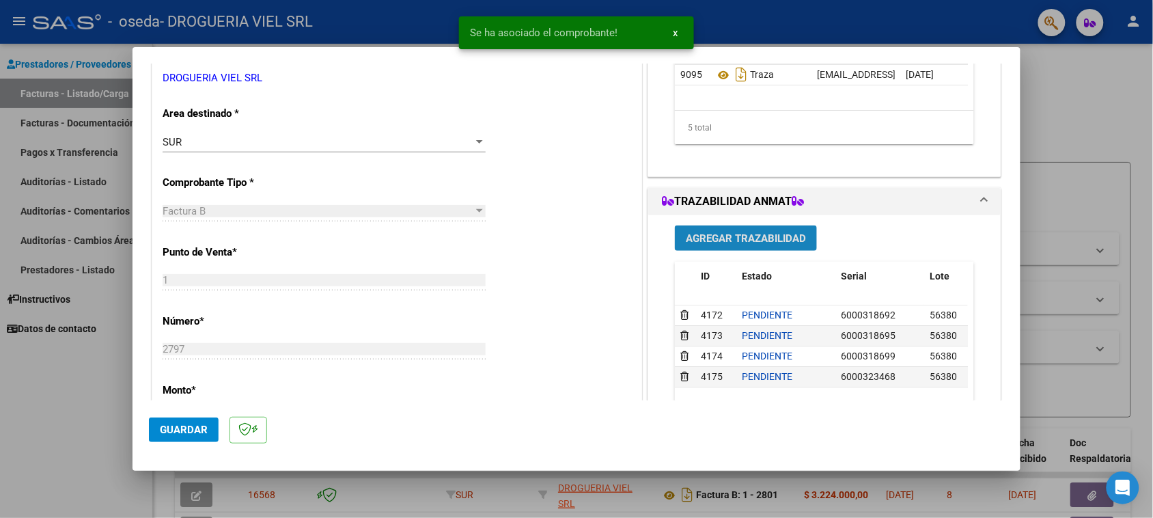
click at [724, 233] on span "Agregar Trazabilidad" at bounding box center [746, 238] width 120 height 12
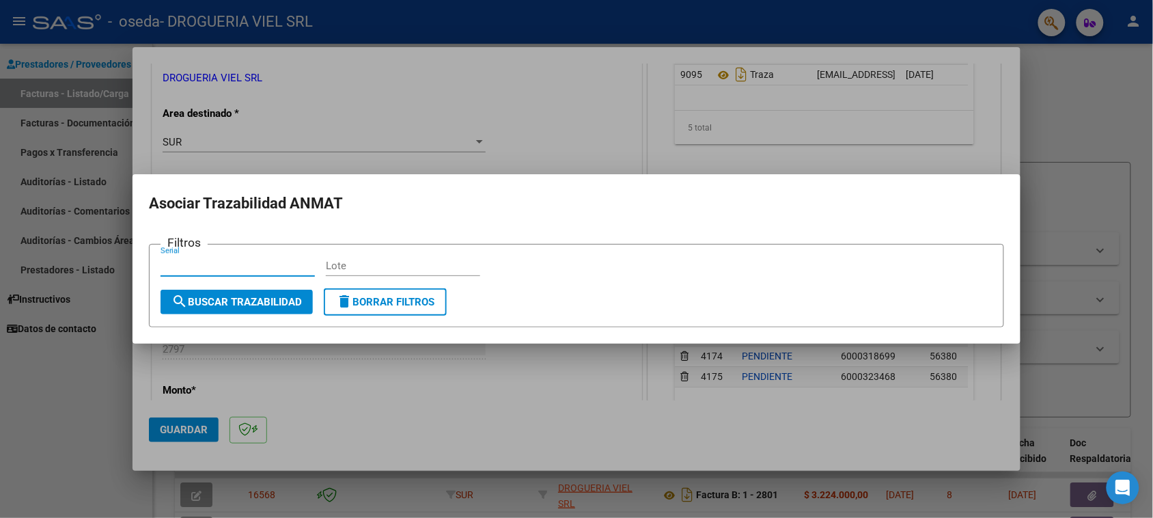
click at [404, 254] on form "Filtros Serial Lote search Buscar Trazabilidad delete Borrar Filtros" at bounding box center [576, 286] width 855 height 84
click at [398, 268] on input "Lote" at bounding box center [403, 265] width 154 height 12
type input "6"
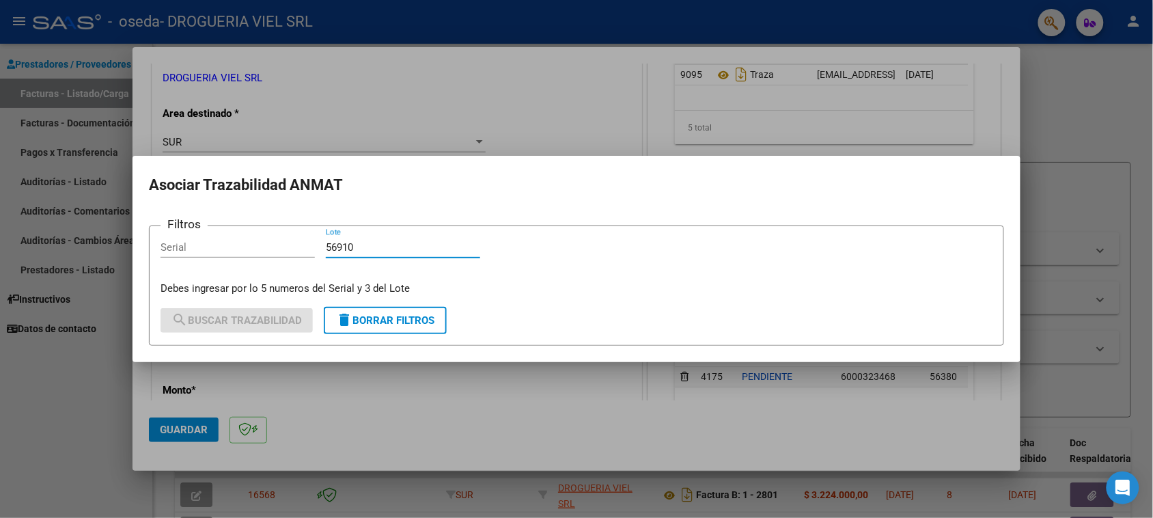
type input "56910"
click at [247, 248] on input "Serial" at bounding box center [237, 247] width 154 height 12
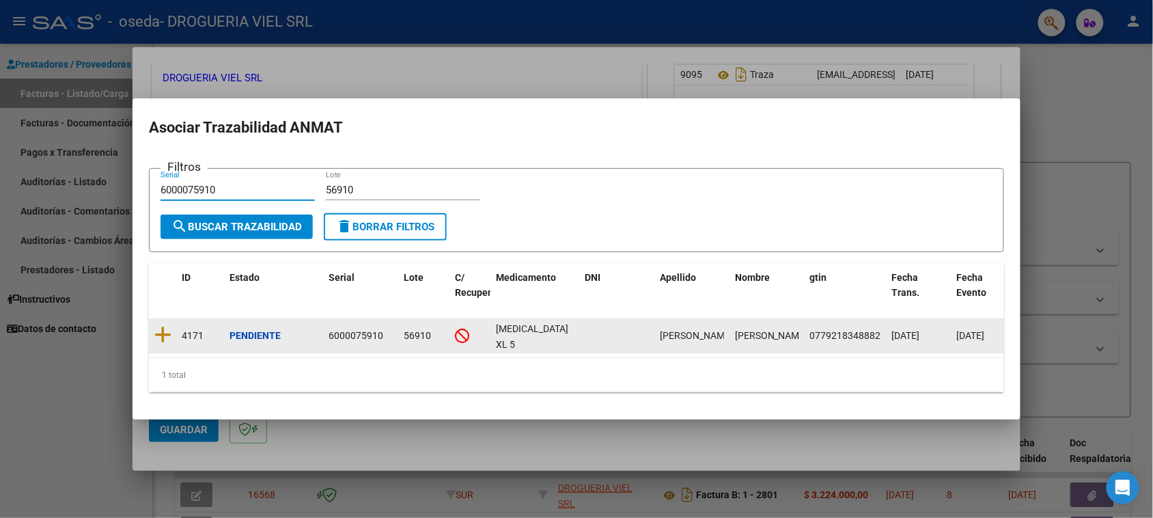
type input "6000075910"
click at [172, 319] on datatable-body-cell at bounding box center [162, 335] width 27 height 33
click at [162, 326] on icon at bounding box center [162, 334] width 17 height 19
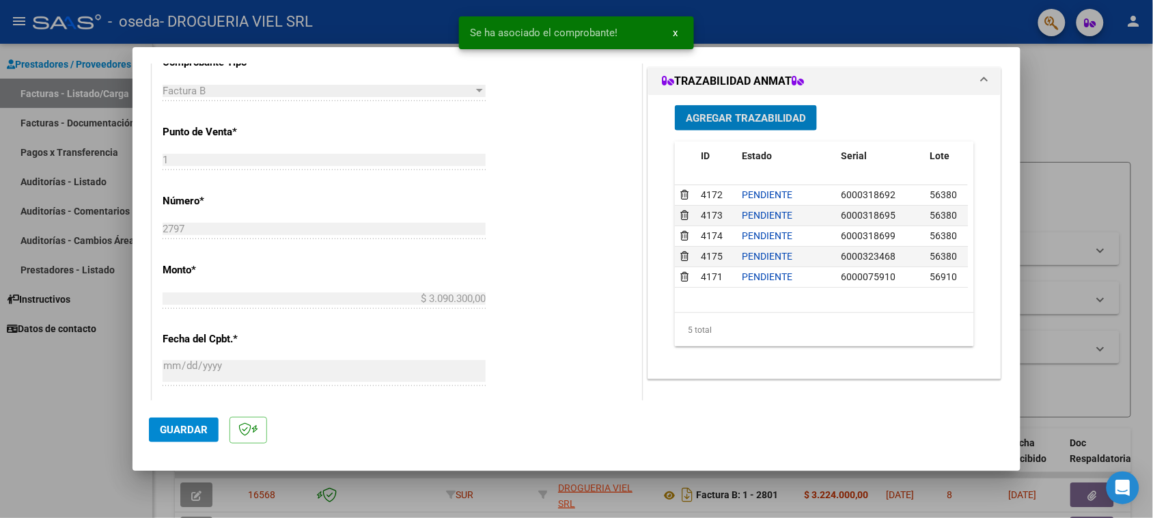
scroll to position [427, 0]
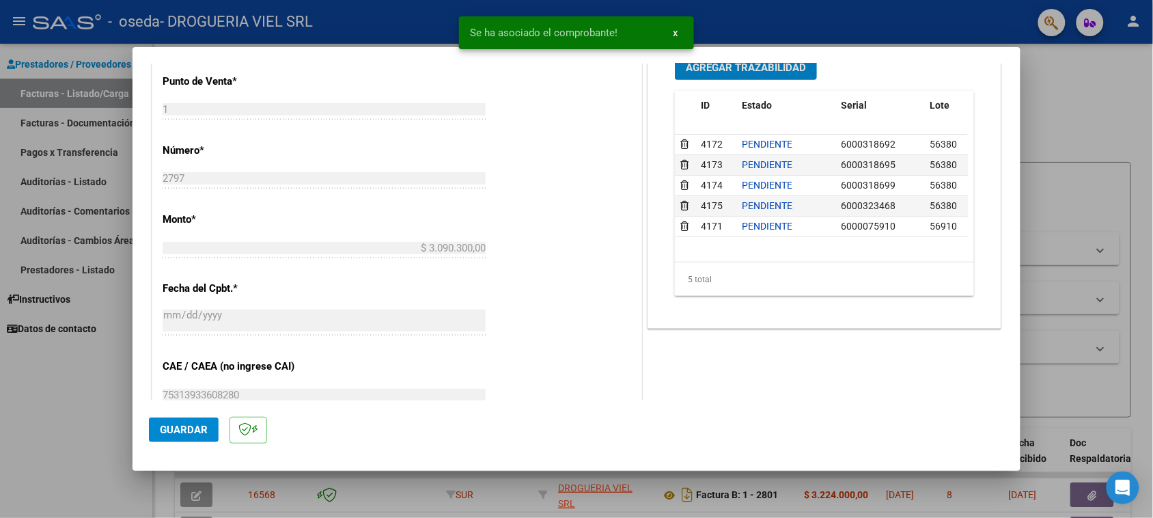
click at [749, 81] on div "Agregar Trazabilidad ID Estado Serial Lote C/ Rec Apellido Nombre DNI Medicamen…" at bounding box center [824, 180] width 320 height 272
click at [743, 70] on span "Agregar Trazabilidad" at bounding box center [746, 67] width 120 height 12
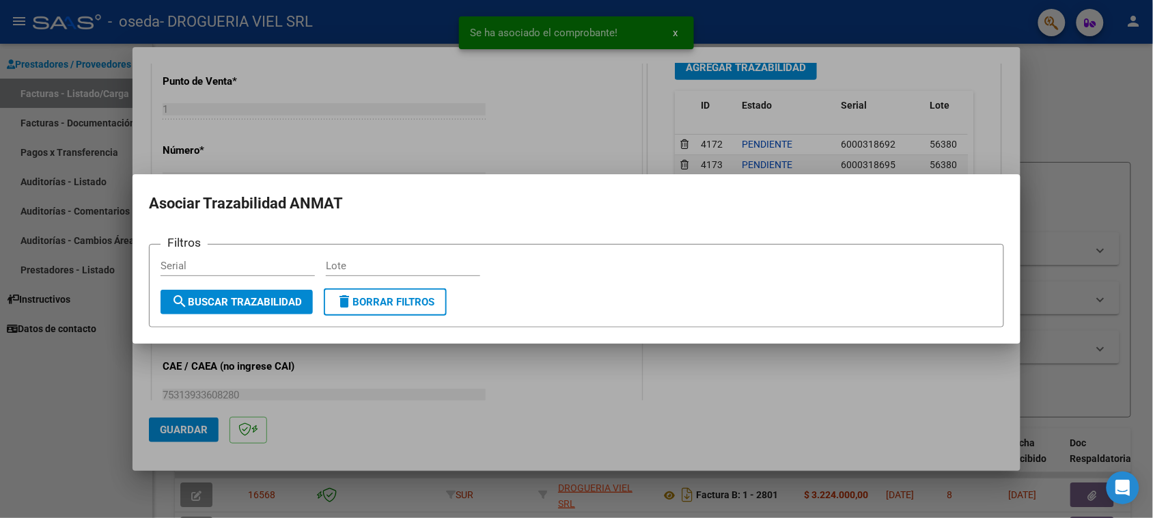
click at [384, 253] on form "Filtros Serial Lote search Buscar Trazabilidad delete Borrar Filtros" at bounding box center [576, 286] width 855 height 84
click at [384, 263] on input "Lote" at bounding box center [403, 265] width 154 height 12
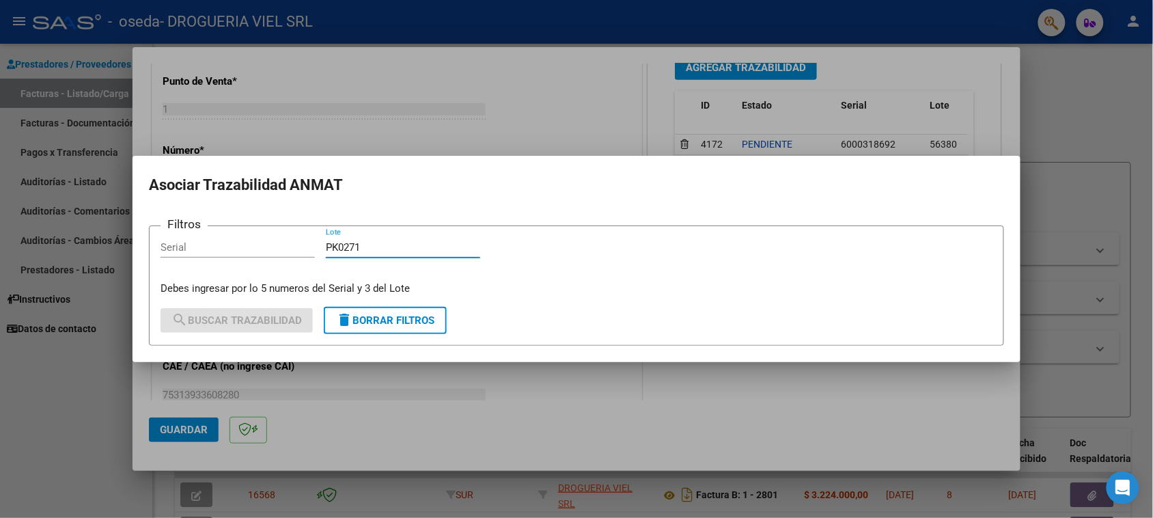
type input "PK0271"
click at [246, 240] on div "Serial" at bounding box center [237, 247] width 154 height 20
click at [250, 243] on input "Serial" at bounding box center [237, 247] width 154 height 12
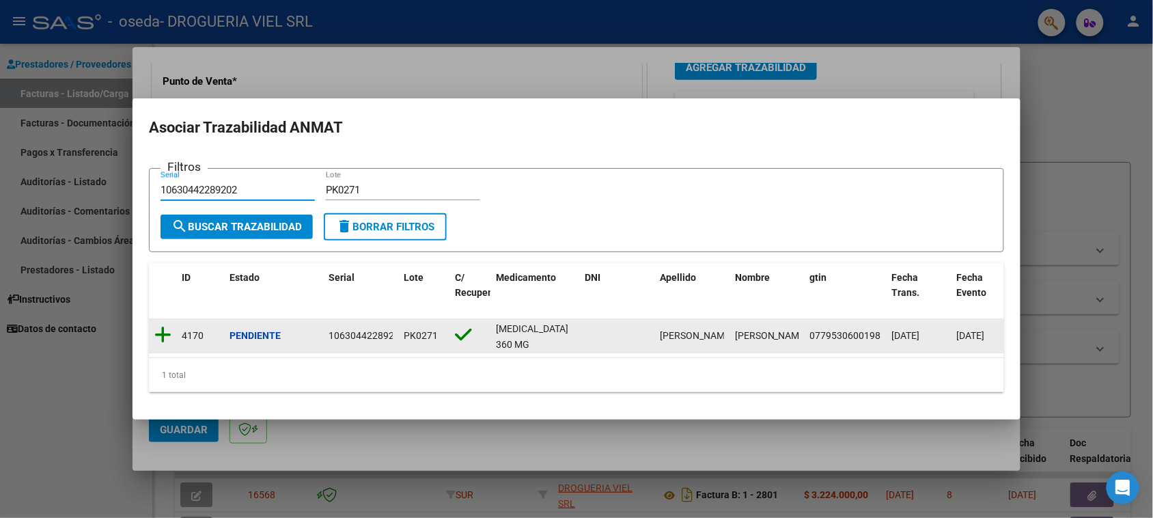
type input "10630442289202"
click at [165, 326] on icon at bounding box center [162, 334] width 17 height 19
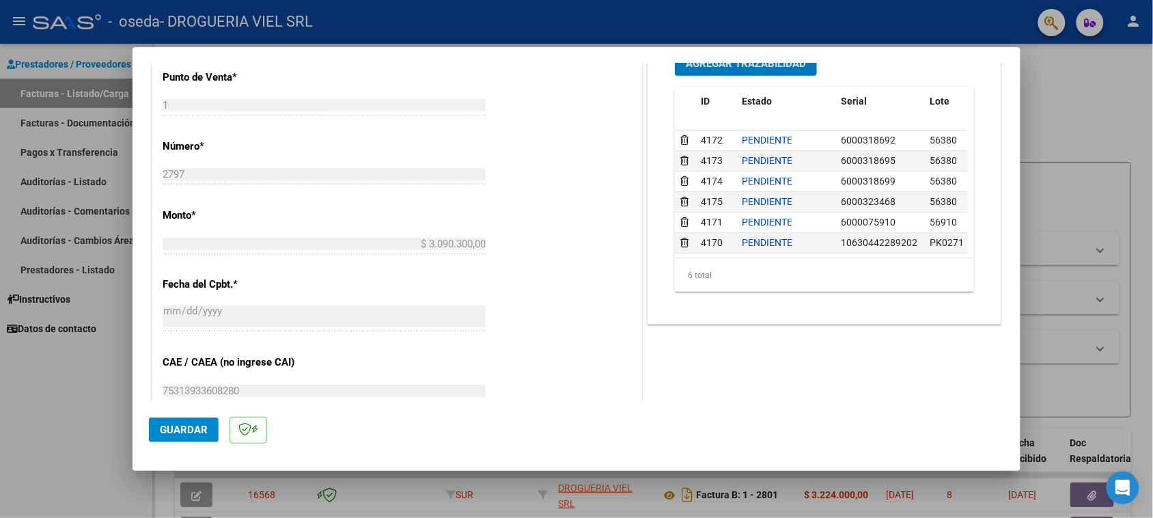
scroll to position [448, 0]
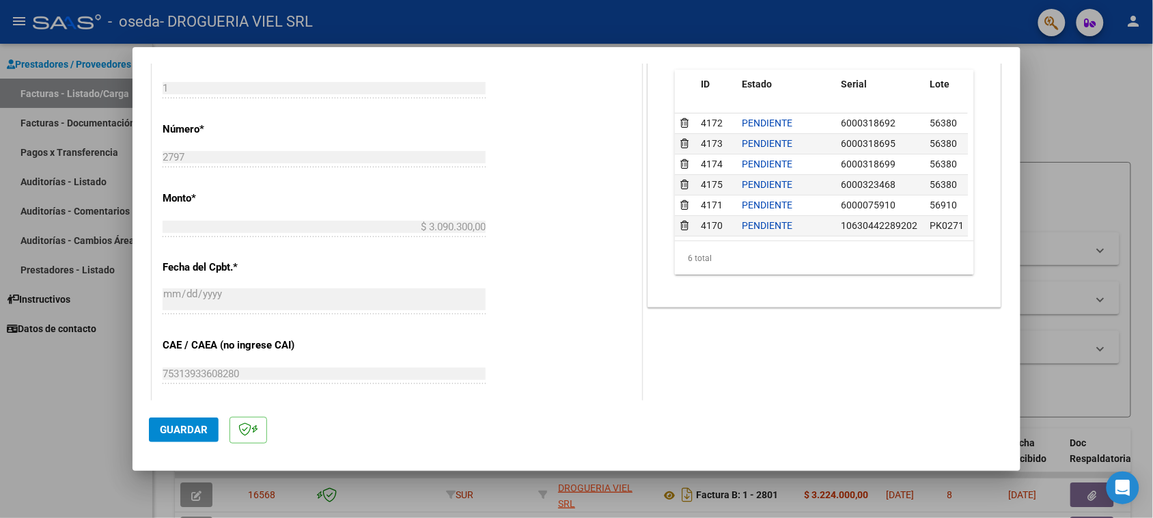
click at [195, 438] on button "Guardar" at bounding box center [184, 429] width 70 height 25
